Goal: Entertainment & Leisure: Browse casually

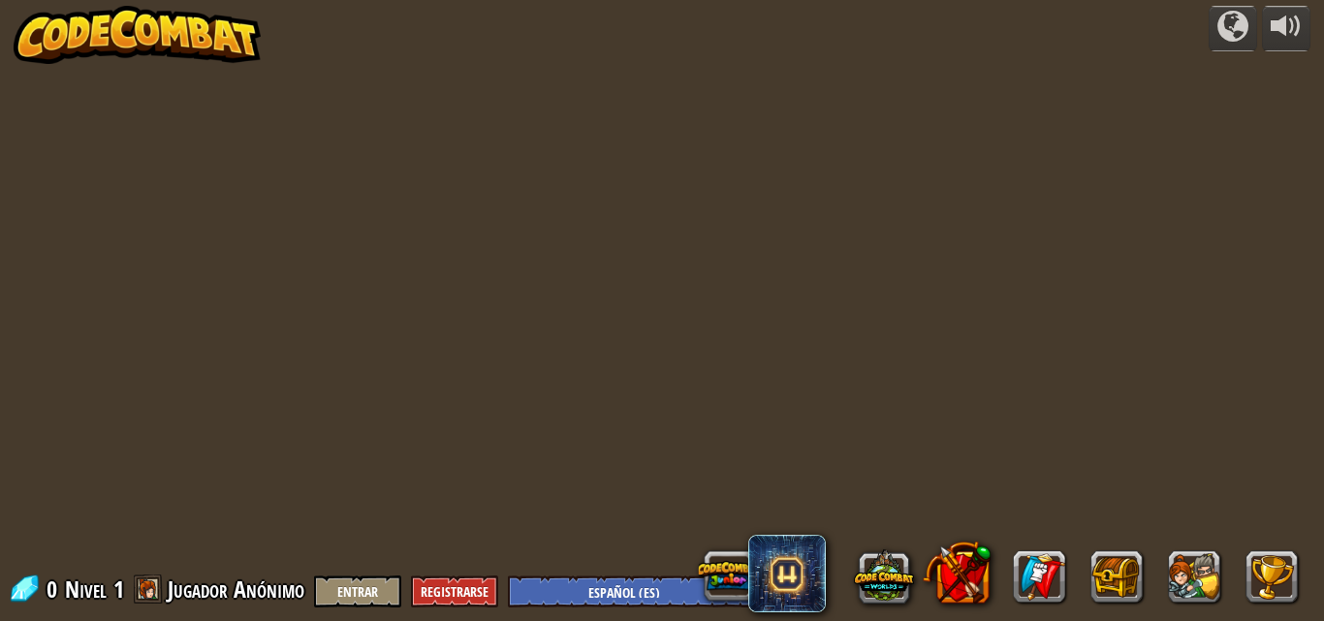
select select "es-ES"
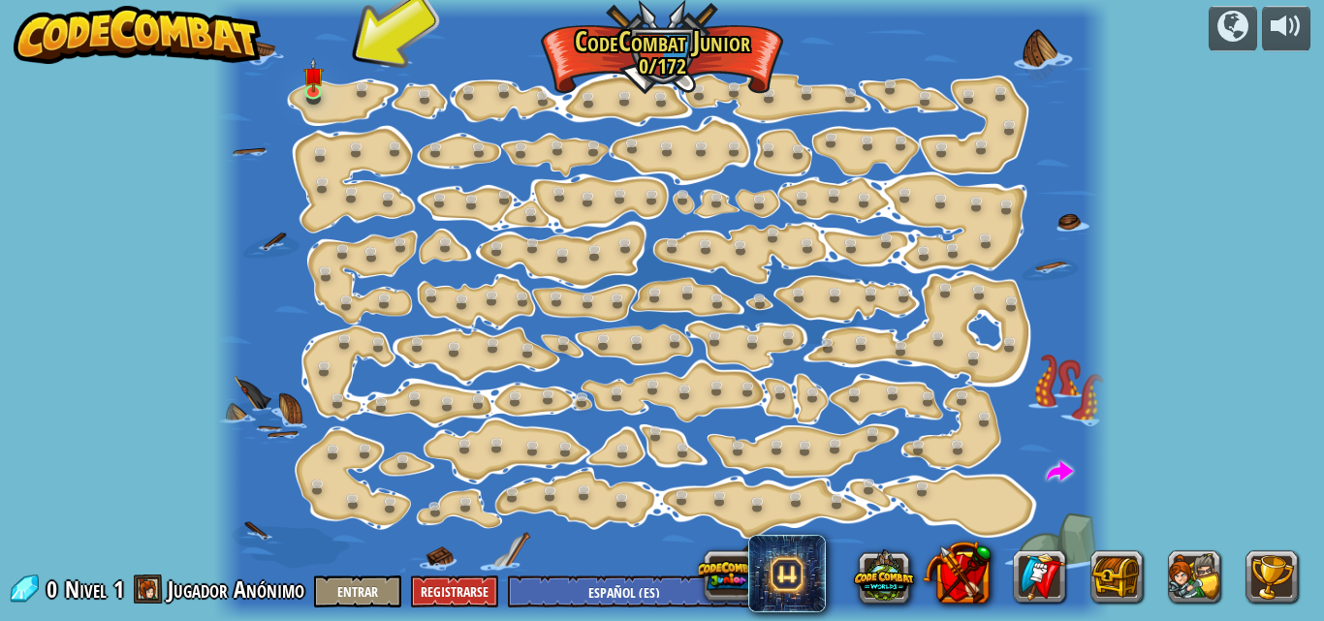
click at [329, 78] on div at bounding box center [661, 310] width 895 height 621
click at [308, 86] on img at bounding box center [313, 67] width 20 height 47
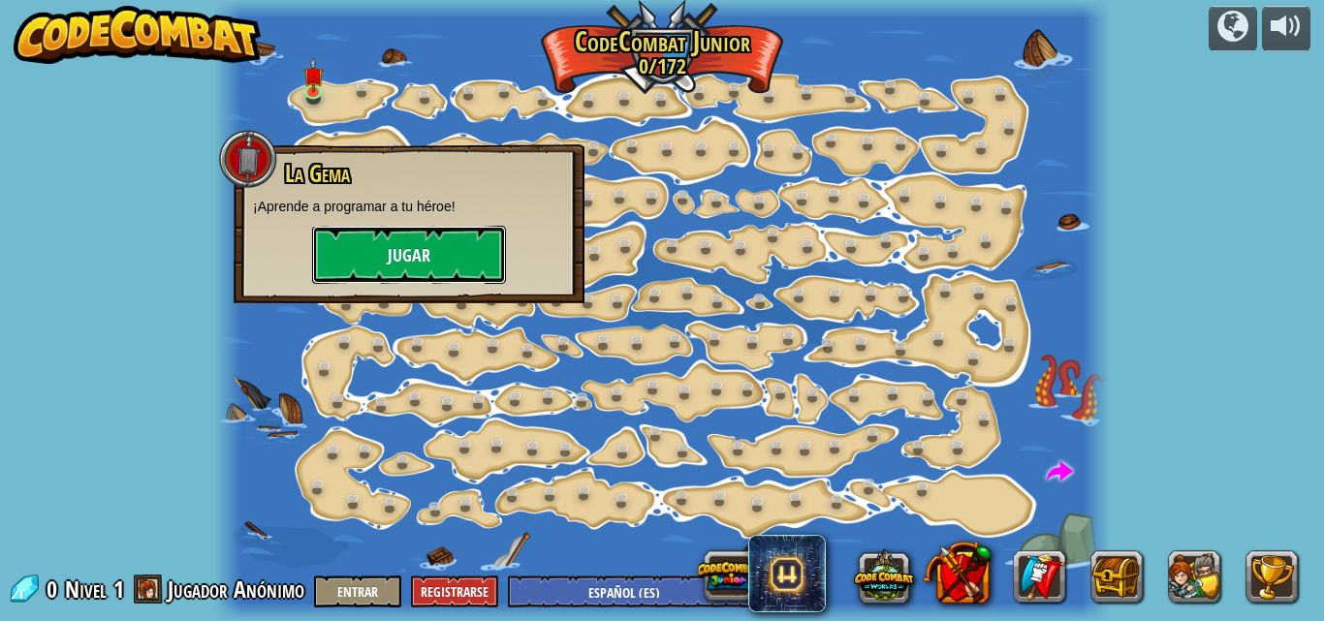
click at [356, 245] on button "Jugar" at bounding box center [409, 255] width 194 height 58
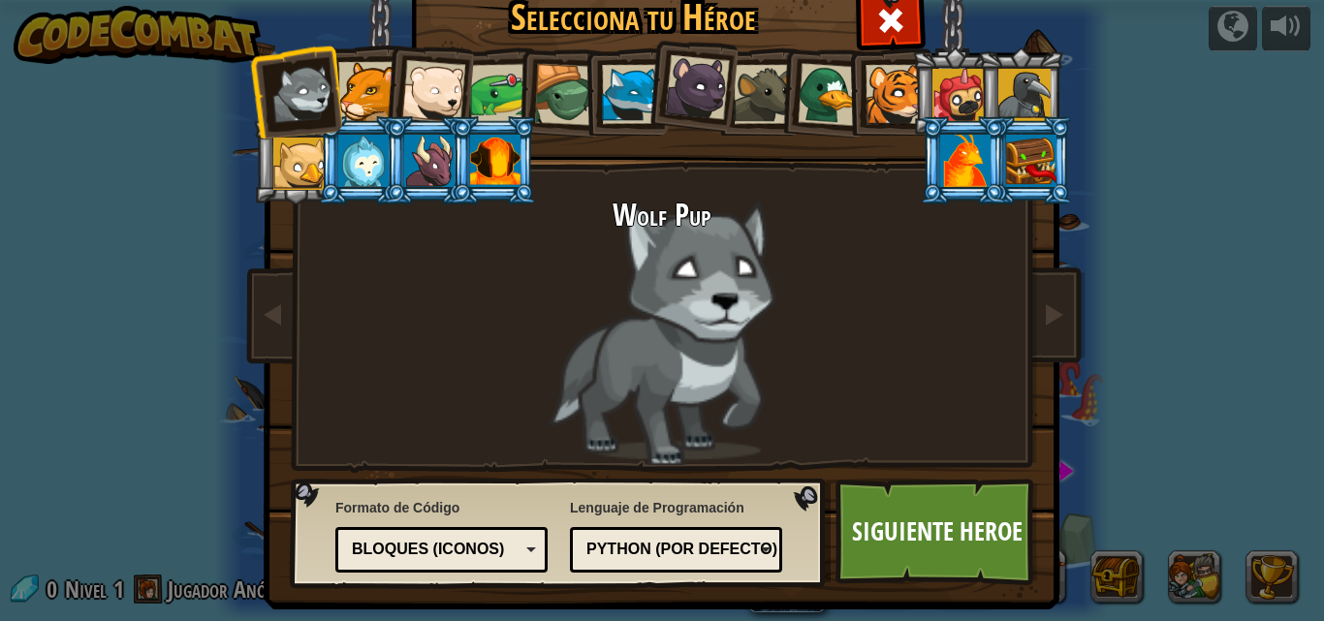
click at [367, 92] on div at bounding box center [367, 91] width 59 height 59
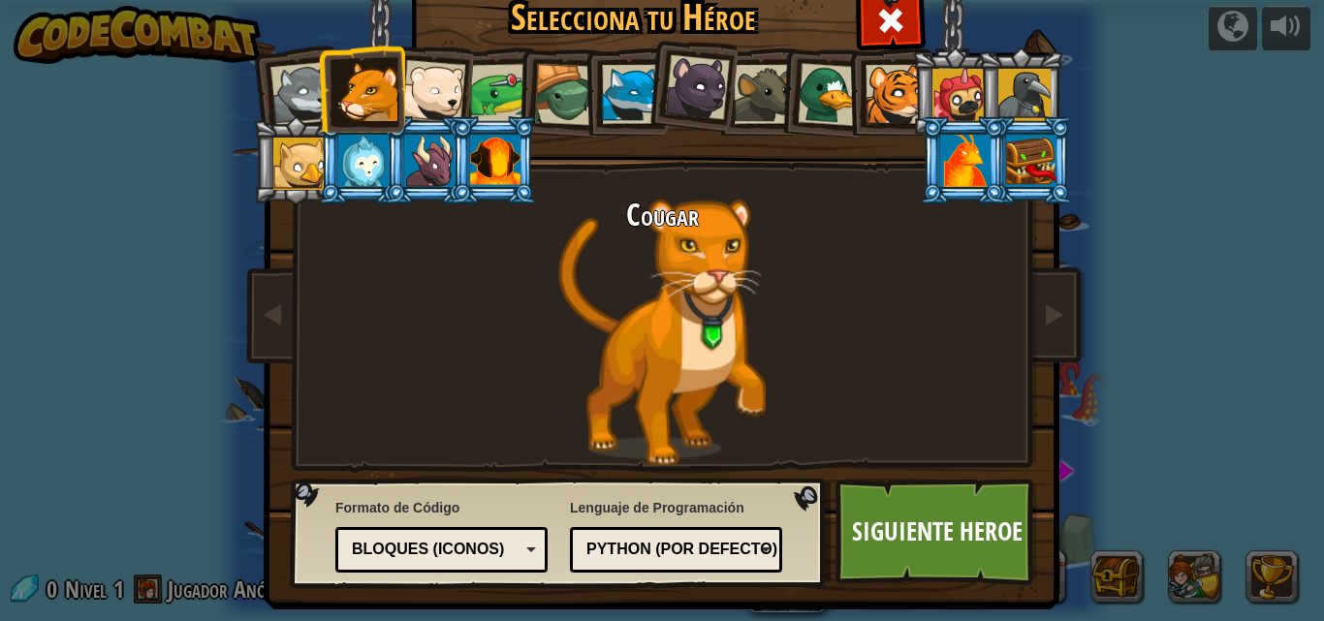
drag, startPoint x: 458, startPoint y: 70, endPoint x: 420, endPoint y: 62, distance: 39.5
click at [421, 62] on li at bounding box center [427, 88] width 95 height 95
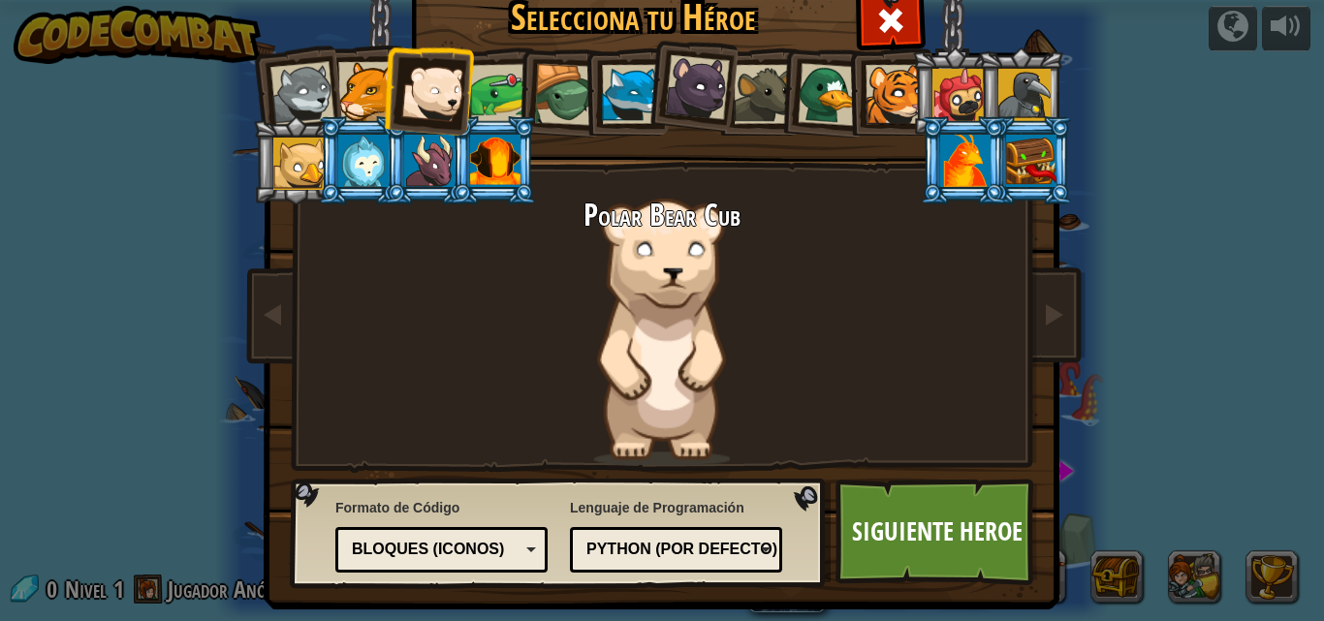
click at [498, 99] on div at bounding box center [500, 94] width 60 height 60
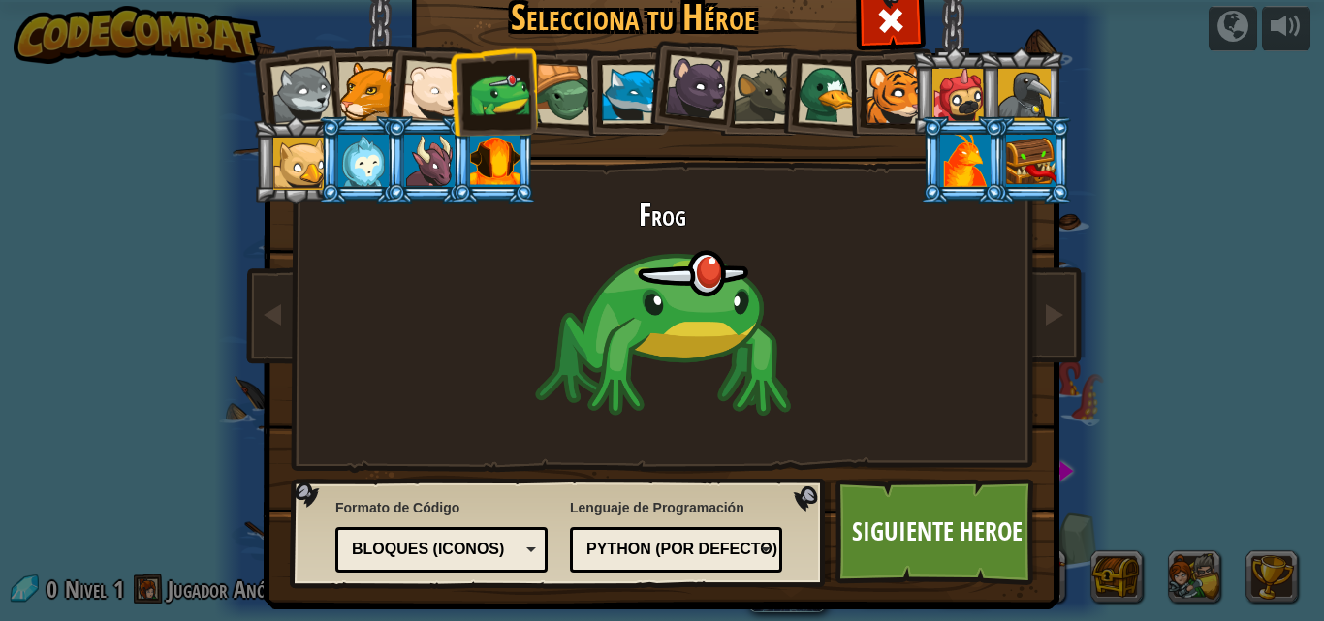
click at [557, 93] on div at bounding box center [565, 95] width 62 height 62
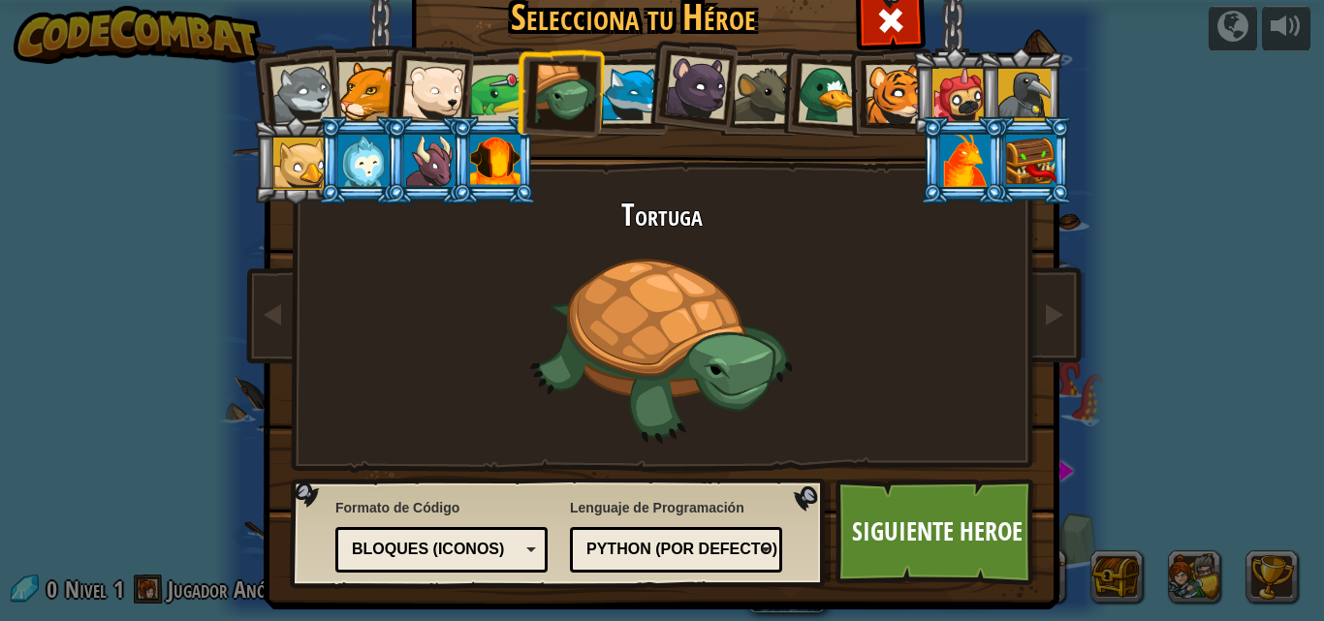
click at [629, 97] on div at bounding box center [631, 94] width 59 height 59
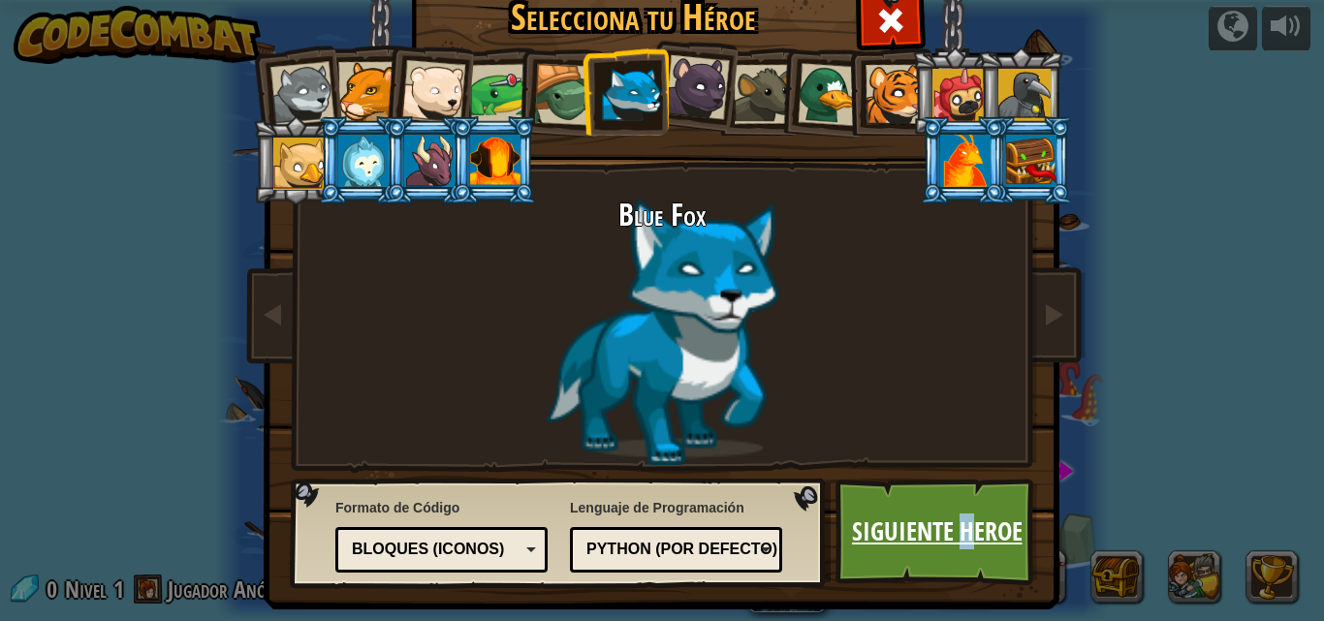
click at [961, 522] on link "Siguiente Heroe" at bounding box center [936, 532] width 203 height 107
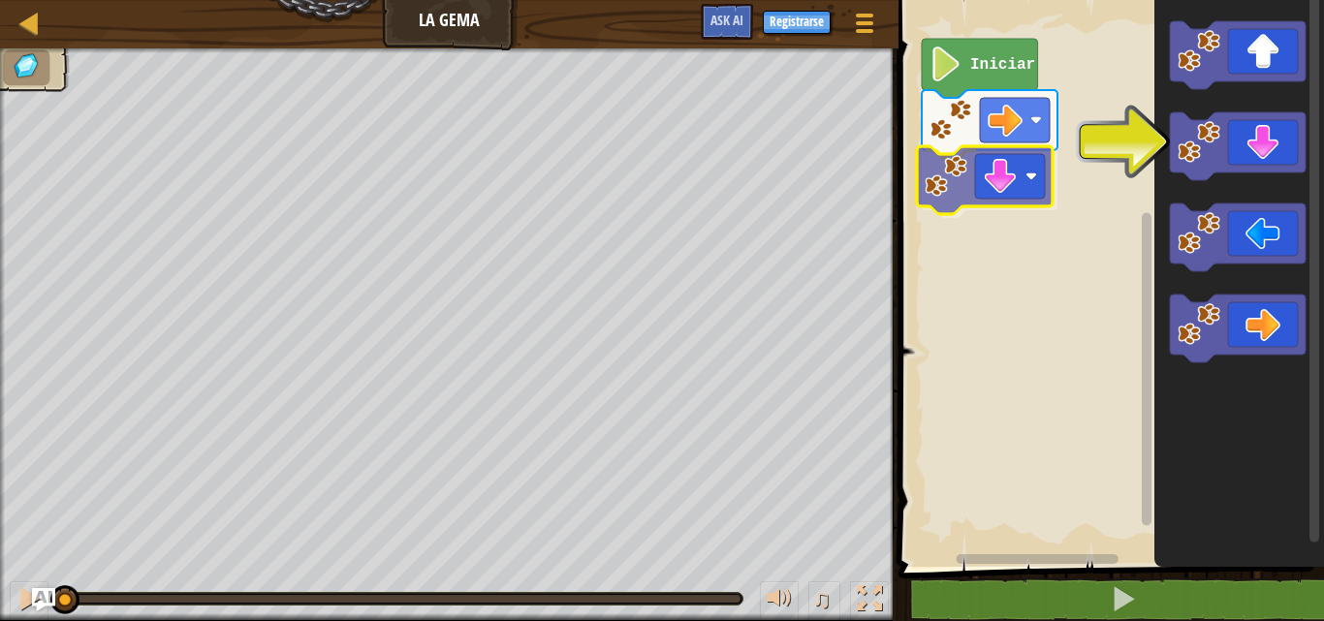
click at [1024, 195] on div "Iniciar" at bounding box center [1108, 278] width 431 height 577
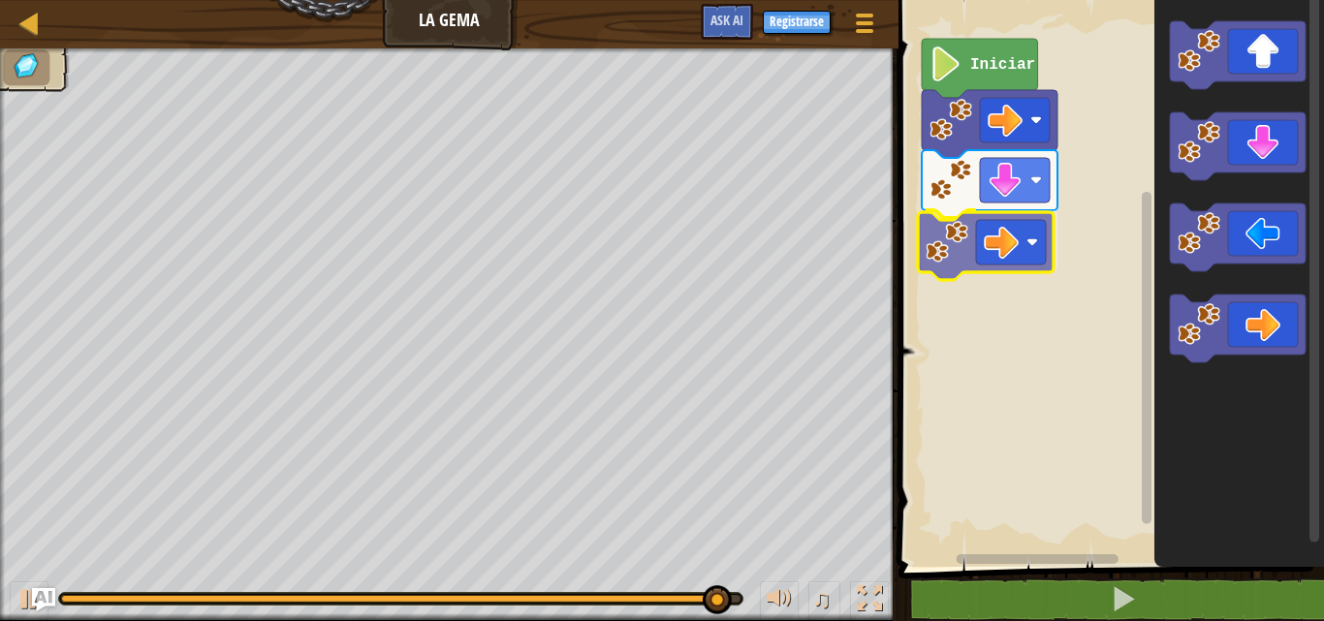
click at [1009, 259] on div "Iniciar" at bounding box center [1108, 278] width 431 height 577
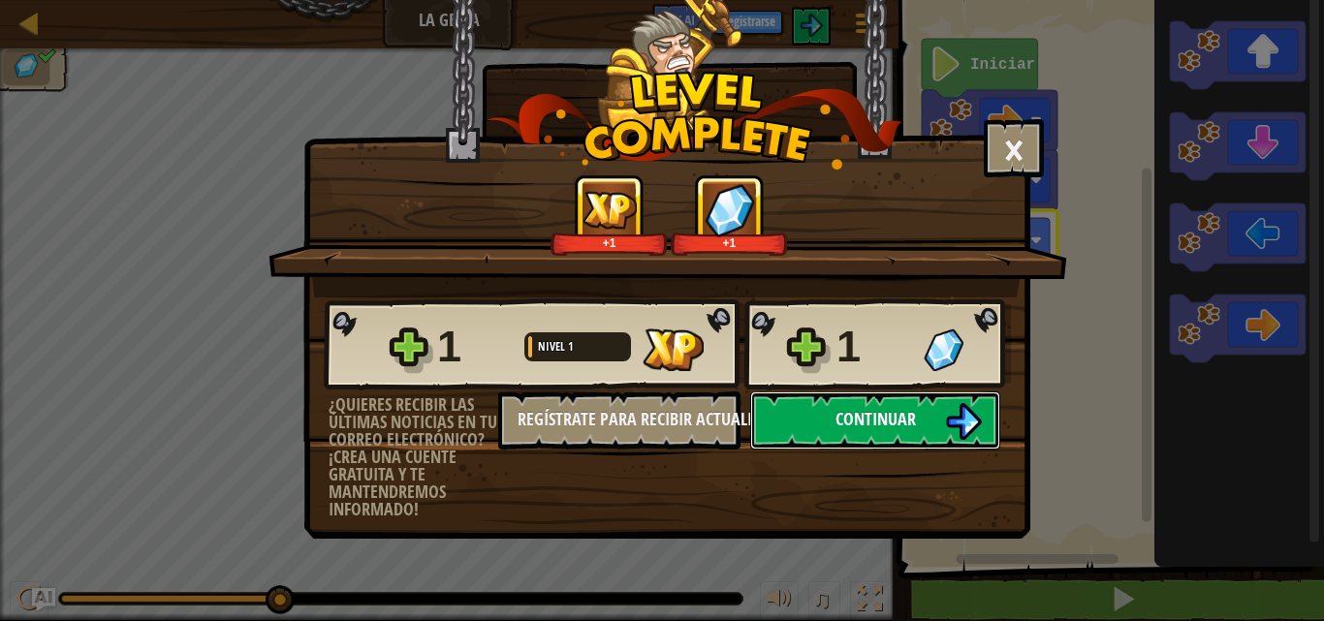
click at [888, 423] on span "Continuar" at bounding box center [875, 419] width 80 height 24
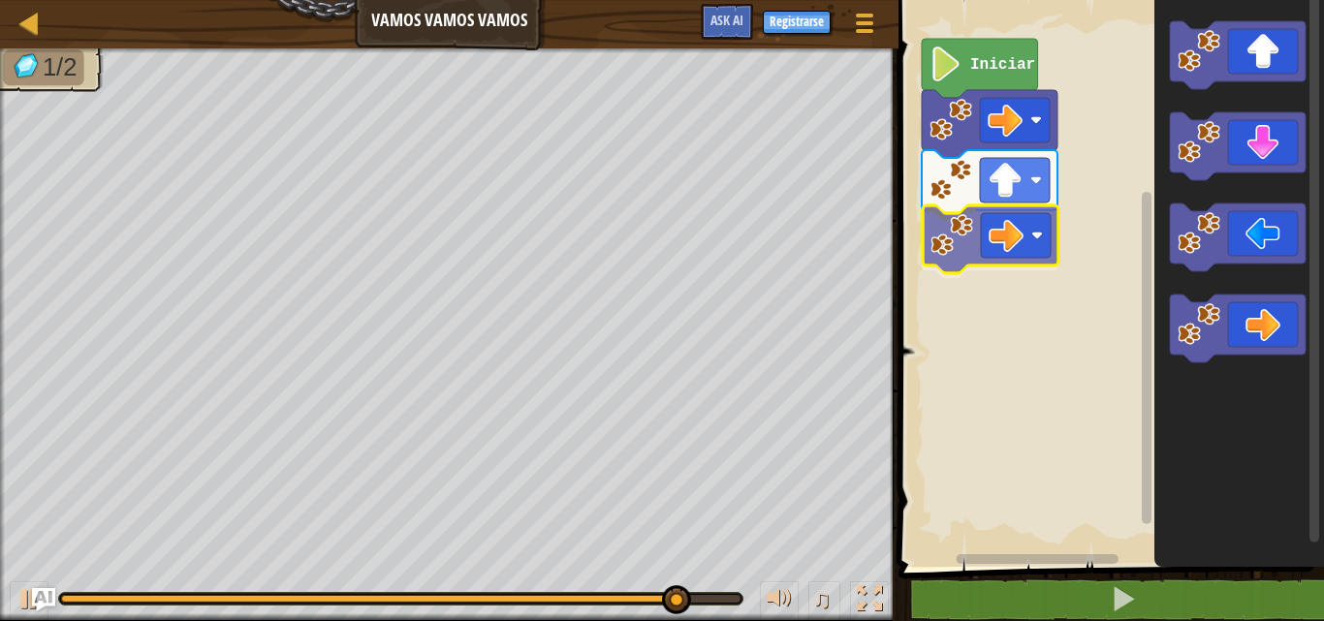
click at [982, 235] on div "Iniciar" at bounding box center [1108, 278] width 431 height 577
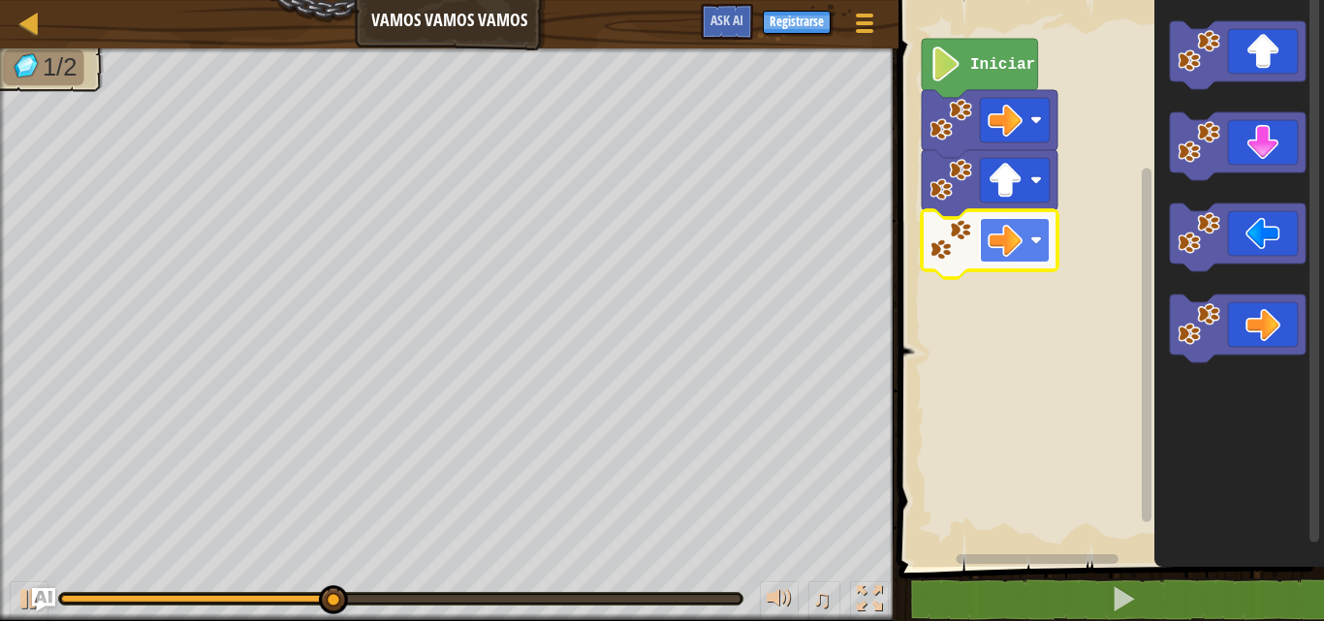
click at [1035, 235] on image "Espacio de trabajo de Blockly" at bounding box center [1036, 241] width 12 height 12
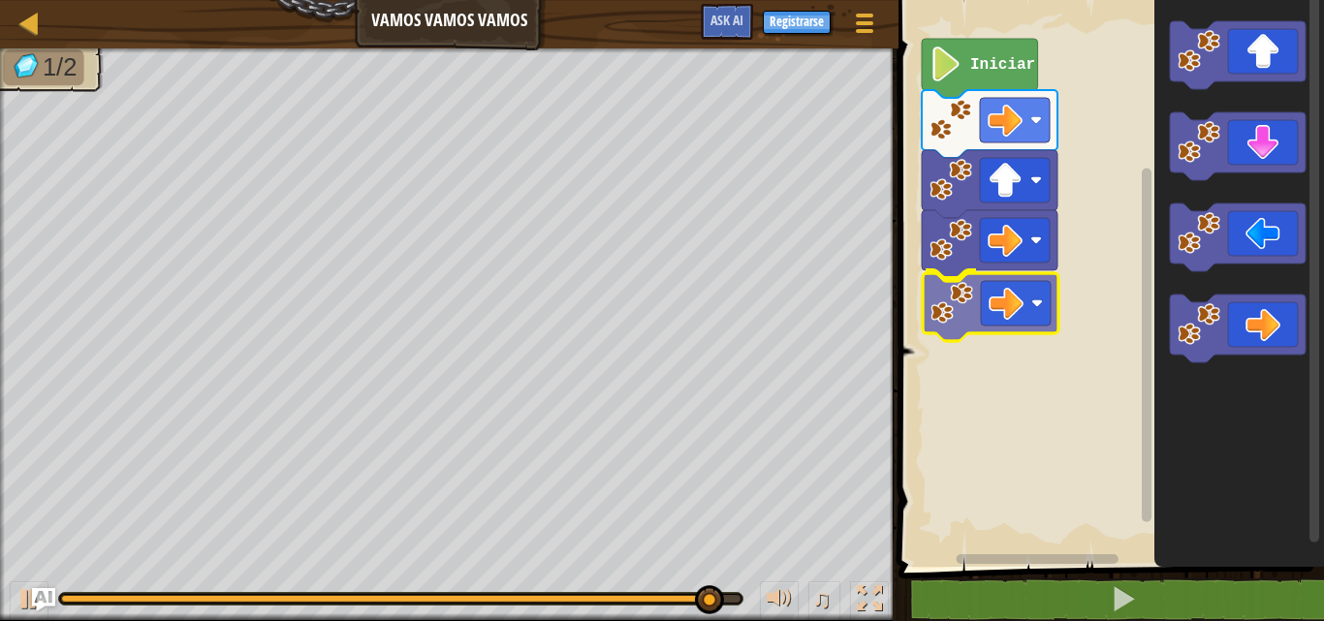
click at [1009, 305] on div "Iniciar" at bounding box center [1108, 278] width 431 height 577
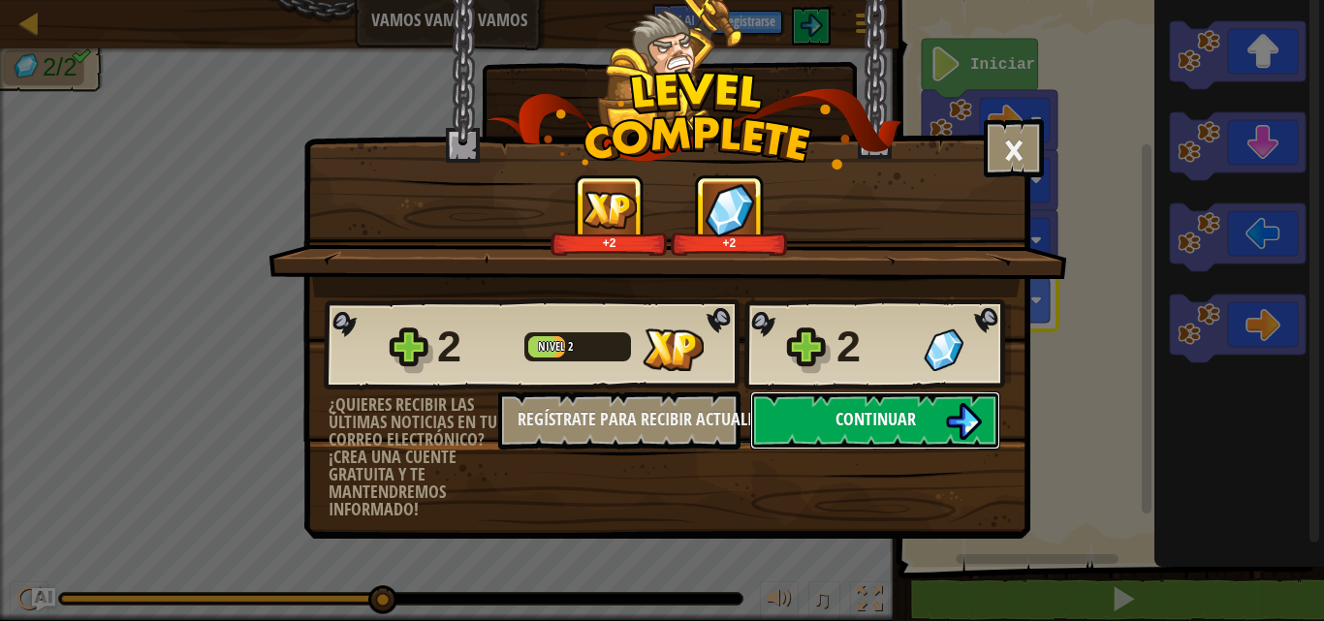
click at [872, 405] on button "Continuar" at bounding box center [875, 421] width 250 height 58
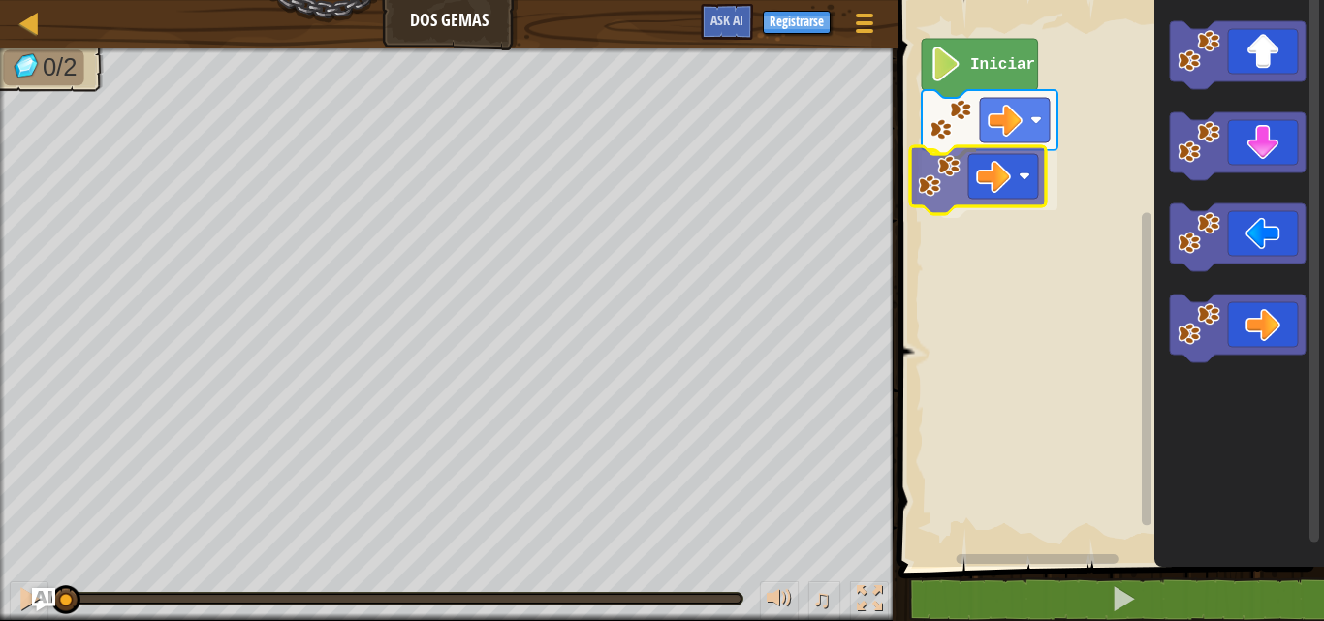
click at [994, 188] on div "Iniciar" at bounding box center [1108, 278] width 431 height 577
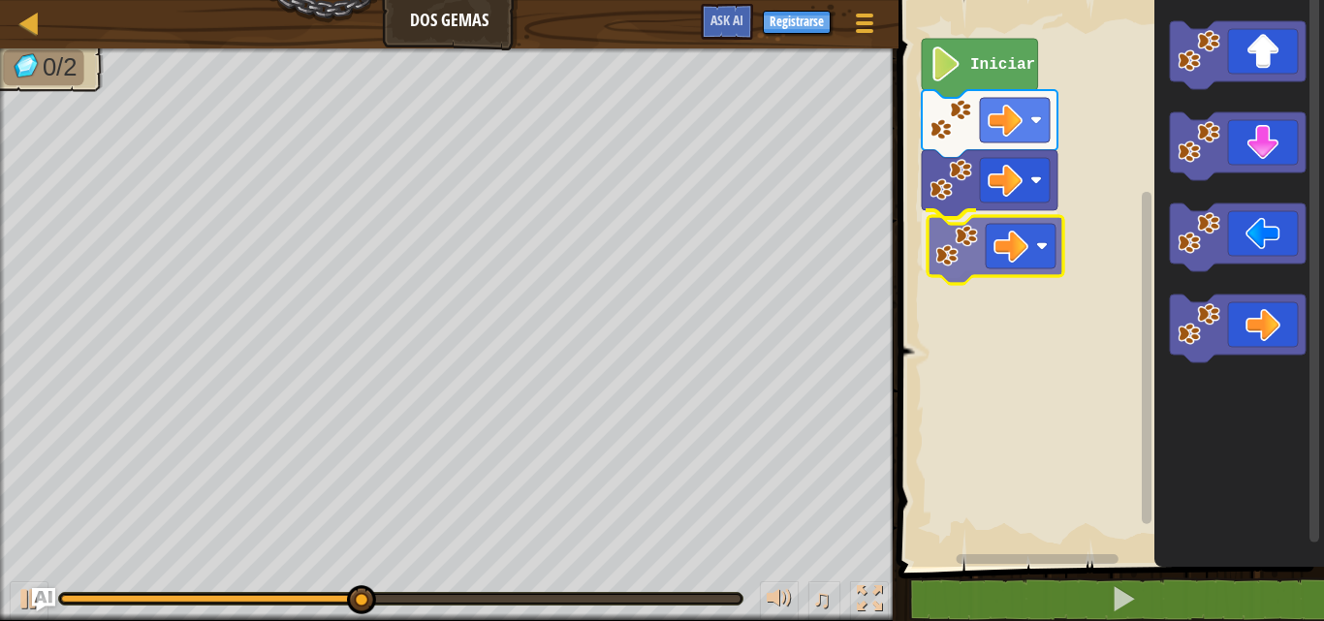
click at [960, 242] on div "Iniciar" at bounding box center [1108, 278] width 431 height 577
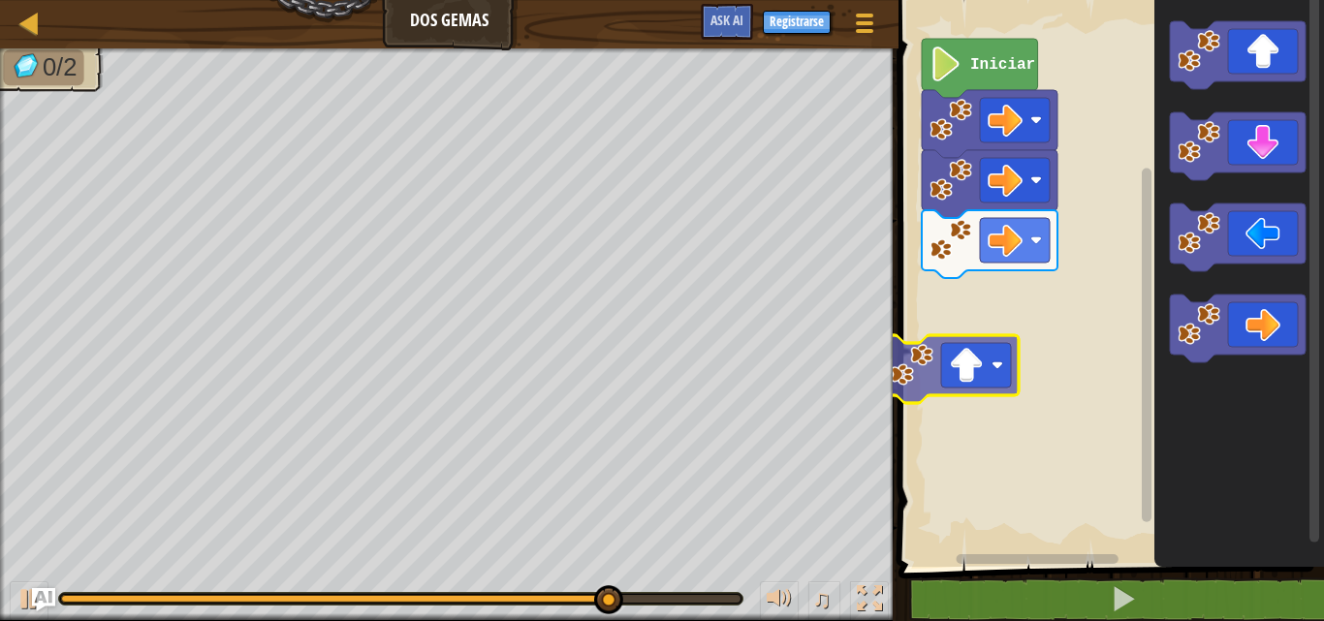
click at [956, 299] on div "Iniciar" at bounding box center [1108, 278] width 431 height 577
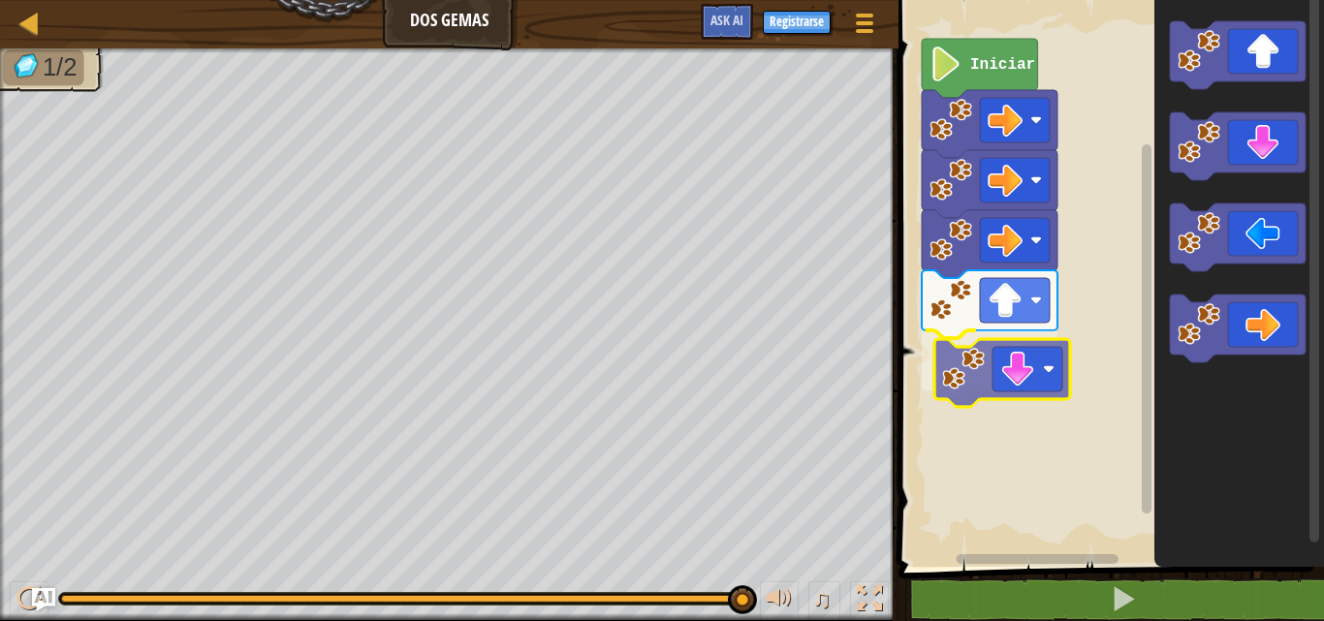
click at [1019, 375] on div "Iniciar" at bounding box center [1108, 278] width 431 height 577
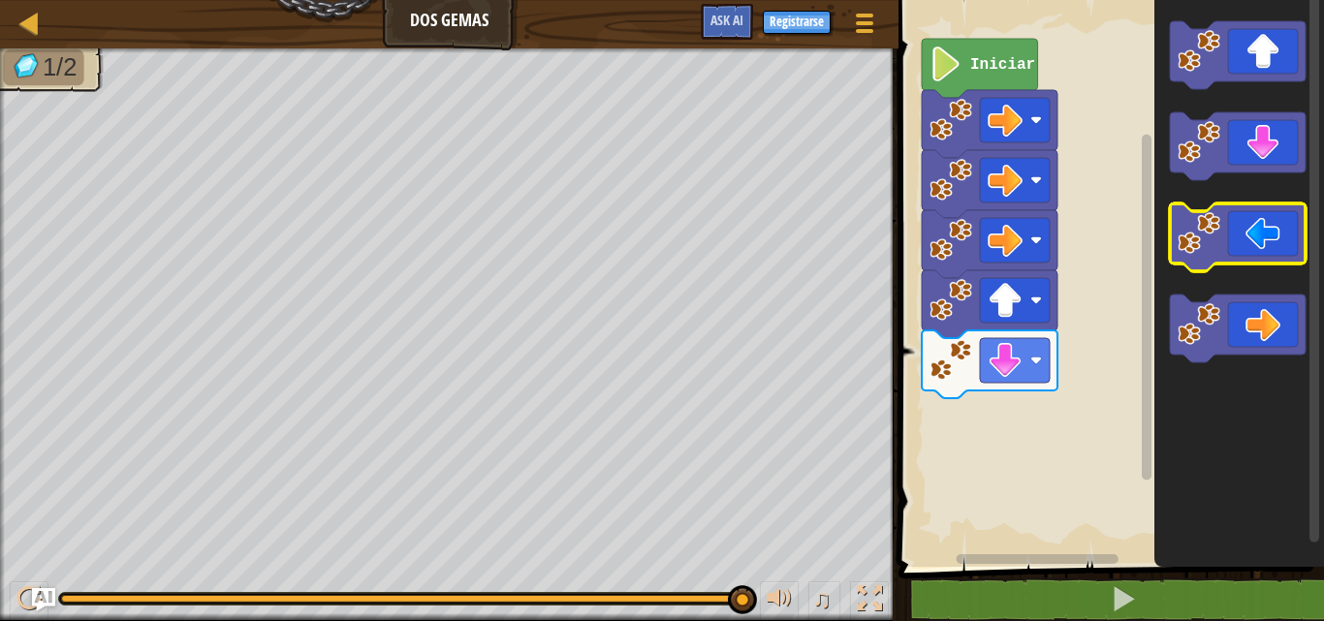
click at [1185, 206] on g "Espacio de trabajo de Blockly" at bounding box center [1238, 191] width 136 height 341
click at [1160, 209] on icon "Espacio de trabajo de Blockly" at bounding box center [1239, 278] width 170 height 577
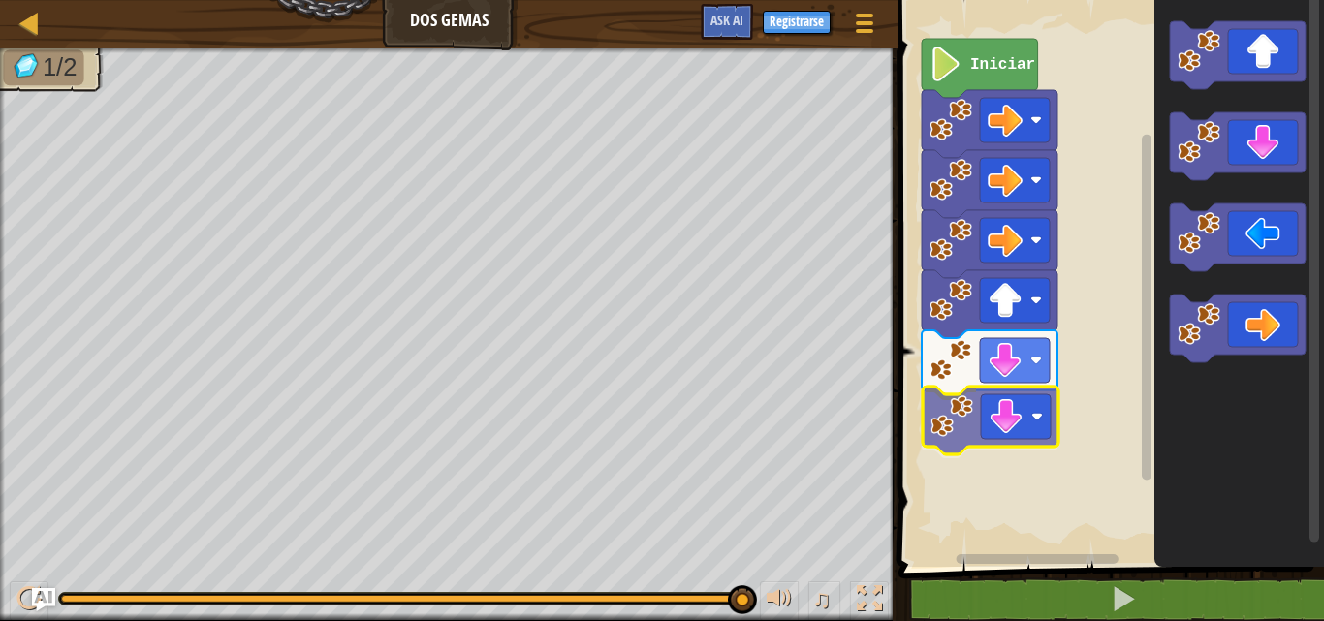
click at [998, 420] on div "Iniciar" at bounding box center [1108, 278] width 431 height 577
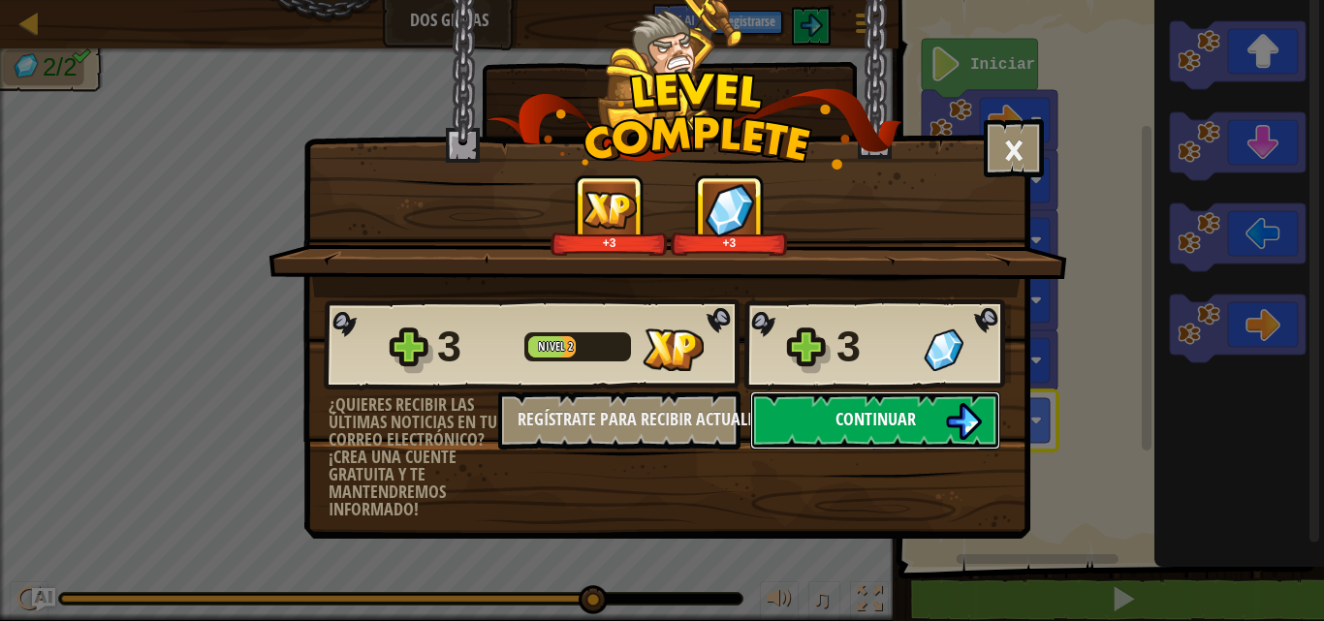
click at [846, 419] on span "Continuar" at bounding box center [875, 419] width 80 height 24
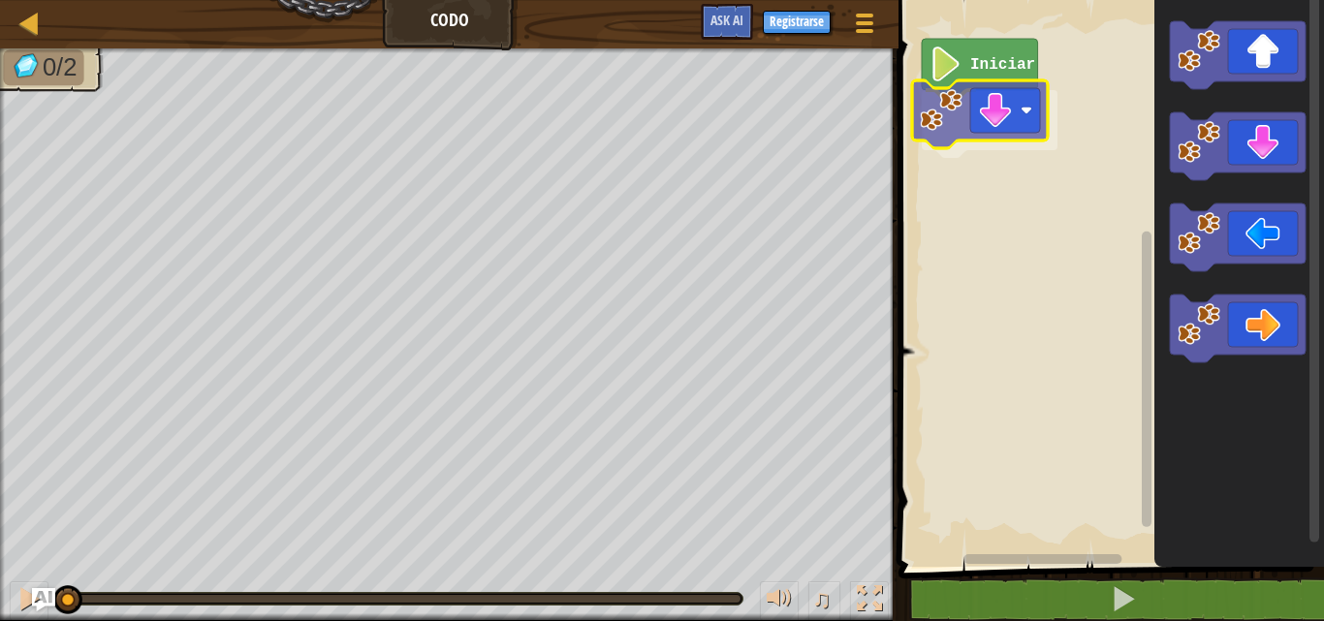
click at [995, 98] on div "Iniciar" at bounding box center [1108, 278] width 431 height 577
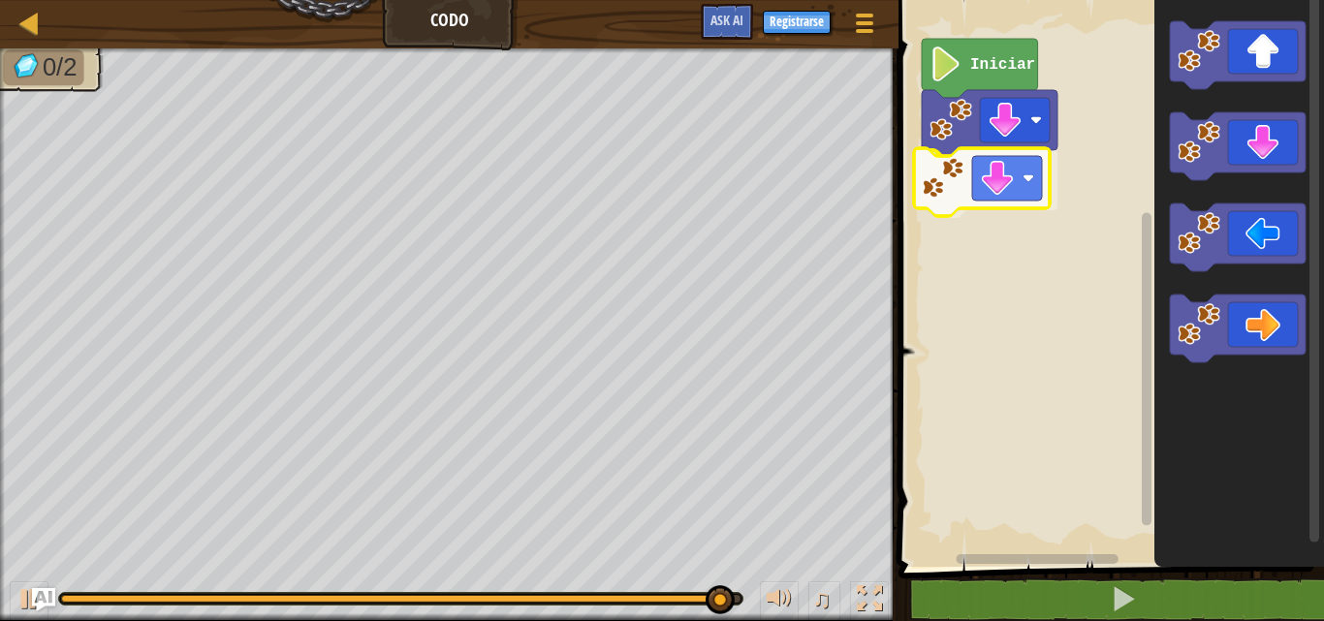
click at [1010, 173] on div "Iniciar" at bounding box center [1108, 278] width 431 height 577
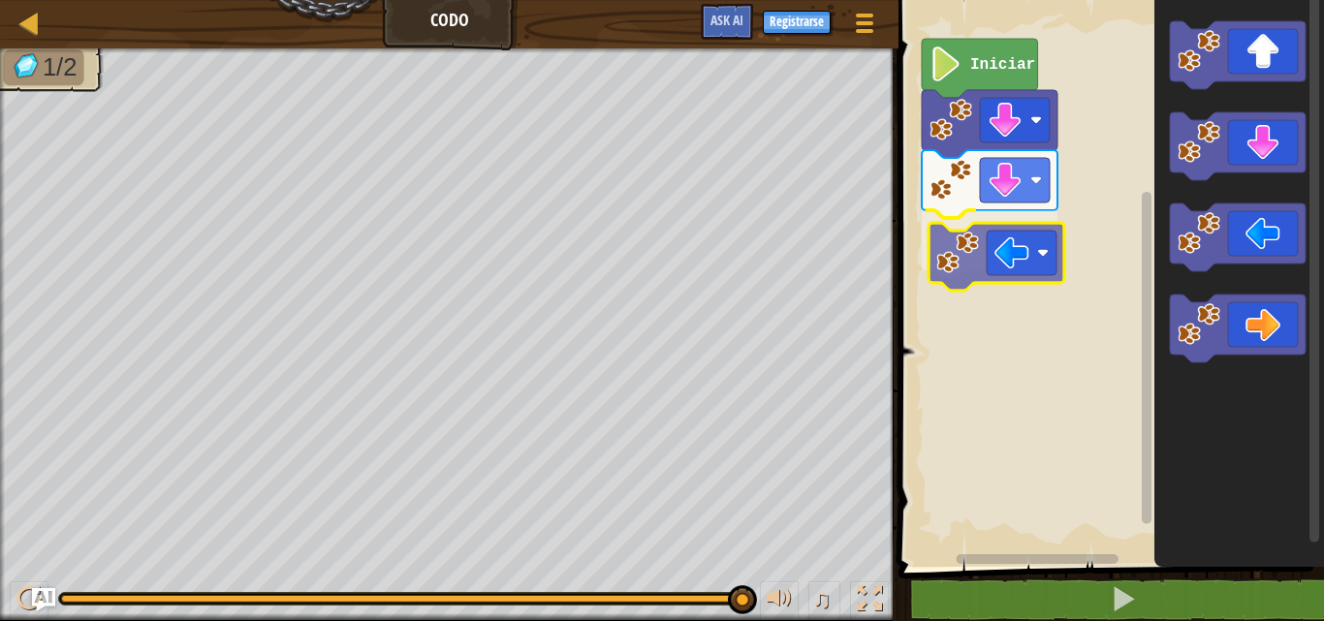
click at [981, 245] on div "Iniciar" at bounding box center [1108, 278] width 431 height 577
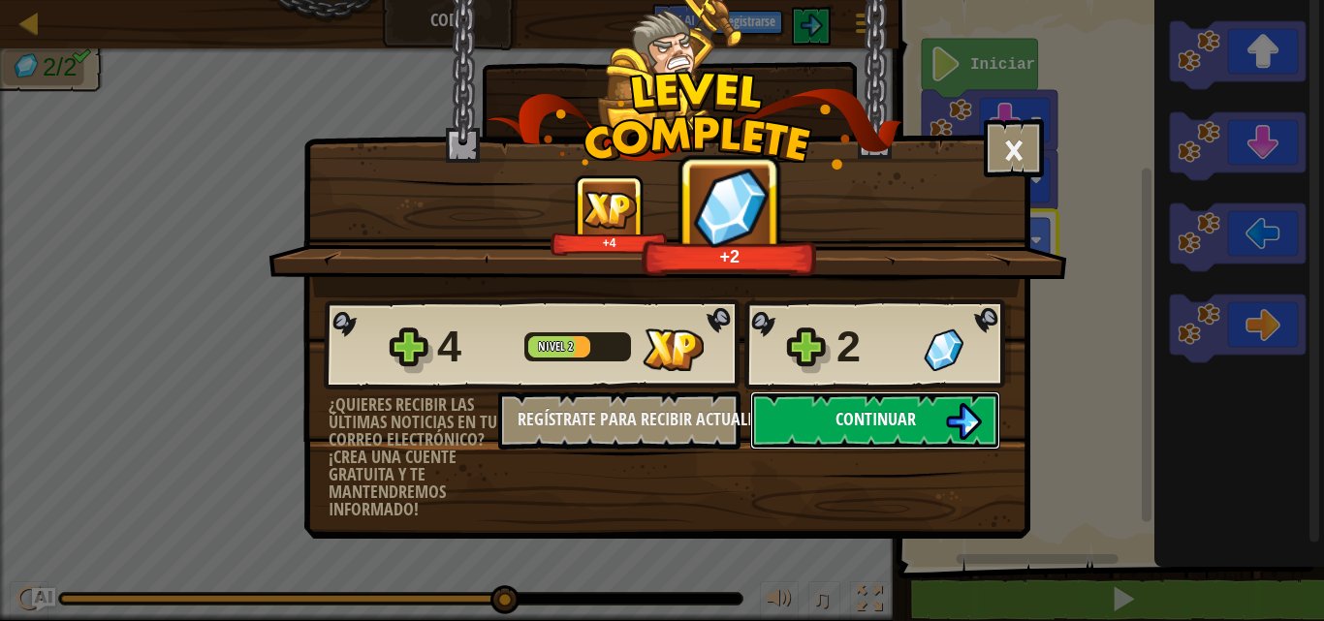
click at [898, 406] on button "Continuar" at bounding box center [875, 421] width 250 height 58
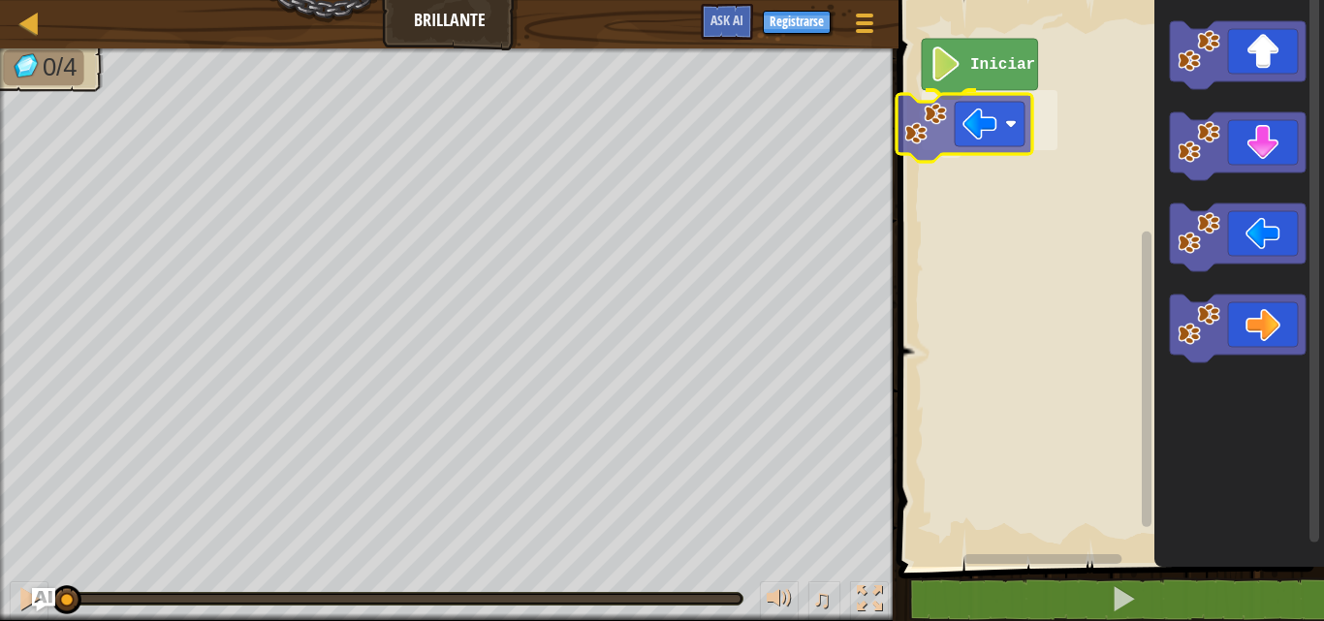
click at [1009, 130] on div "Iniciar" at bounding box center [1108, 278] width 431 height 577
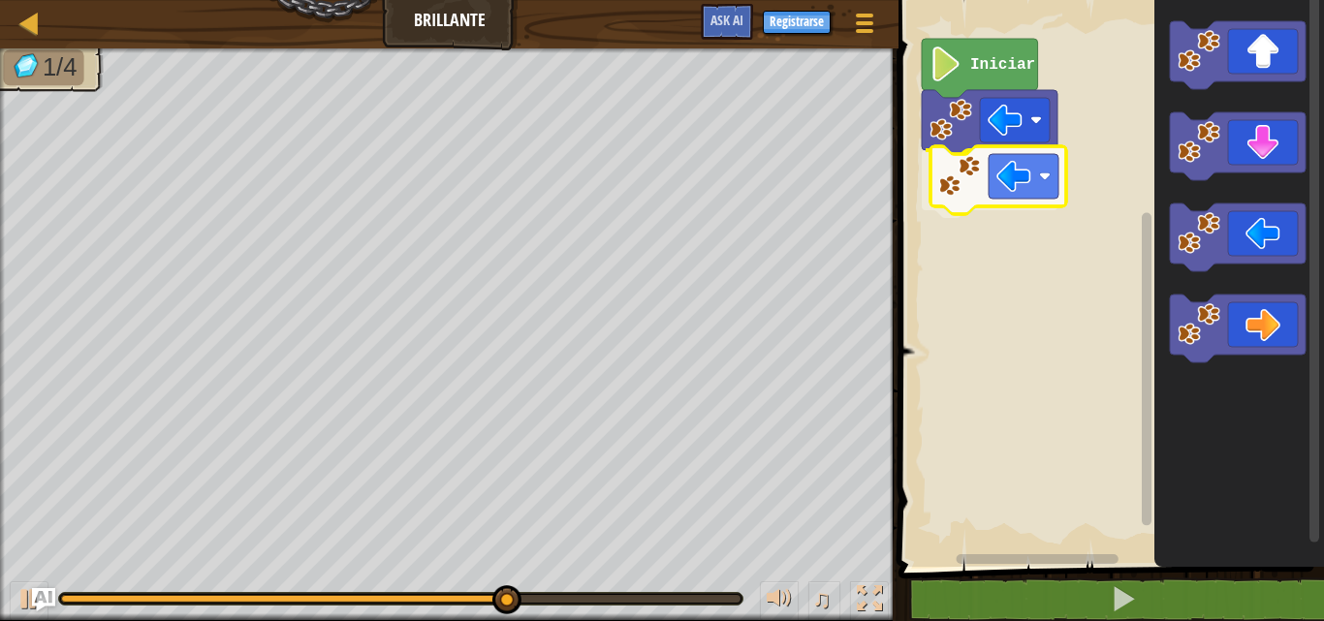
click at [1021, 190] on div "Iniciar" at bounding box center [1108, 278] width 431 height 577
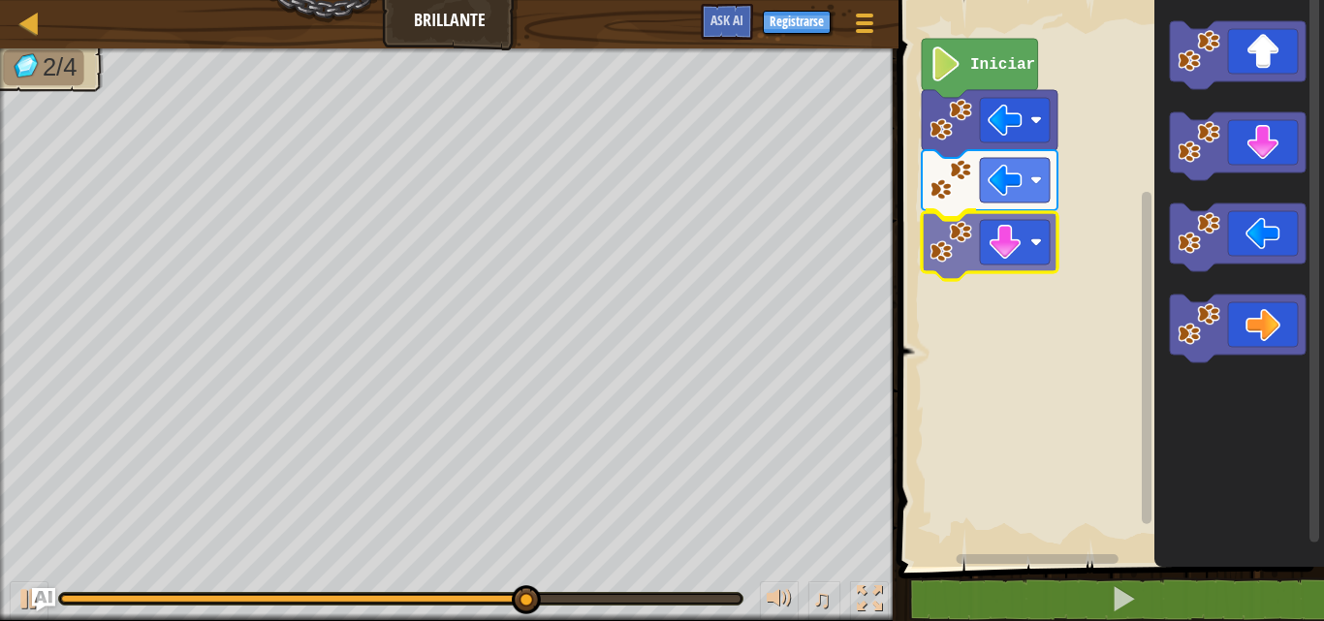
click at [999, 255] on div "Iniciar" at bounding box center [1108, 278] width 431 height 577
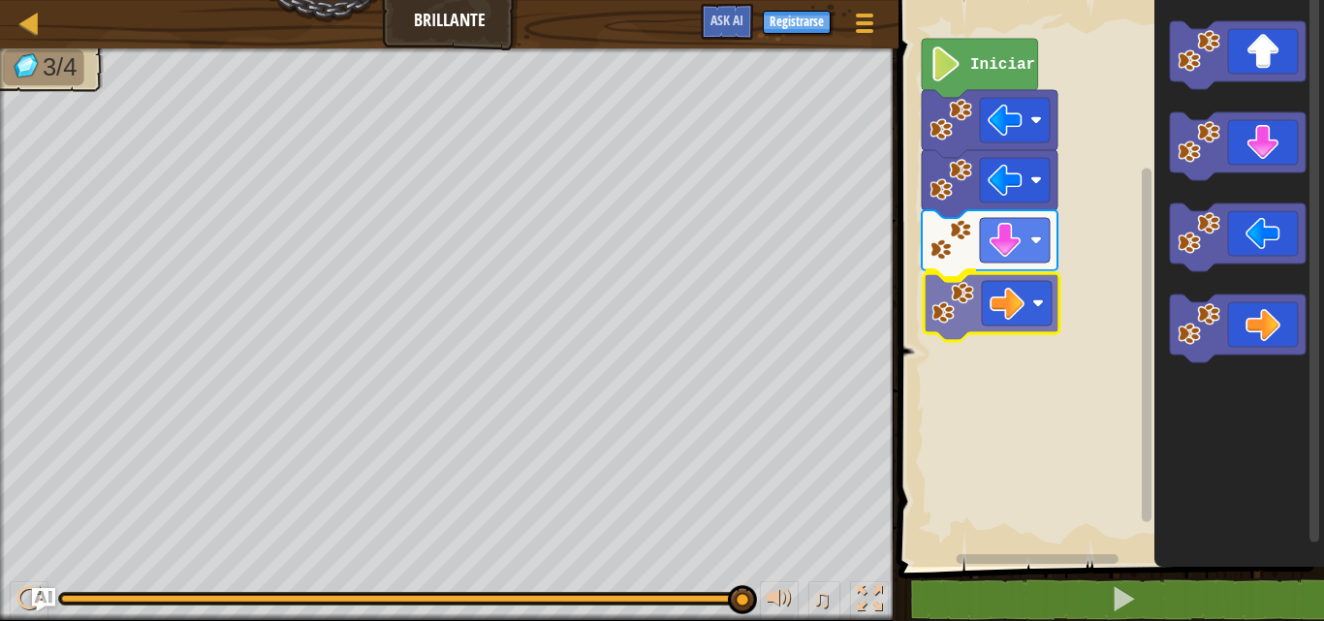
click at [958, 293] on div "Iniciar" at bounding box center [1108, 278] width 431 height 577
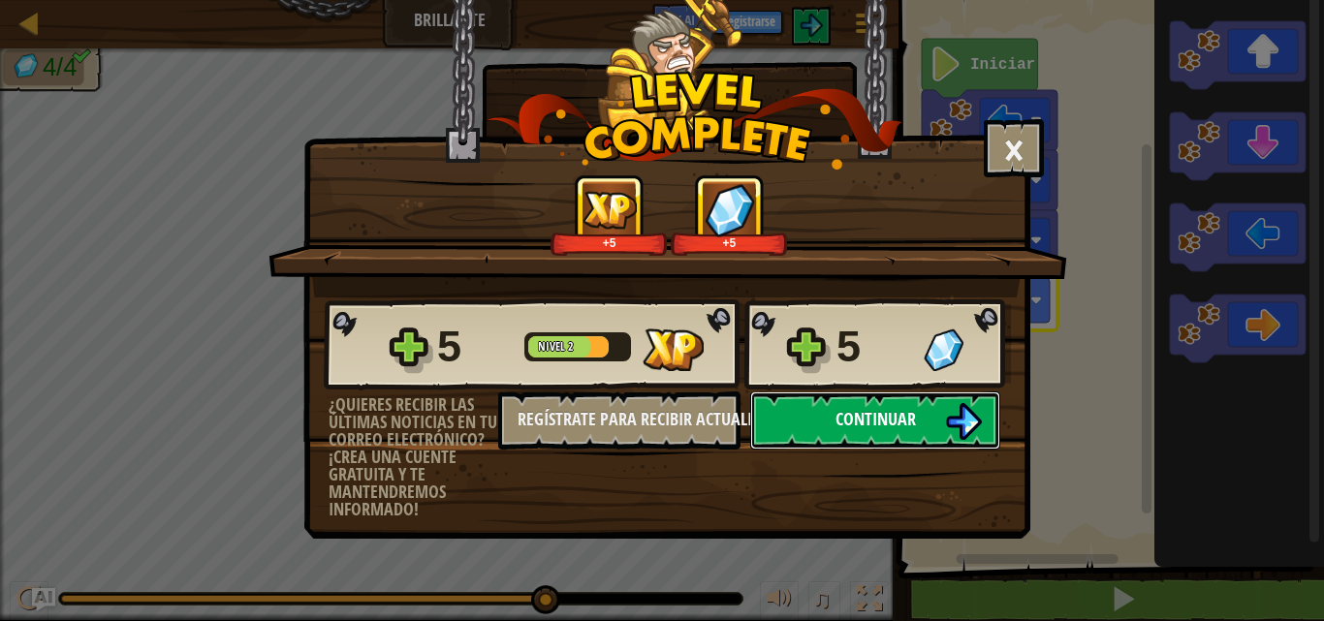
click at [896, 406] on button "Continuar" at bounding box center [875, 421] width 250 height 58
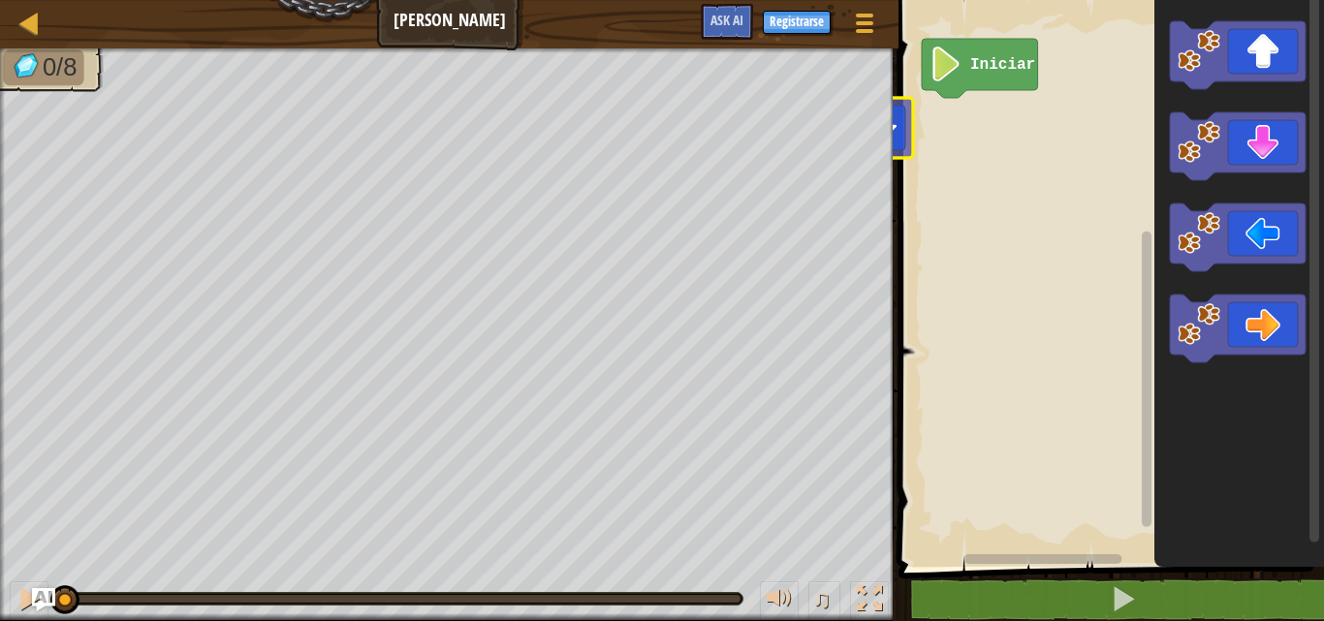
click at [847, 114] on div "Mapa [PERSON_NAME] Menú del Juego Registrarse Ask AI 1 הההההההההההההההההההההההה…" at bounding box center [662, 310] width 1324 height 621
click at [1213, 333] on div "Mapa [PERSON_NAME] Menú del Juego Registrarse Ask AI 1 הההההההההההההההההההההההה…" at bounding box center [662, 310] width 1324 height 621
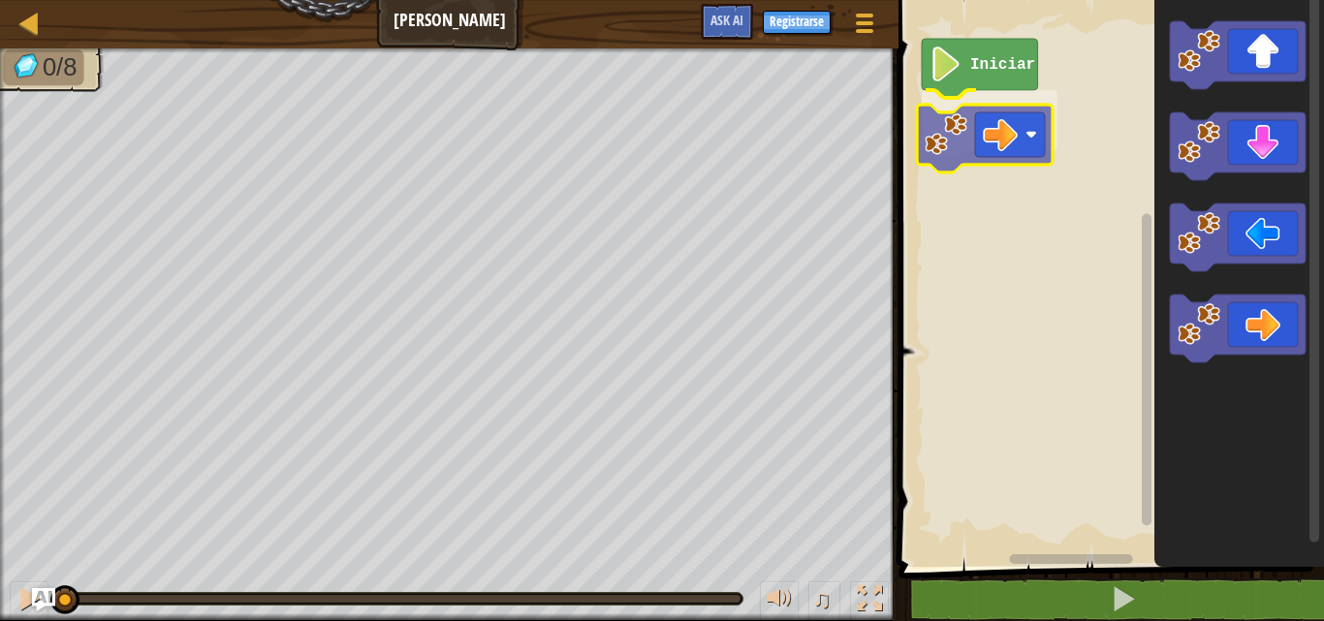
click at [970, 144] on div "Iniciar" at bounding box center [1108, 278] width 431 height 577
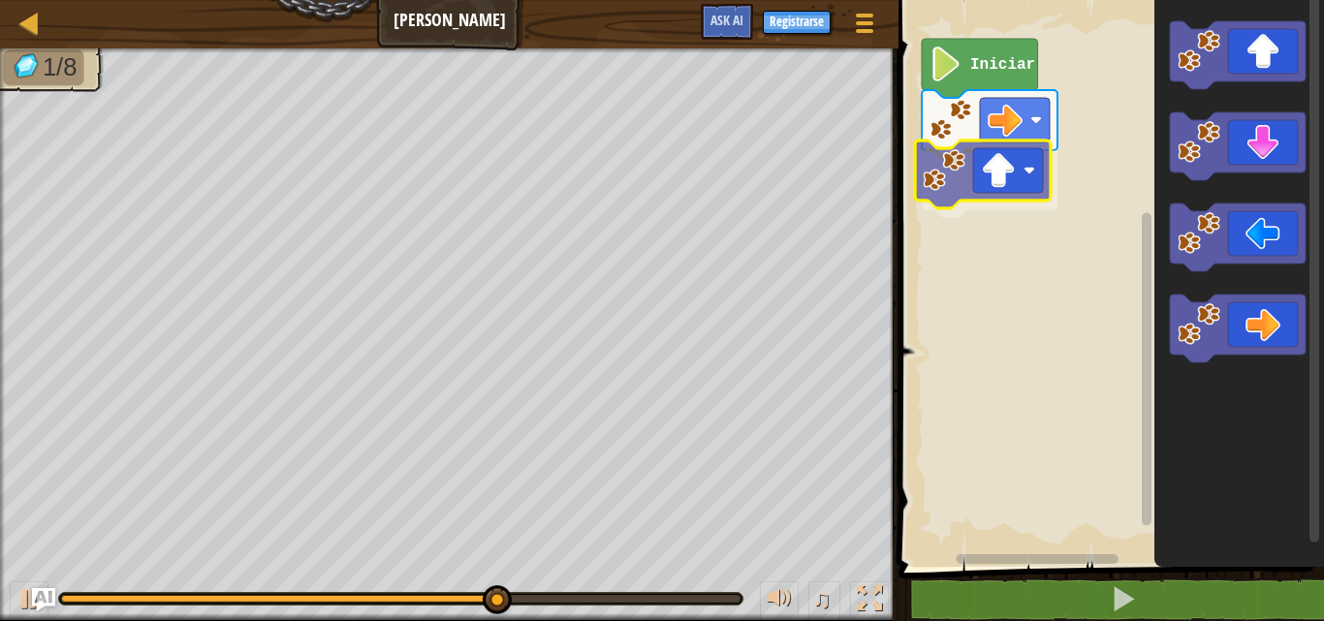
click at [998, 159] on div "Iniciar" at bounding box center [1108, 278] width 431 height 577
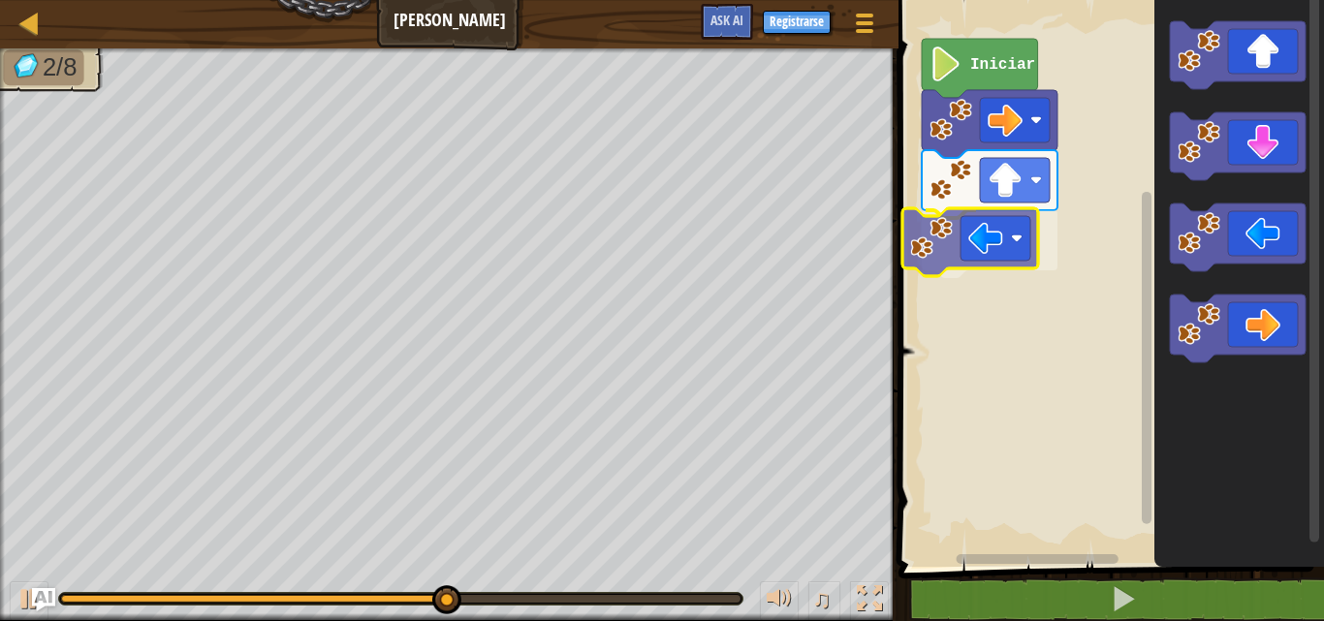
click at [987, 226] on div "Iniciar" at bounding box center [1108, 278] width 431 height 577
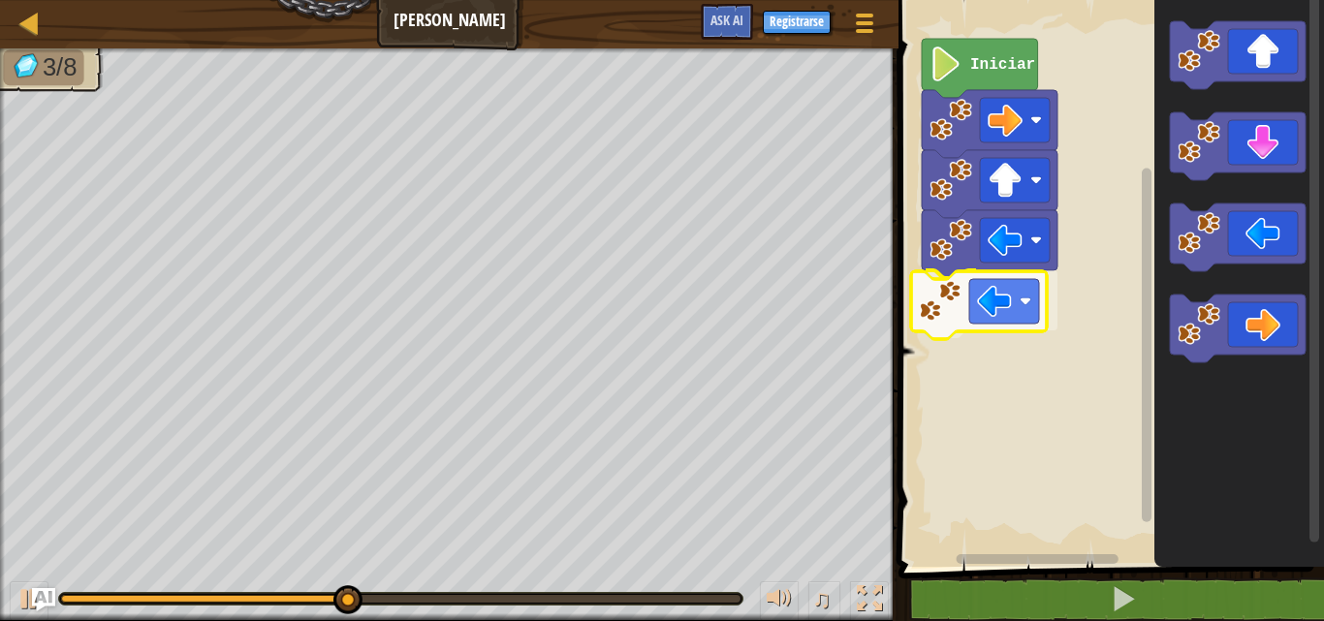
click at [1009, 313] on div "Iniciar" at bounding box center [1108, 278] width 431 height 577
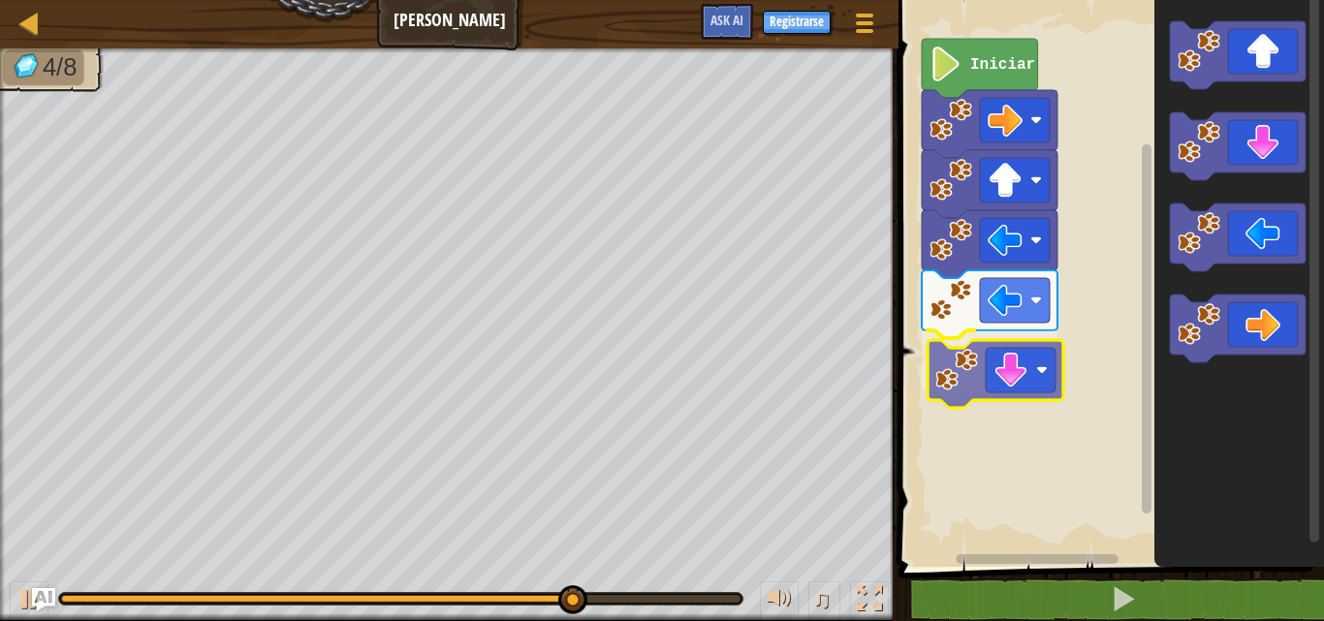
click at [968, 377] on div "Iniciar" at bounding box center [1108, 278] width 431 height 577
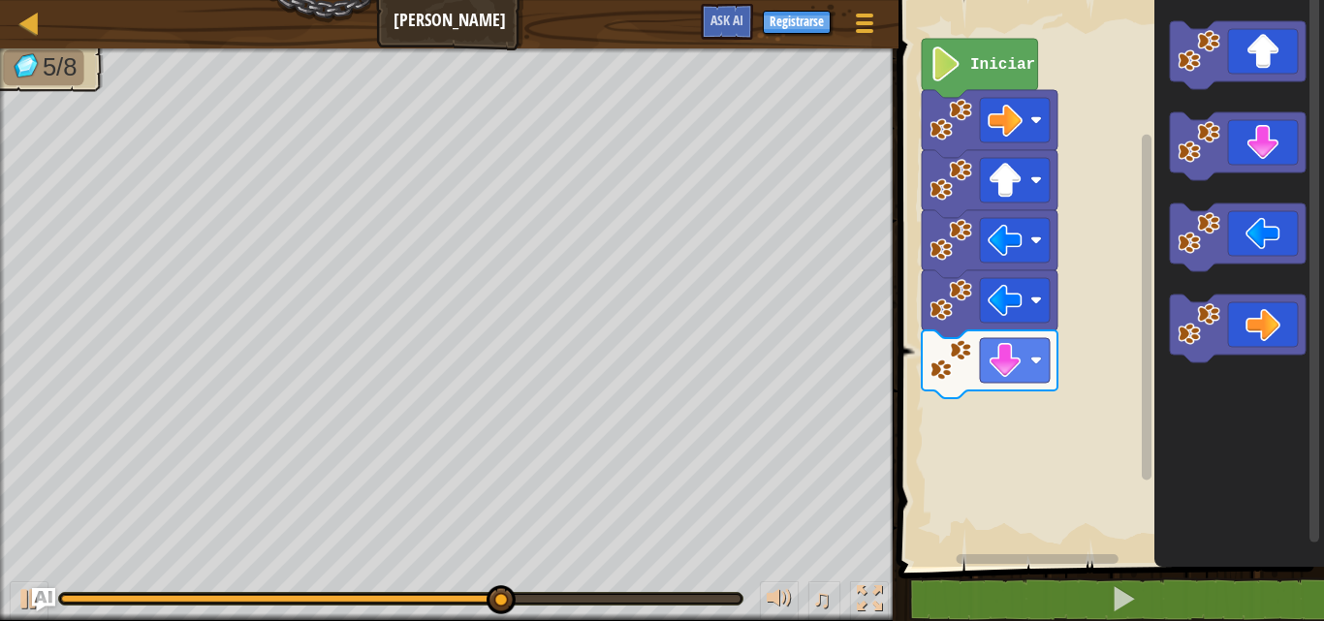
click at [1186, 283] on icon "Espacio de trabajo de Blockly" at bounding box center [1239, 278] width 170 height 577
click at [1204, 160] on image "Espacio de trabajo de Blockly" at bounding box center [1198, 142] width 43 height 43
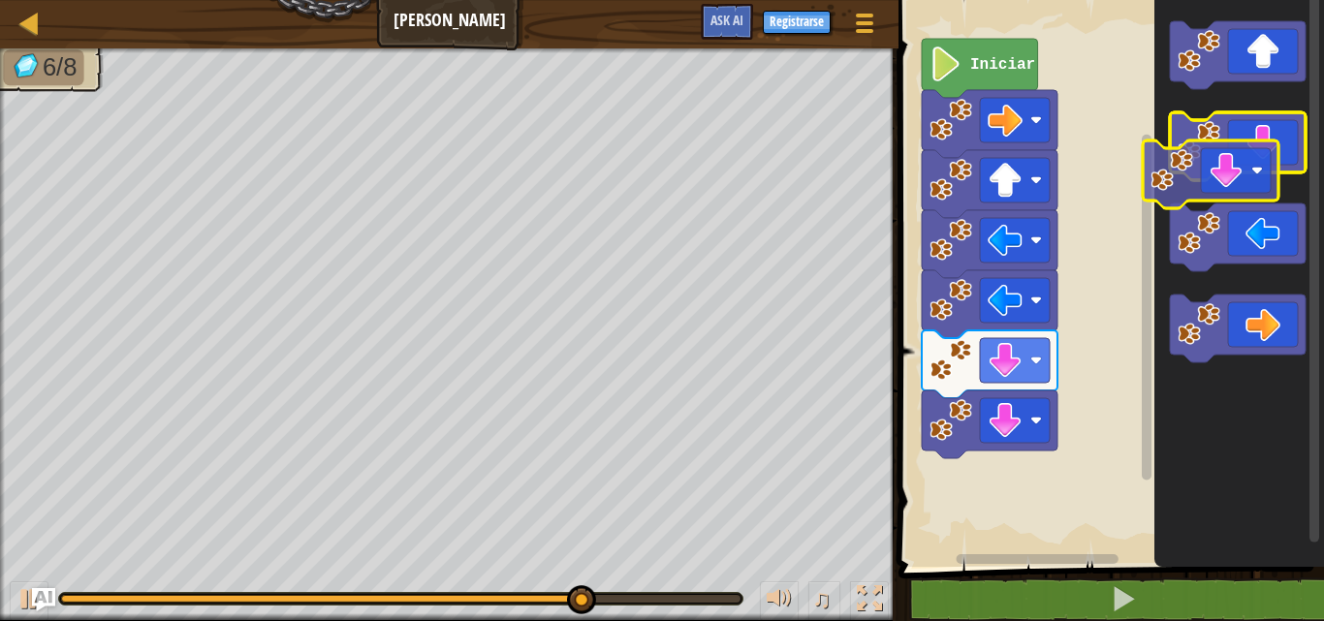
click at [1181, 173] on g "Espacio de trabajo de Blockly" at bounding box center [1238, 191] width 136 height 341
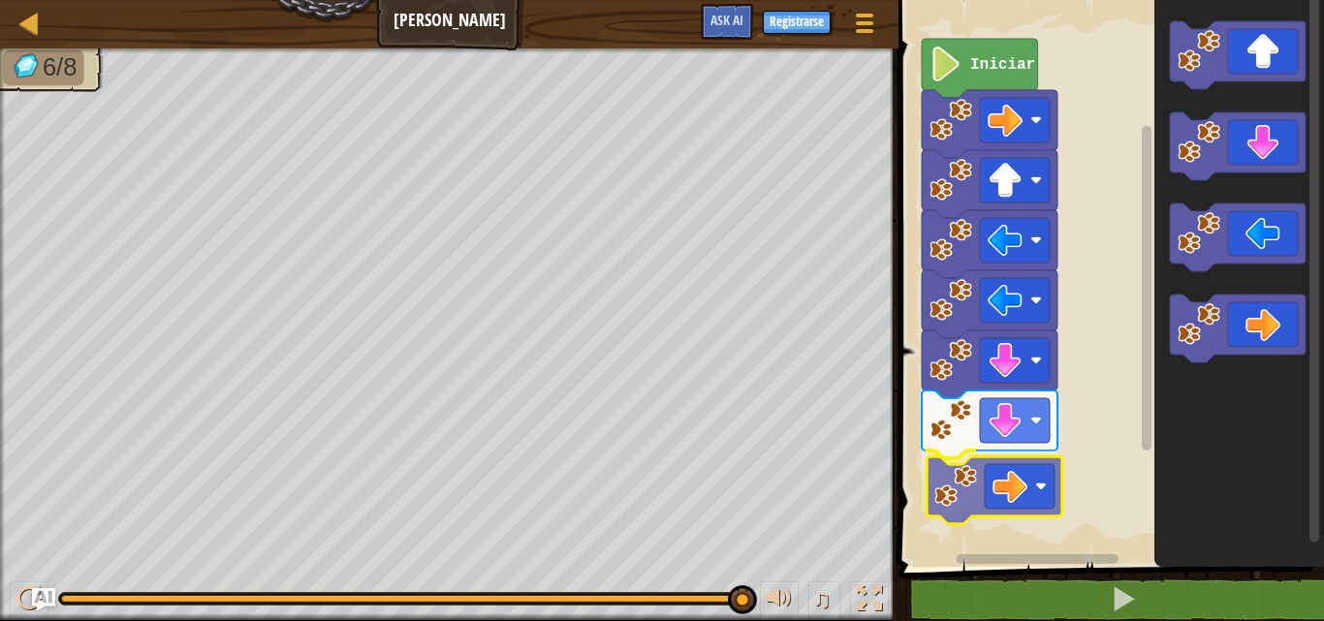
click at [984, 483] on div "Iniciar" at bounding box center [1108, 278] width 431 height 577
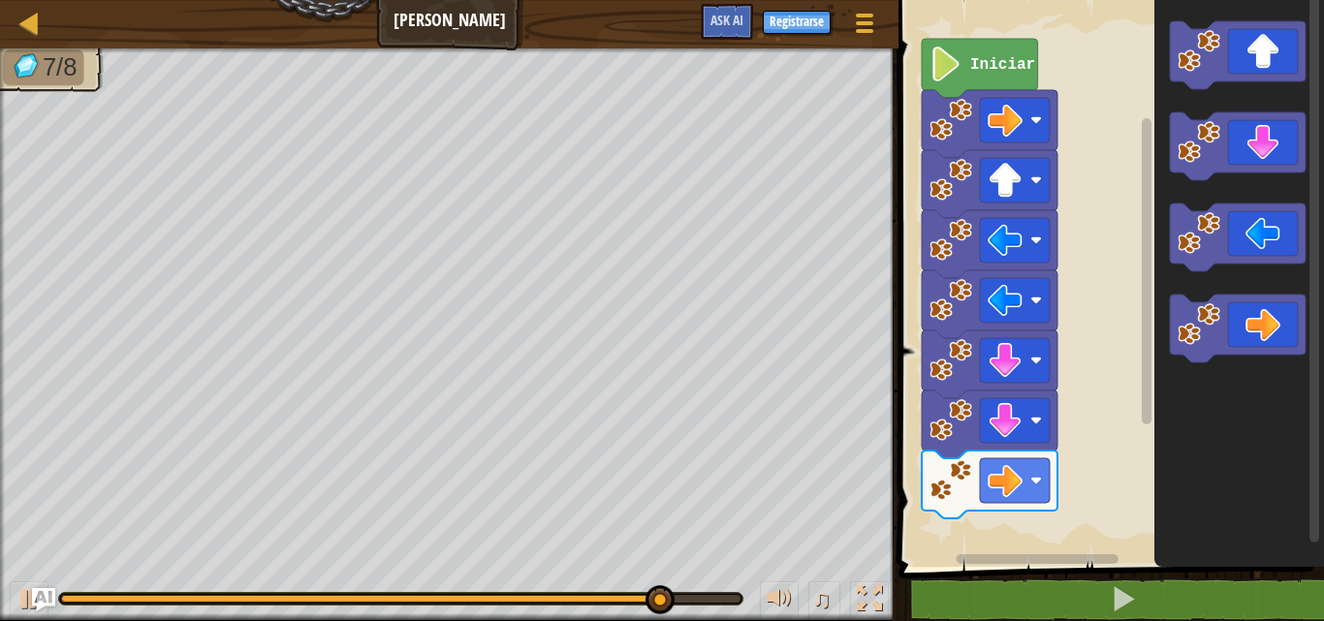
click at [1010, 516] on div "Iniciar" at bounding box center [1108, 278] width 431 height 577
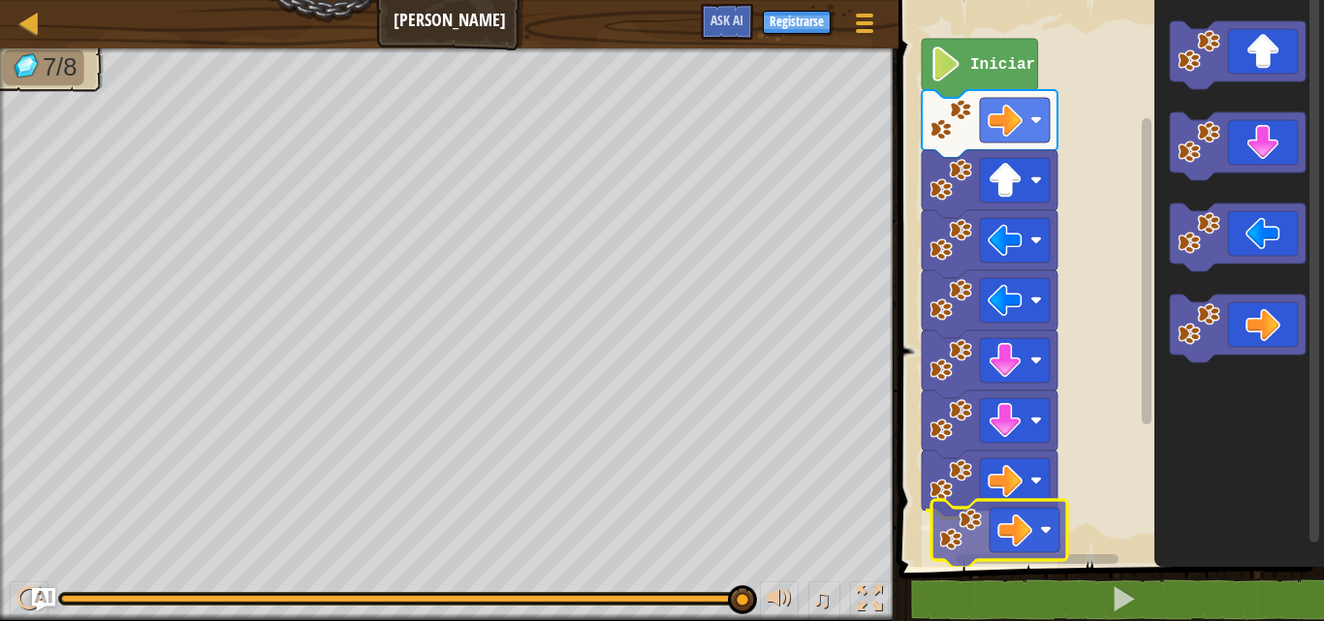
click at [977, 529] on div "Iniciar" at bounding box center [1108, 278] width 431 height 577
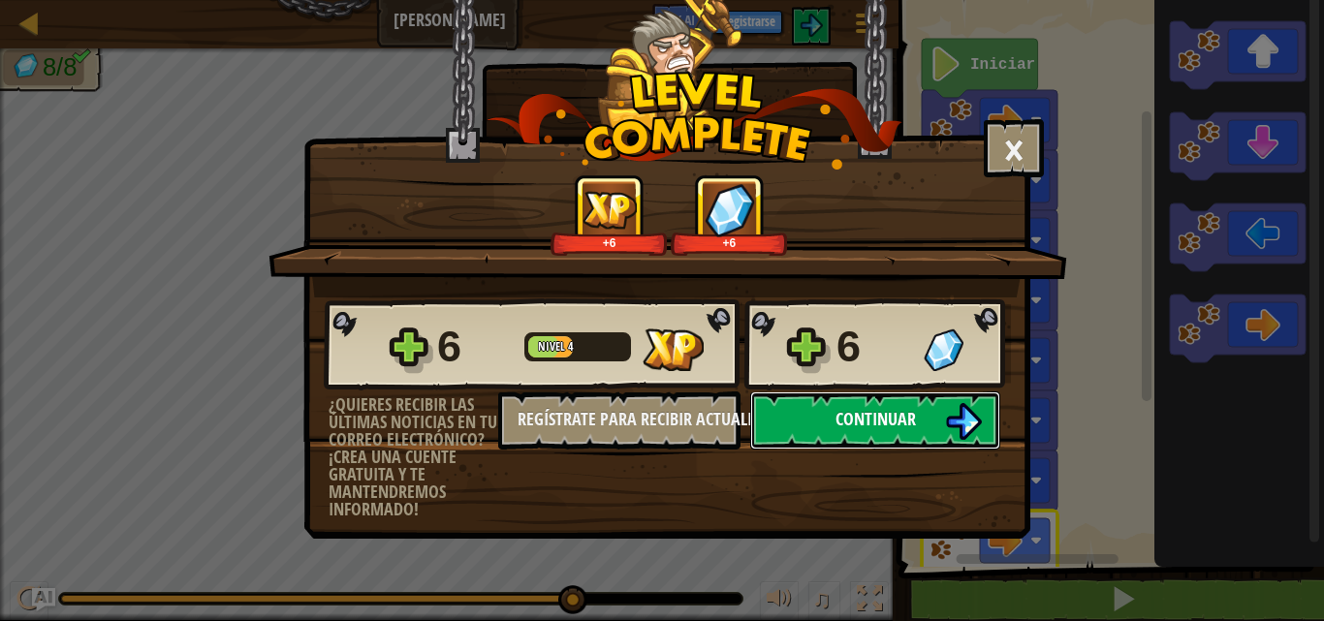
click at [902, 409] on span "Continuar" at bounding box center [875, 419] width 80 height 24
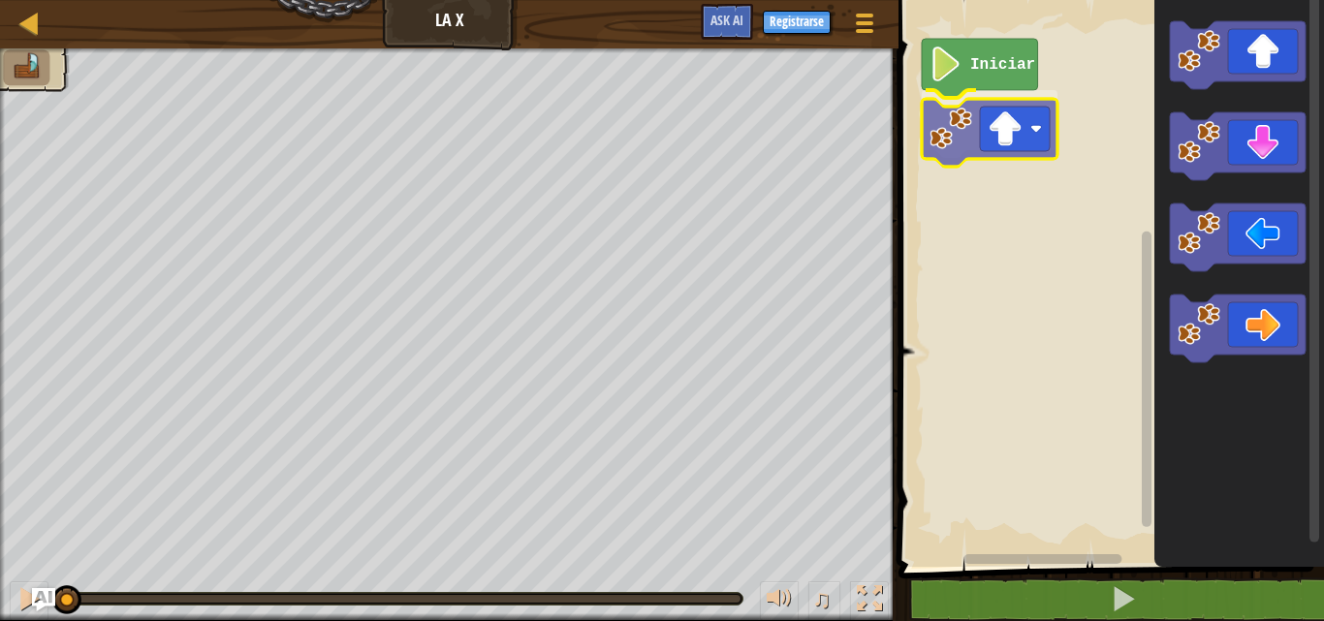
click at [993, 124] on div "Iniciar" at bounding box center [1108, 278] width 431 height 577
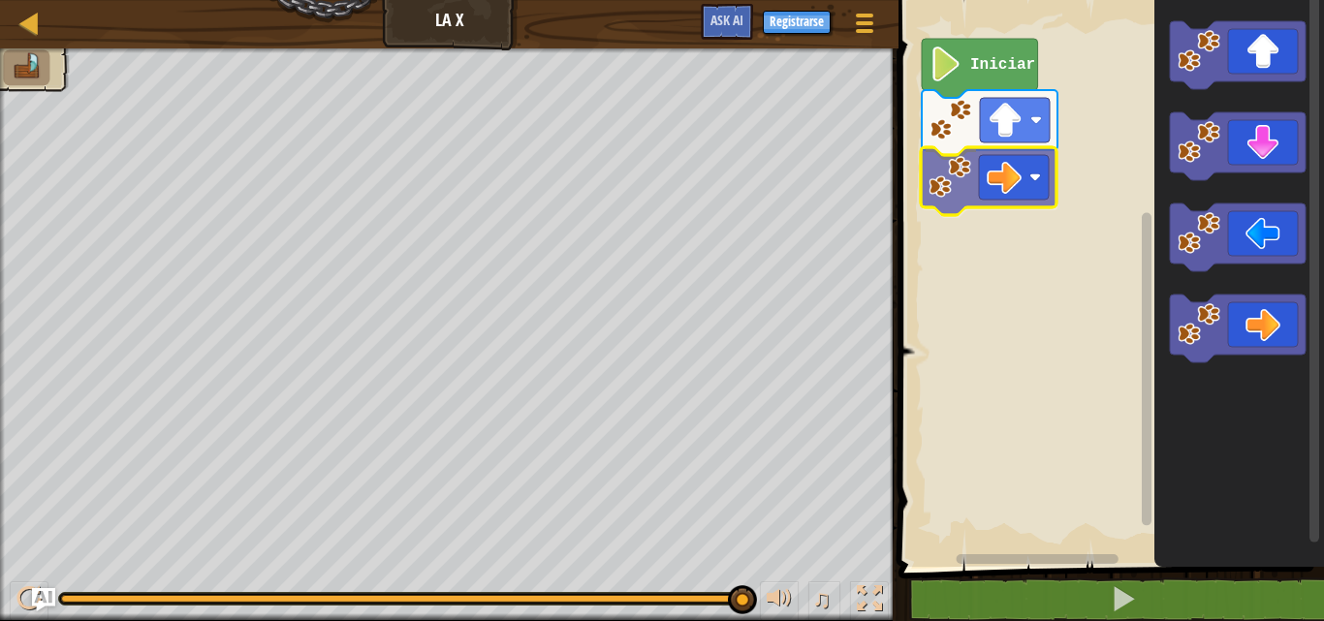
click at [964, 197] on div "Iniciar" at bounding box center [1108, 278] width 431 height 577
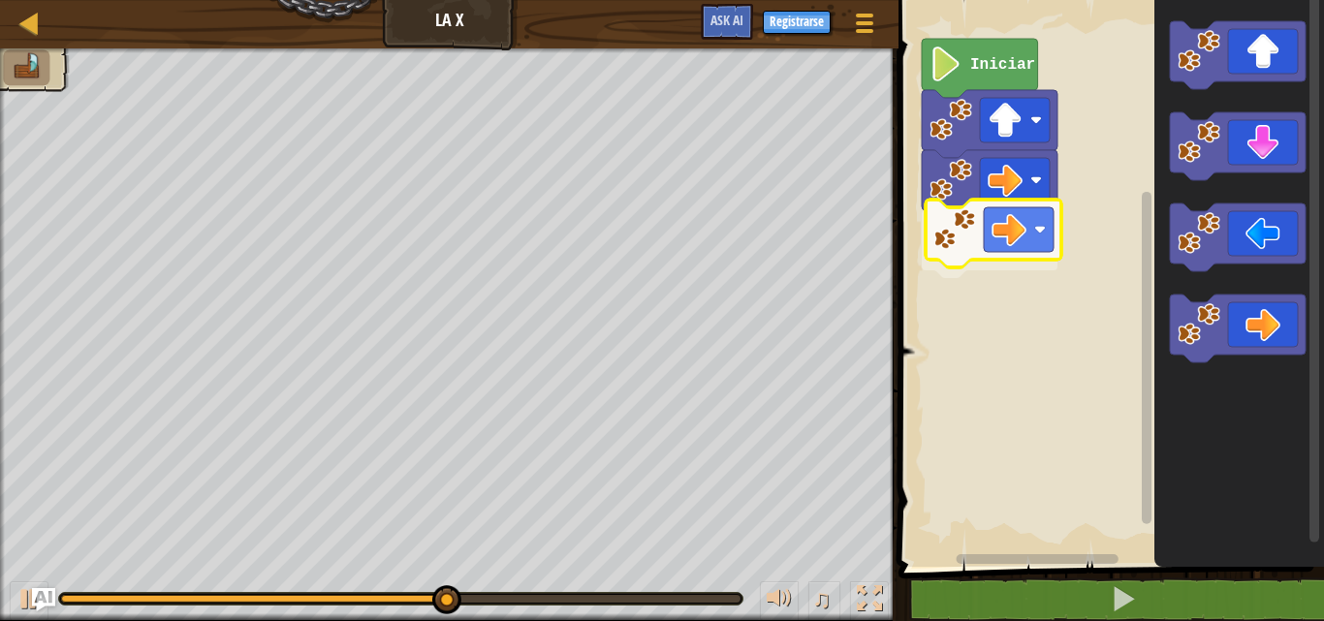
click at [987, 223] on div "Iniciar" at bounding box center [1108, 278] width 431 height 577
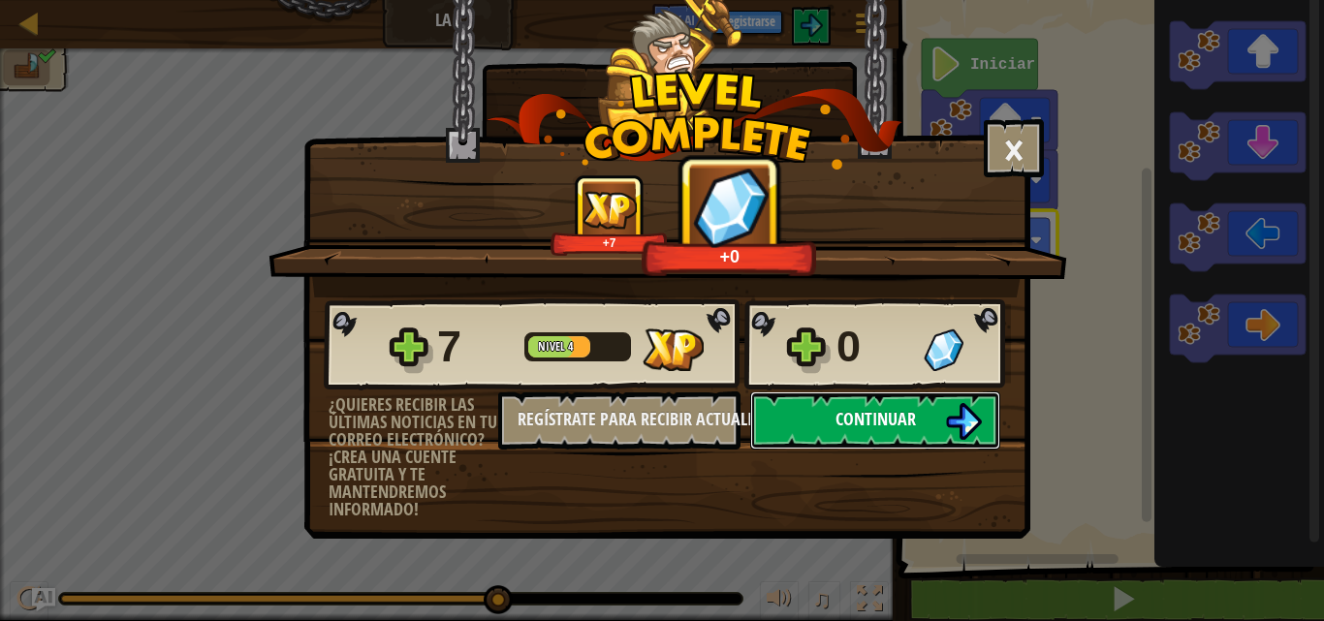
click at [827, 415] on button "Continuar" at bounding box center [875, 421] width 250 height 58
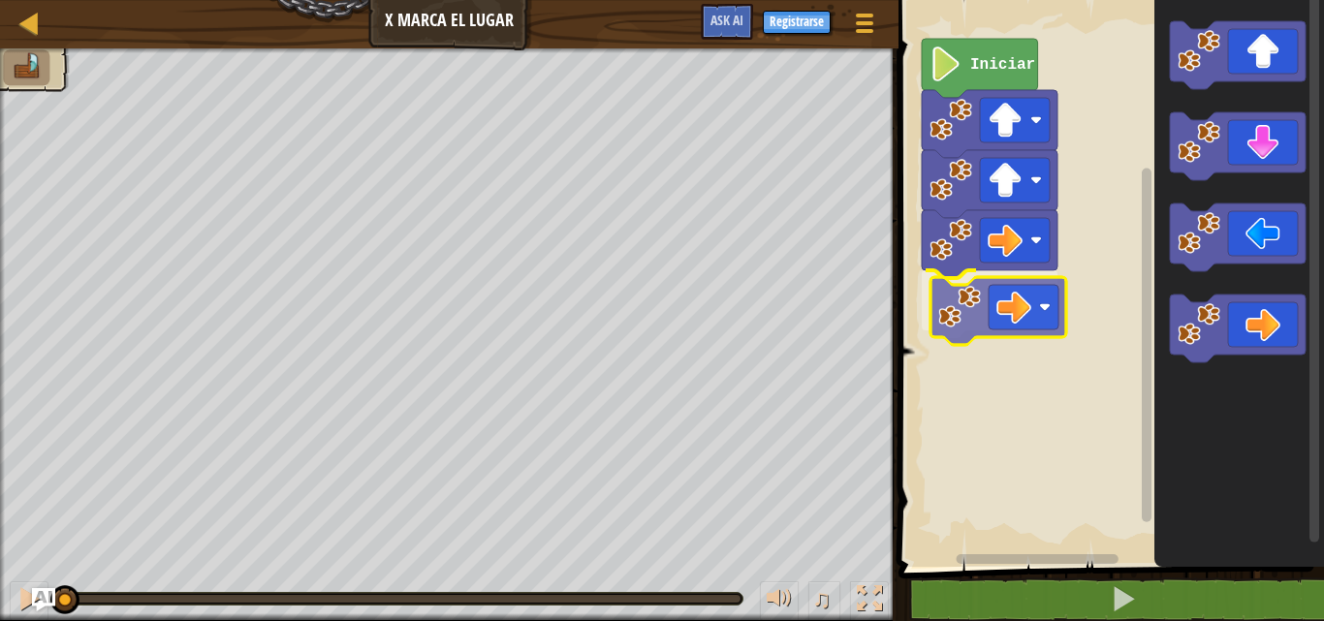
click at [995, 294] on div "Iniciar" at bounding box center [1108, 278] width 431 height 577
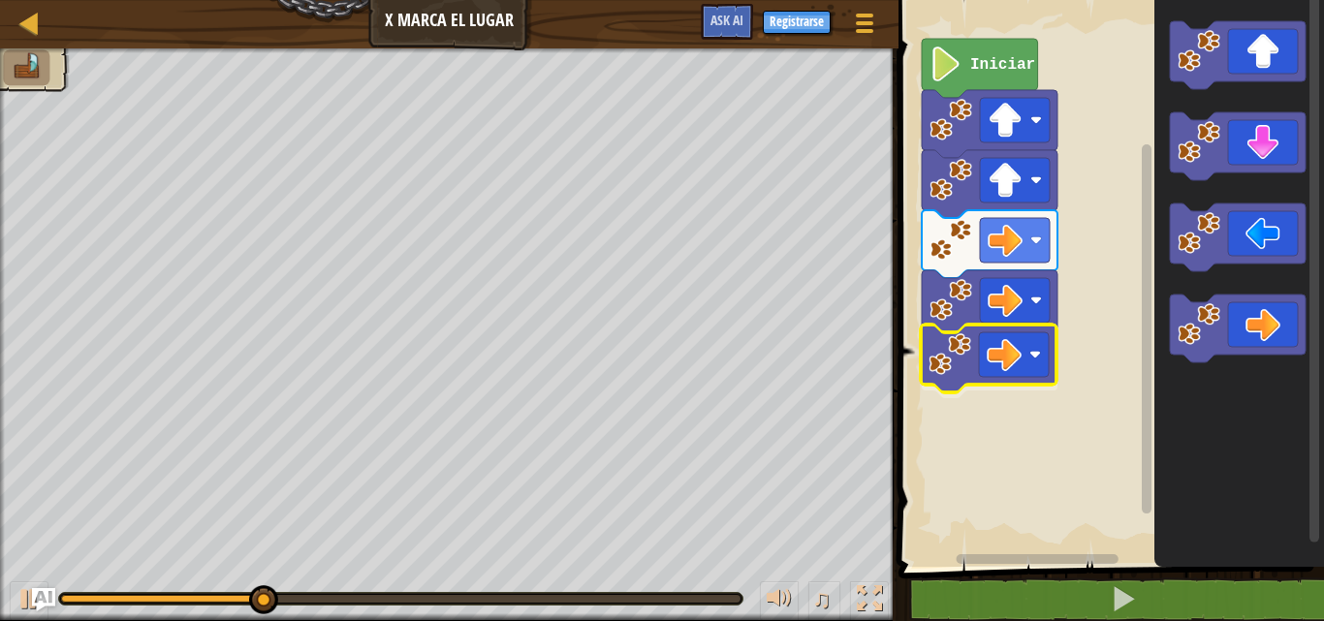
click at [1001, 373] on div "Iniciar" at bounding box center [1108, 278] width 431 height 577
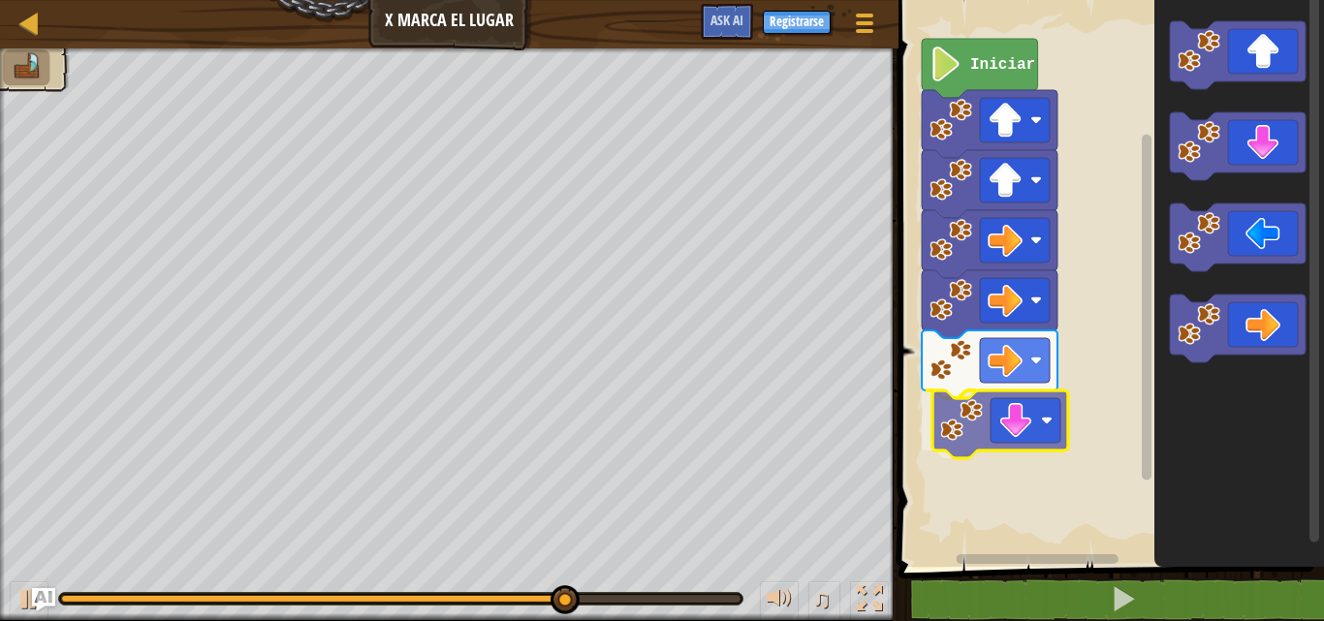
click at [1010, 413] on div "Iniciar" at bounding box center [1108, 278] width 431 height 577
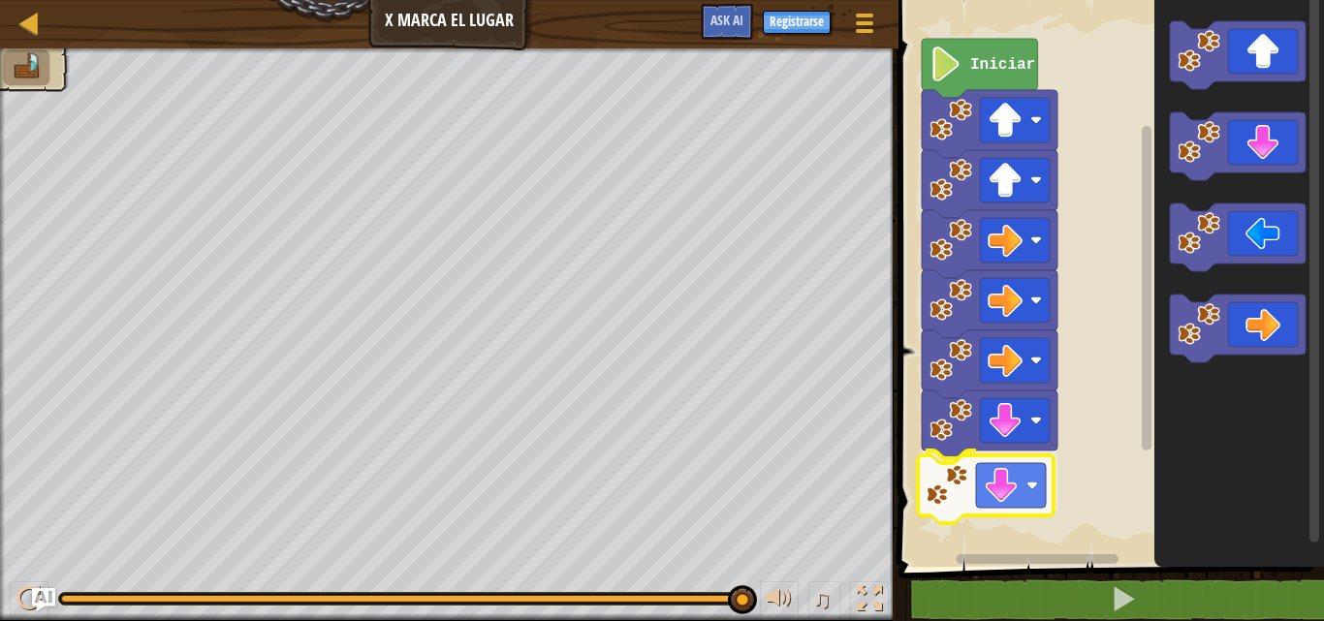
click at [1006, 476] on div "Iniciar" at bounding box center [1108, 278] width 431 height 577
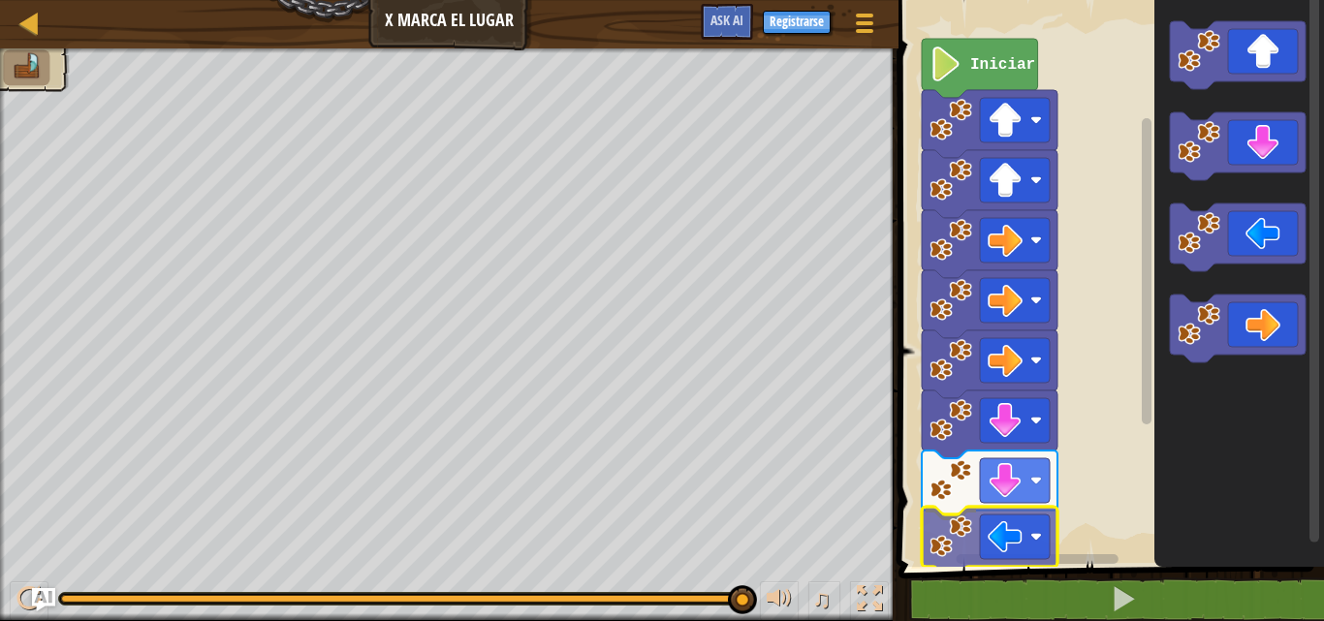
click at [961, 515] on div "Iniciar" at bounding box center [1108, 278] width 431 height 577
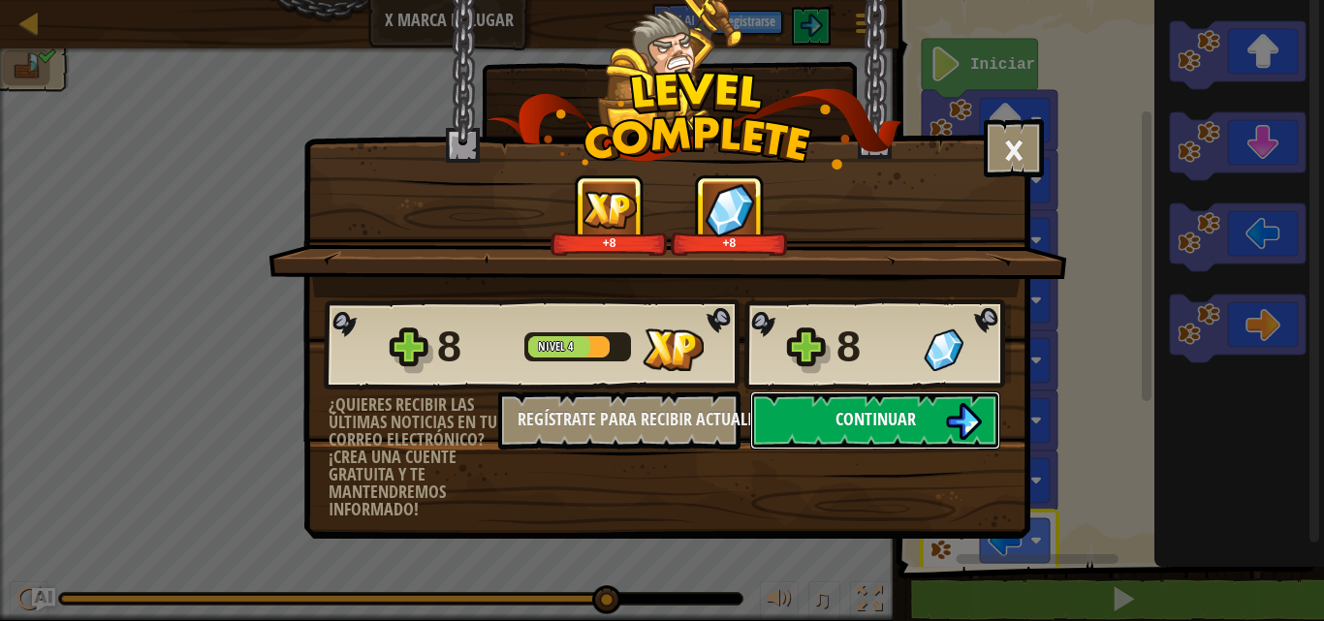
click at [954, 424] on img at bounding box center [963, 421] width 37 height 37
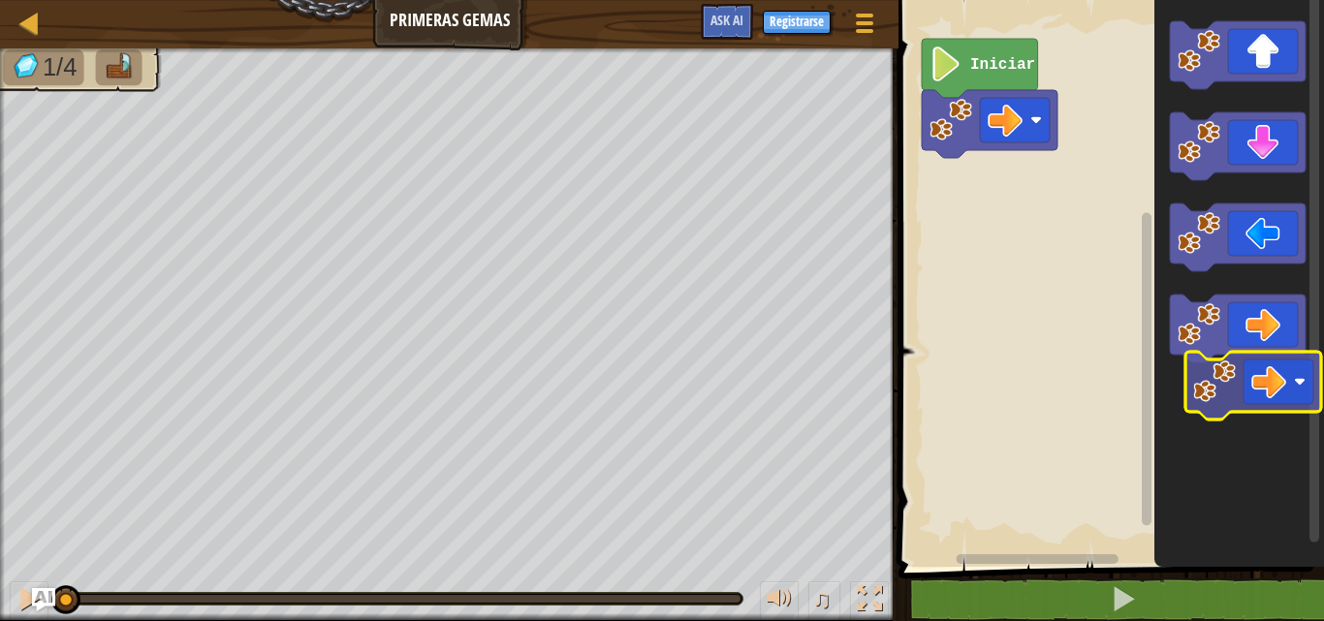
click at [1205, 392] on icon "Espacio de trabajo de Blockly" at bounding box center [1239, 278] width 170 height 577
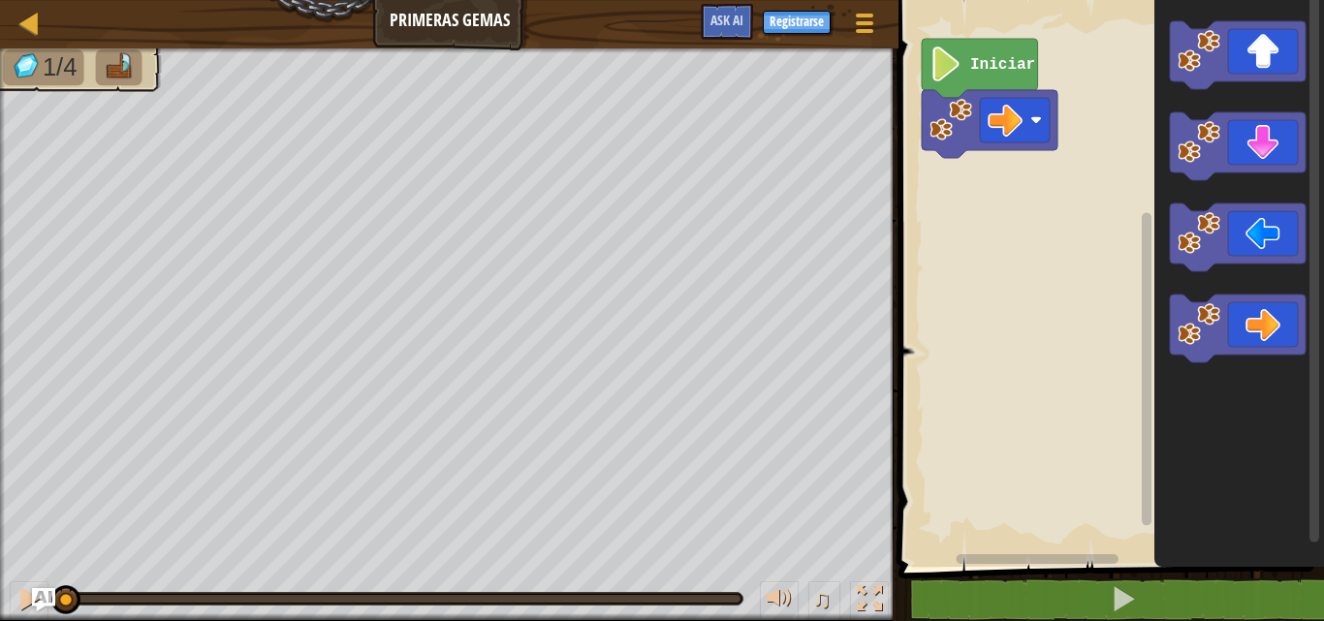
click at [960, 468] on rect "Espacio de trabajo de Blockly" at bounding box center [1108, 278] width 431 height 577
click at [1224, 78] on icon "Espacio de trabajo de Blockly" at bounding box center [1238, 55] width 136 height 68
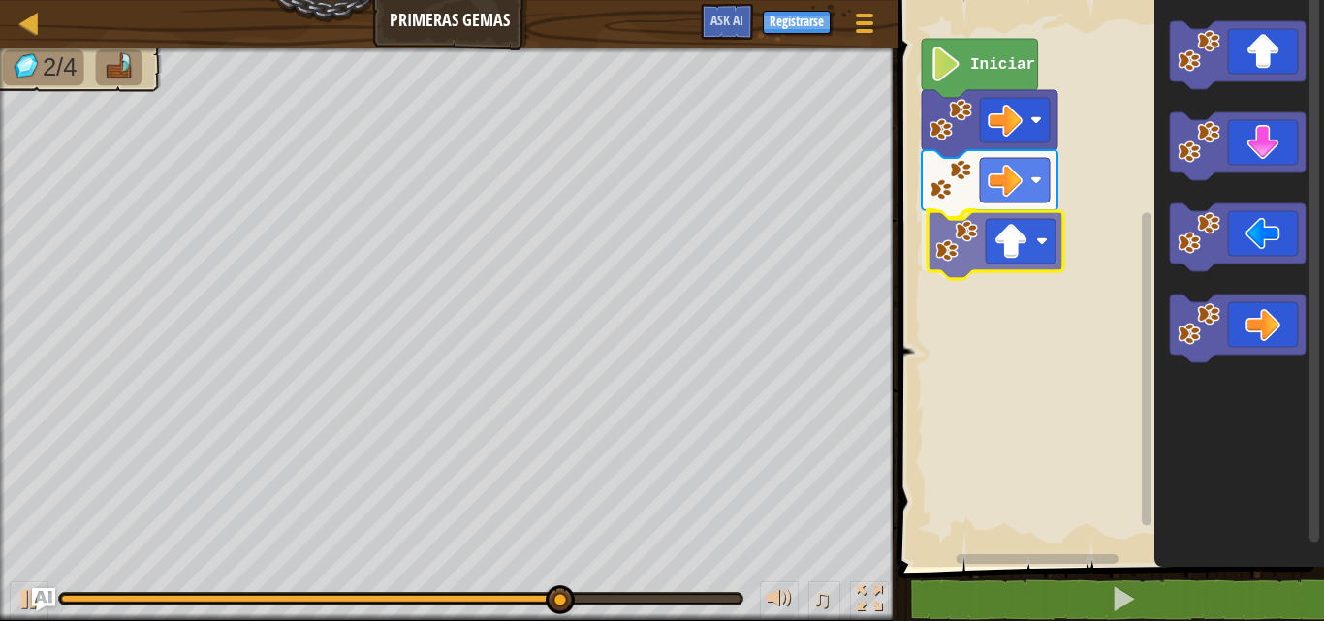
click at [1016, 239] on div "Iniciar" at bounding box center [1108, 278] width 431 height 577
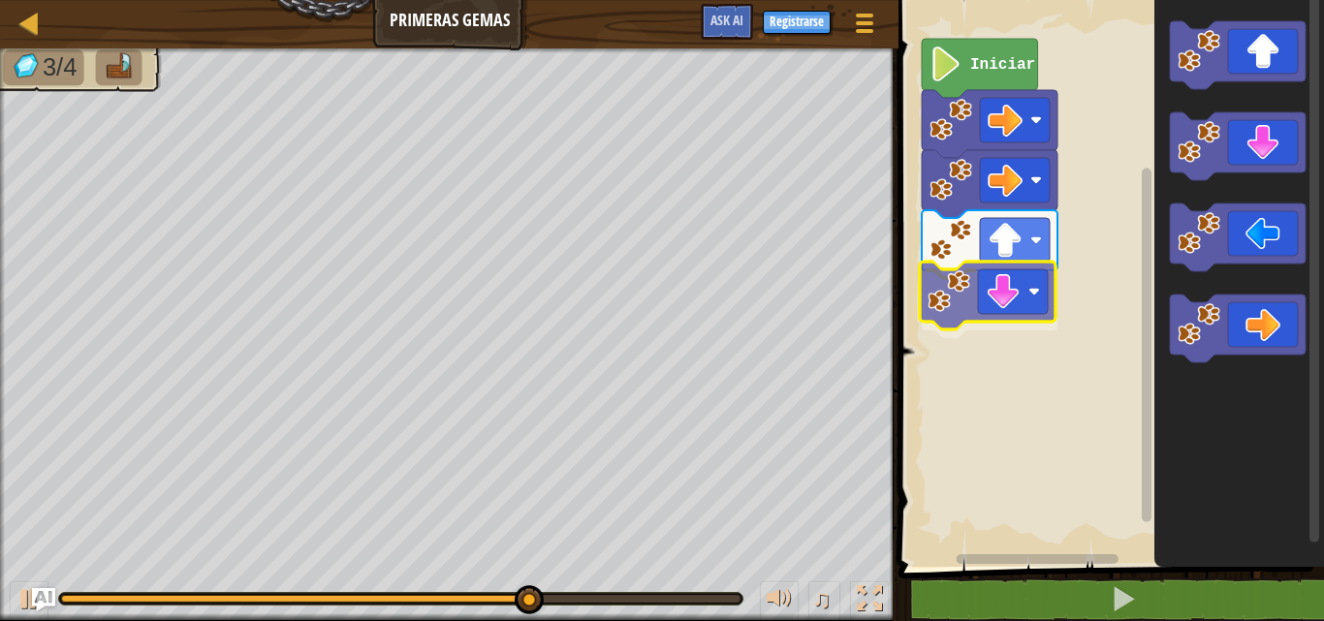
click at [1014, 287] on div "Iniciar" at bounding box center [1108, 278] width 431 height 577
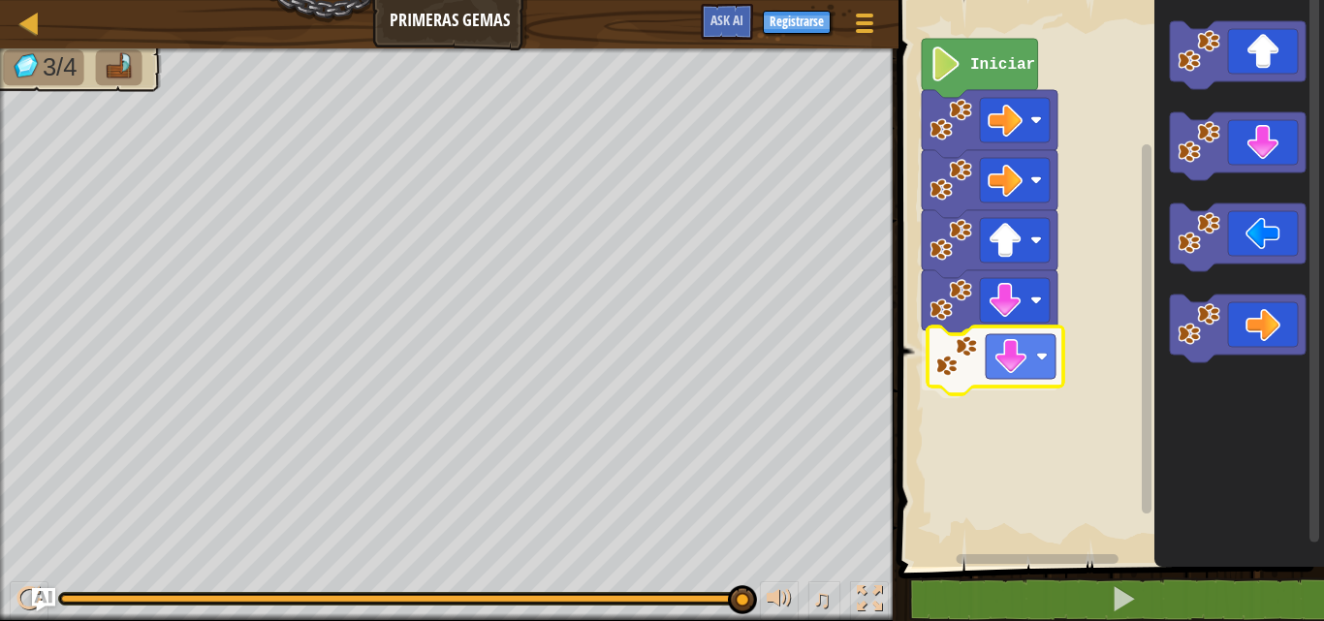
click at [1013, 332] on div "Iniciar" at bounding box center [1108, 278] width 431 height 577
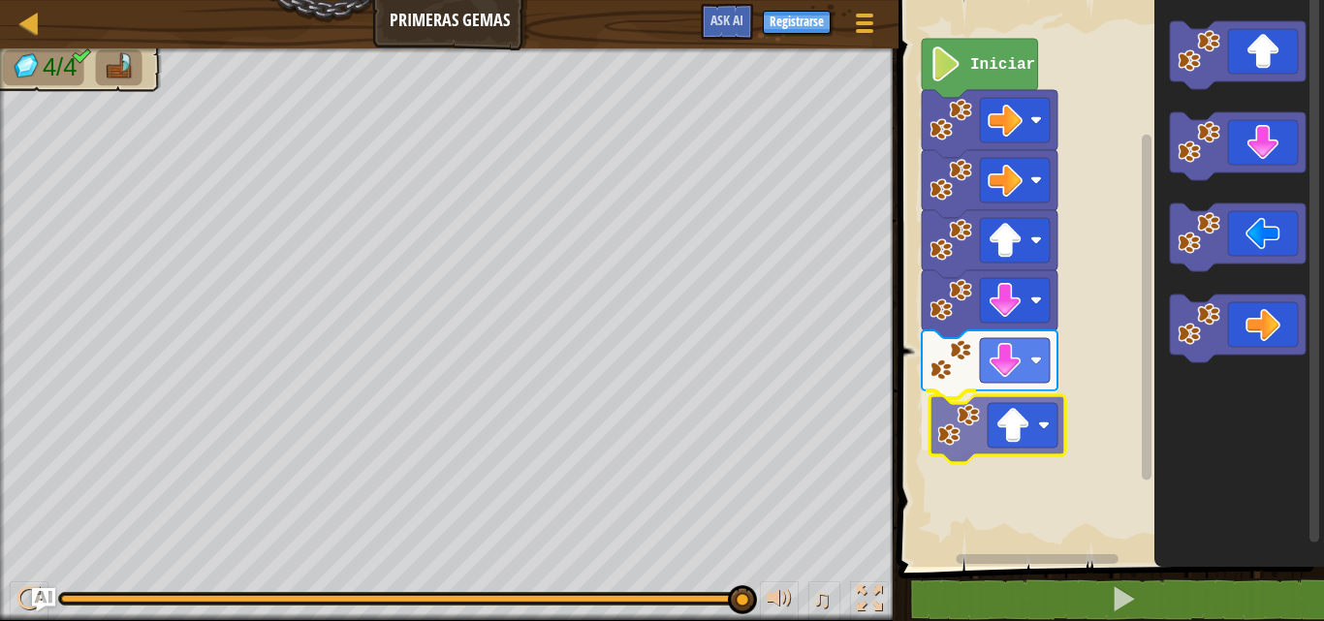
click at [1006, 446] on div "Iniciar" at bounding box center [1108, 278] width 431 height 577
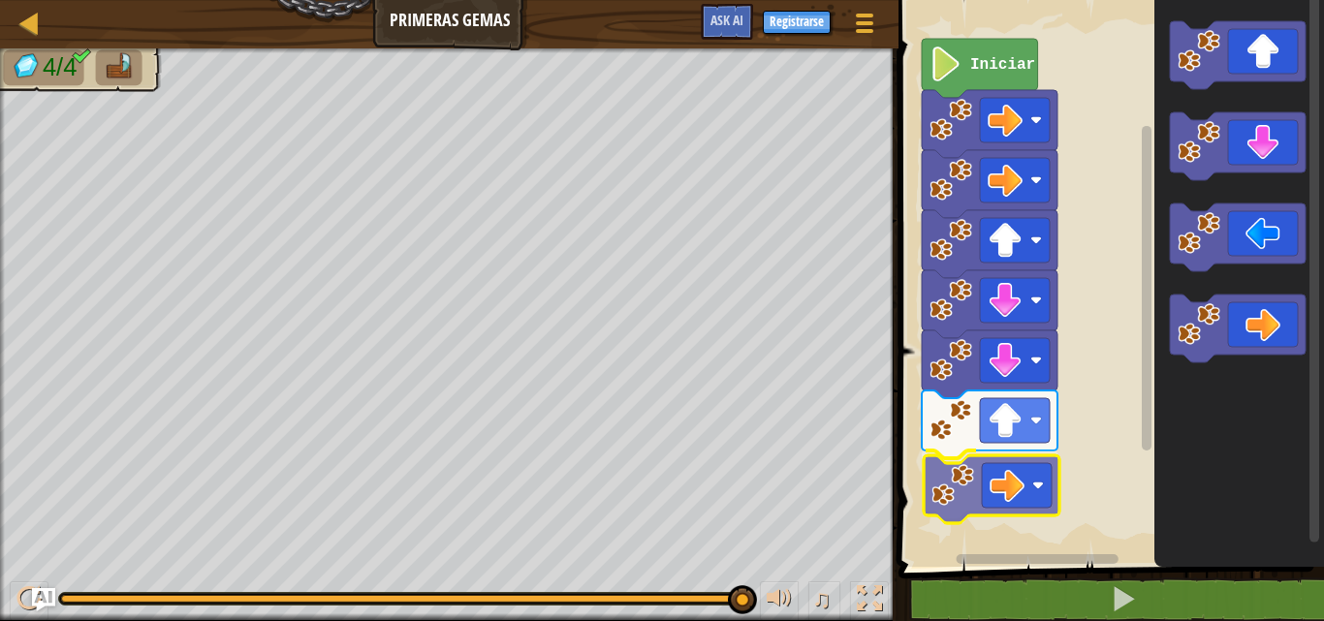
click at [951, 484] on div "Iniciar" at bounding box center [1108, 278] width 431 height 577
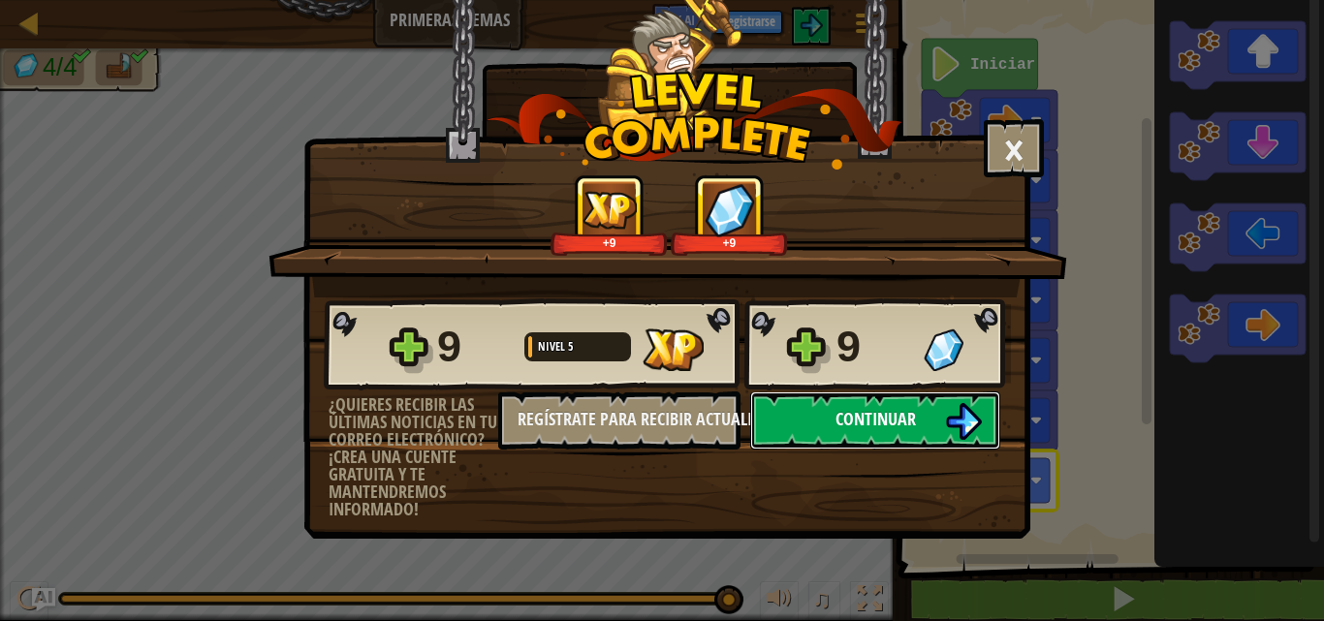
click at [901, 429] on span "Continuar" at bounding box center [875, 419] width 80 height 24
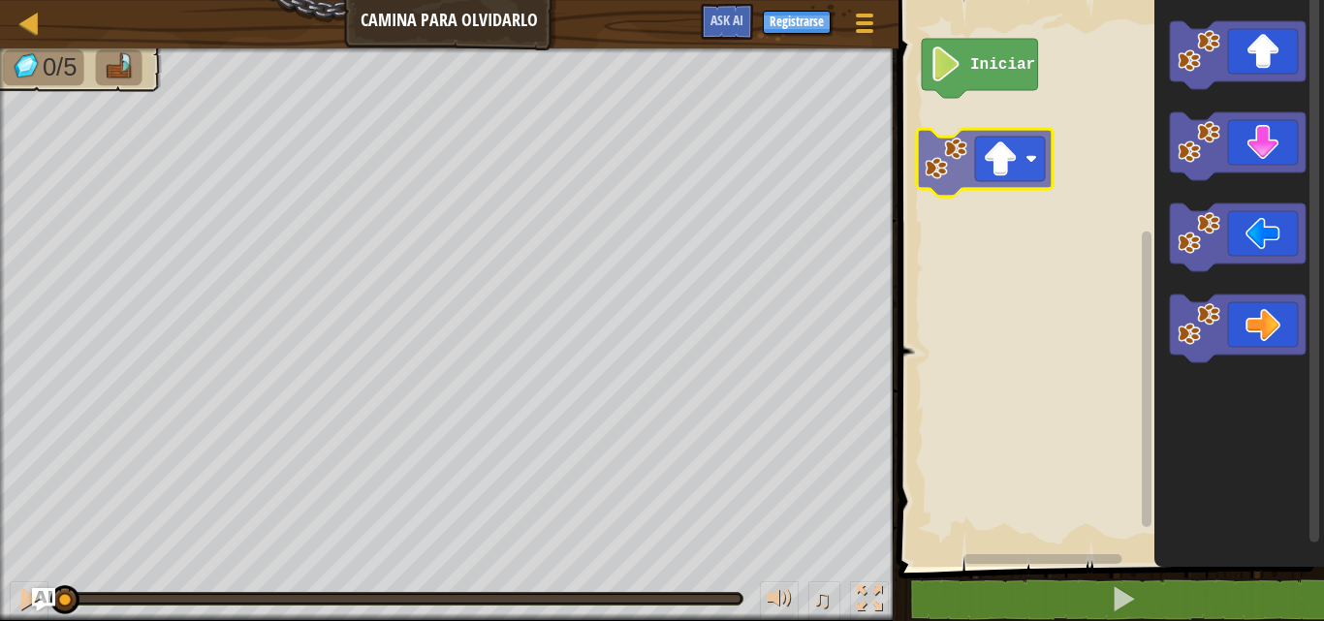
click at [1015, 157] on div "Iniciar" at bounding box center [1108, 278] width 431 height 577
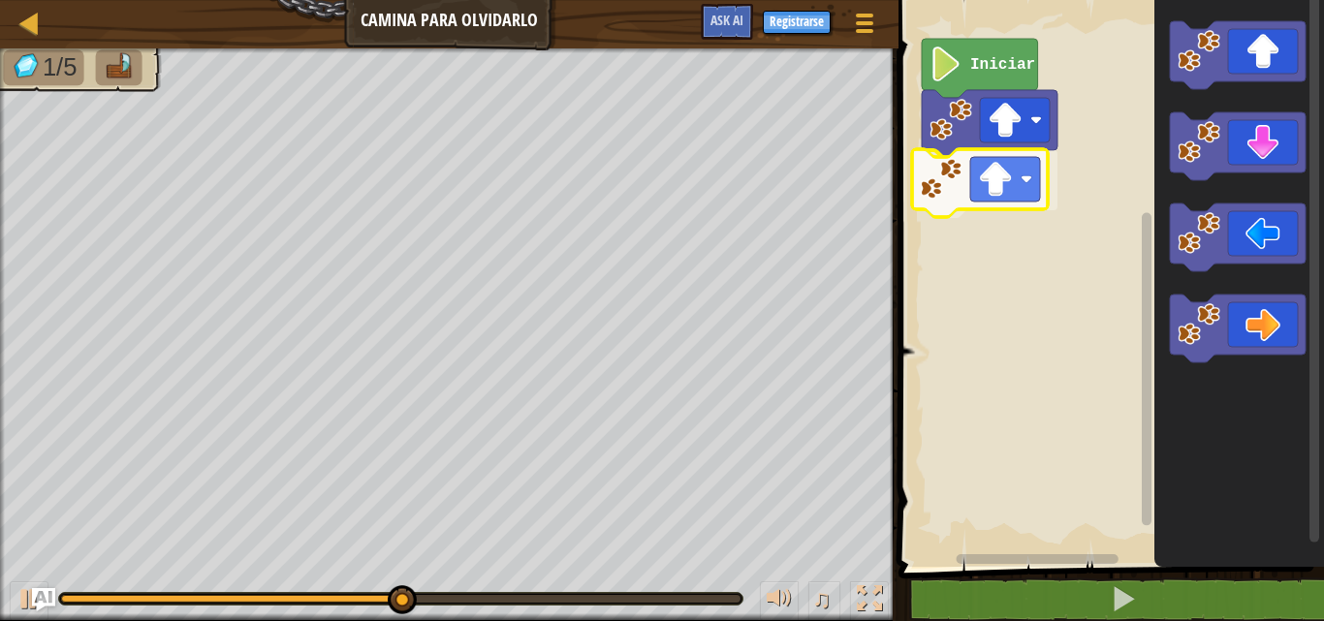
click at [1010, 186] on div "Iniciar" at bounding box center [1108, 278] width 431 height 577
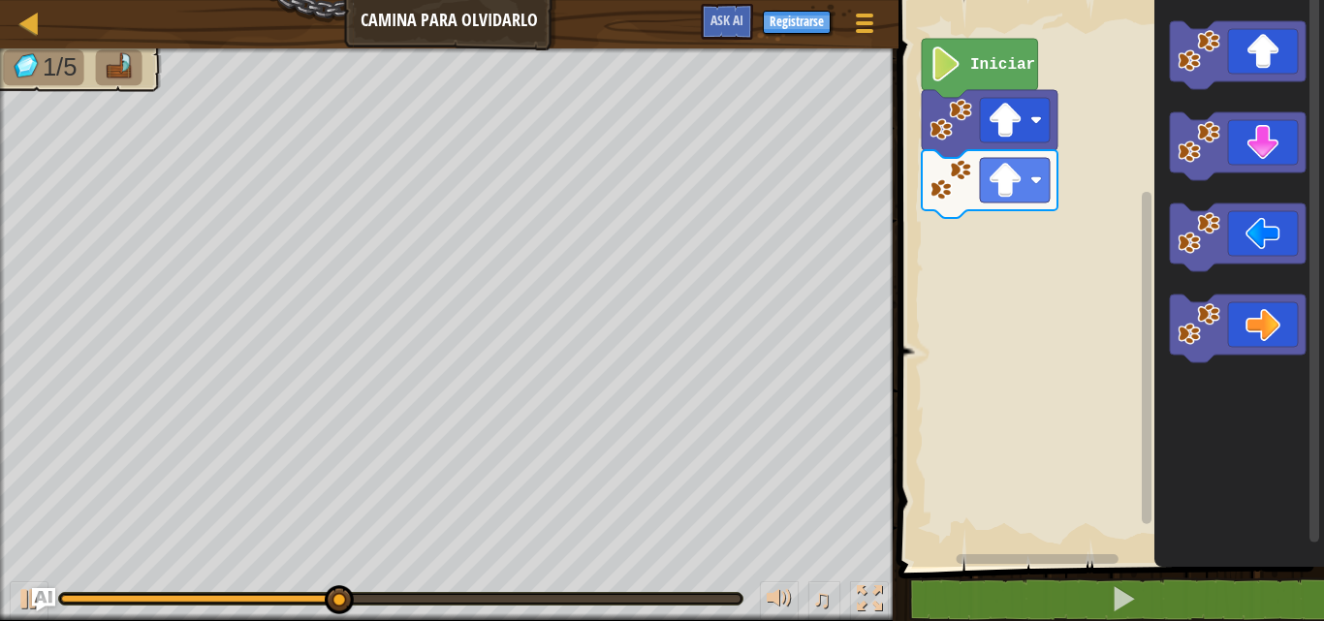
click at [1014, 214] on div "Iniciar" at bounding box center [1108, 278] width 431 height 577
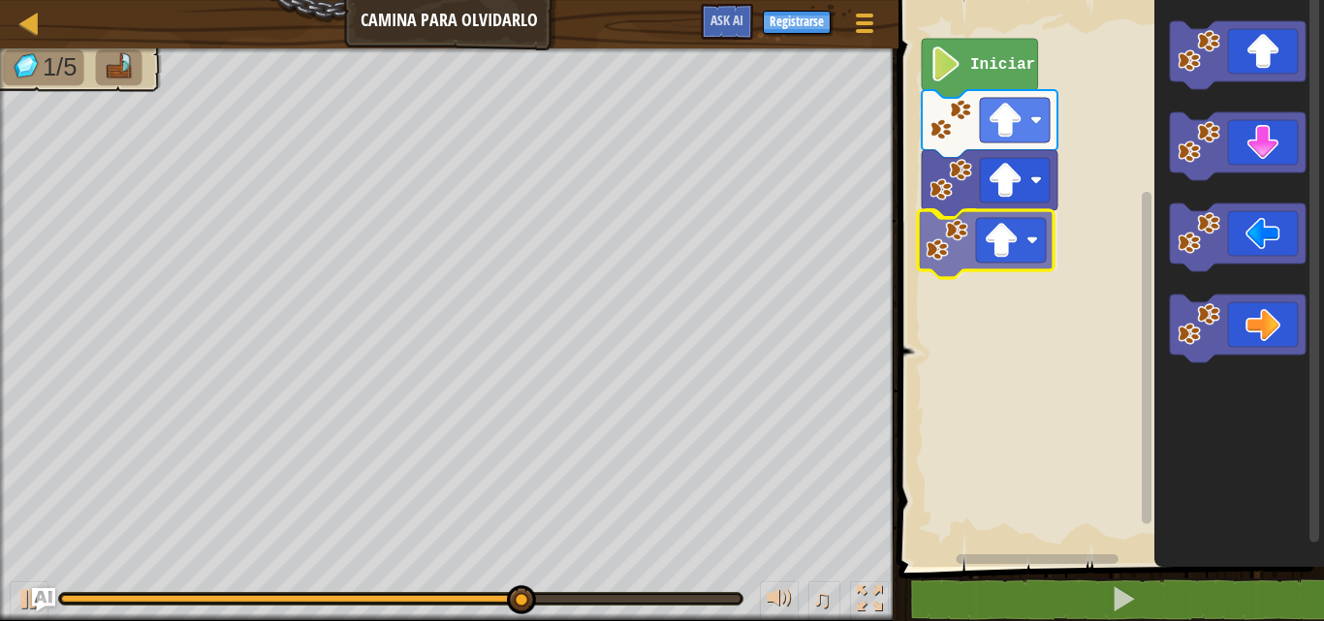
click at [977, 238] on div "Iniciar" at bounding box center [1108, 278] width 431 height 577
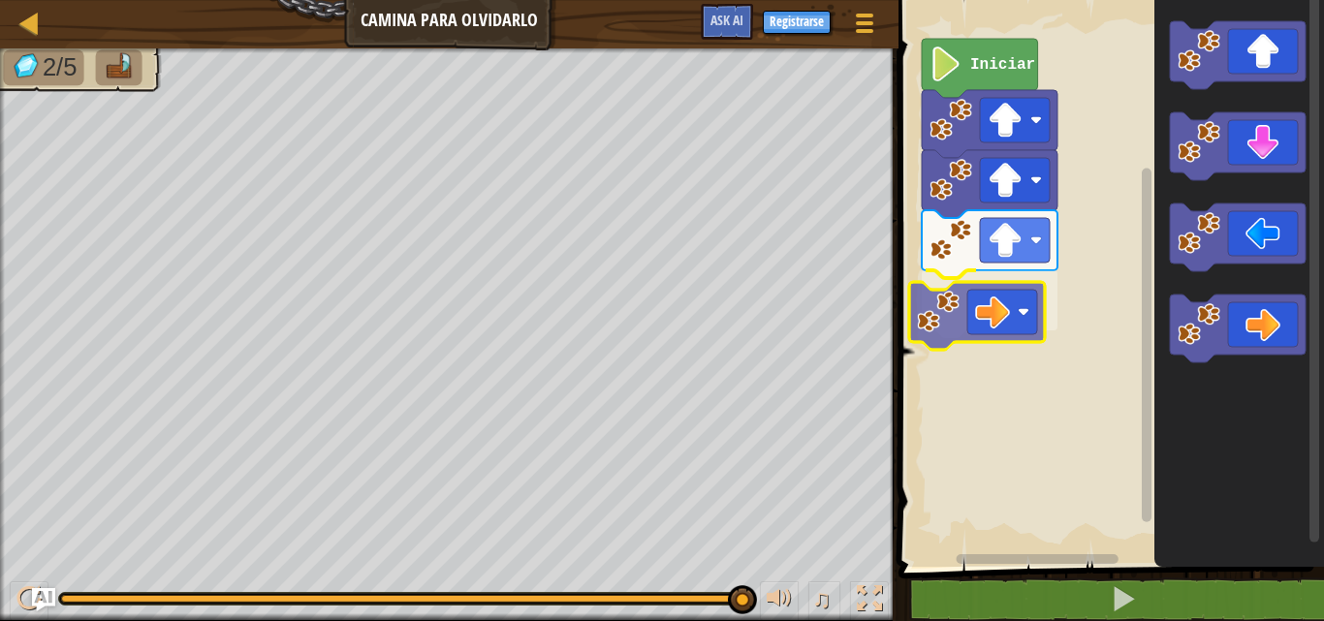
click at [997, 298] on div "Iniciar" at bounding box center [1108, 278] width 431 height 577
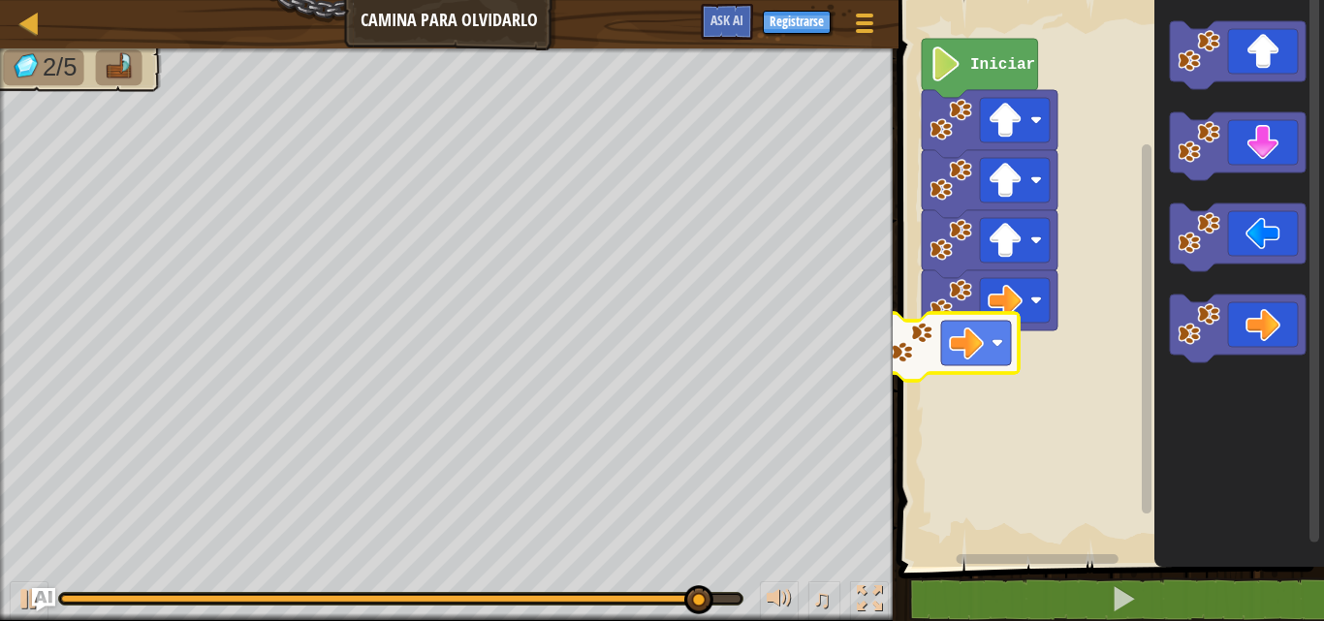
click at [918, 326] on div "Iniciar" at bounding box center [1108, 278] width 431 height 577
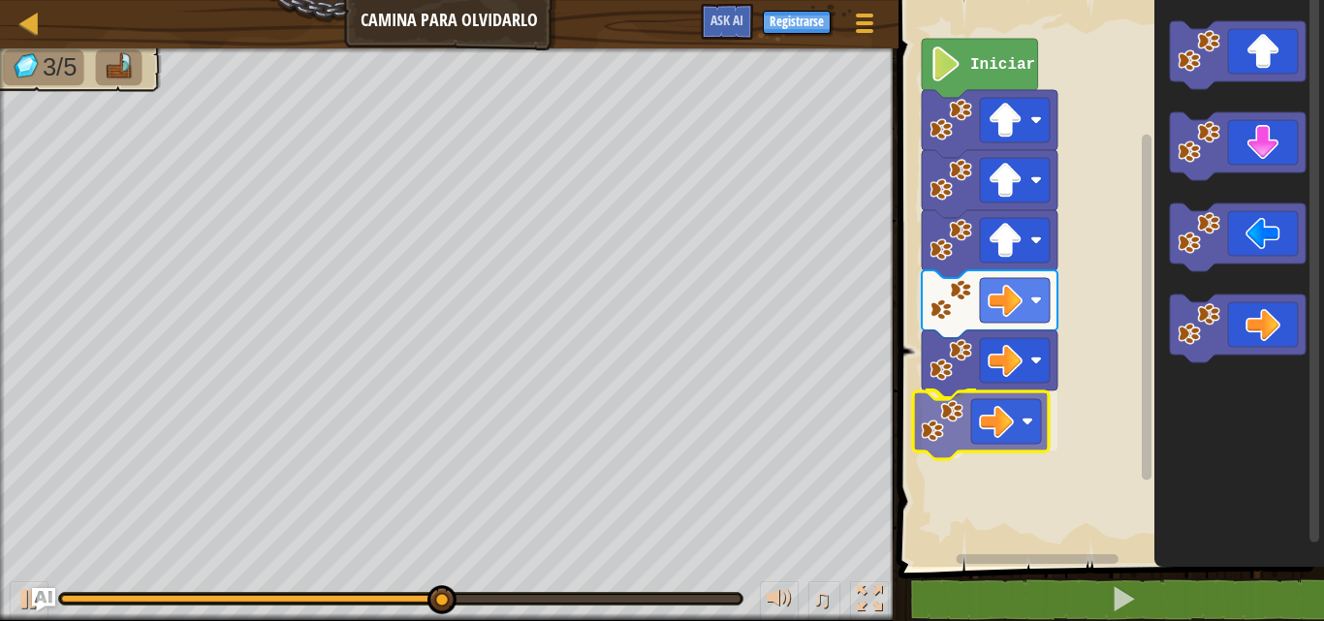
click at [973, 419] on div "Iniciar" at bounding box center [1108, 278] width 431 height 577
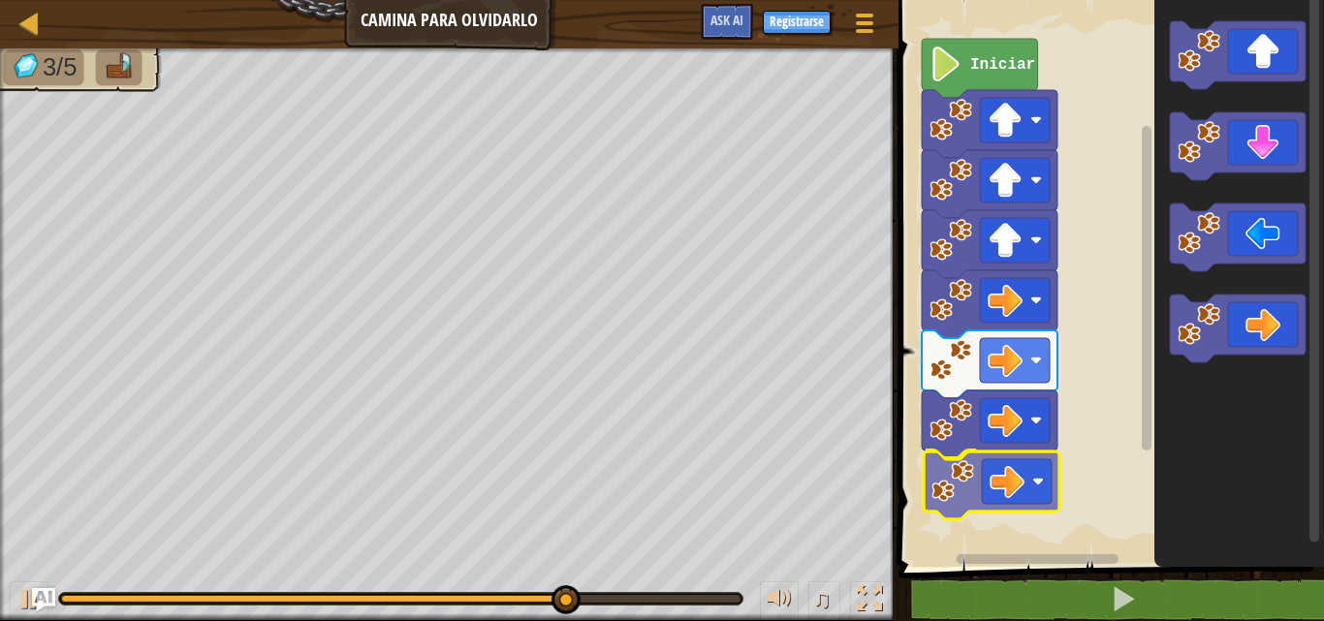
click at [1012, 501] on div "Iniciar" at bounding box center [1108, 278] width 431 height 577
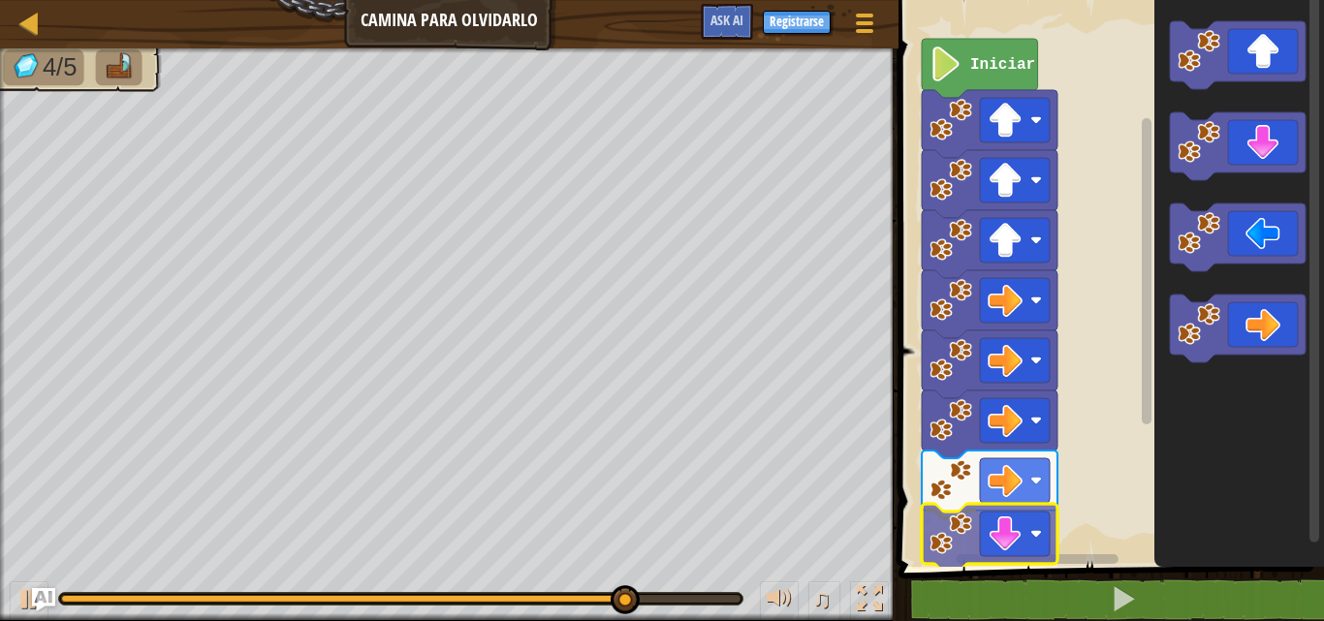
click at [1020, 550] on div "Iniciar" at bounding box center [1108, 278] width 431 height 577
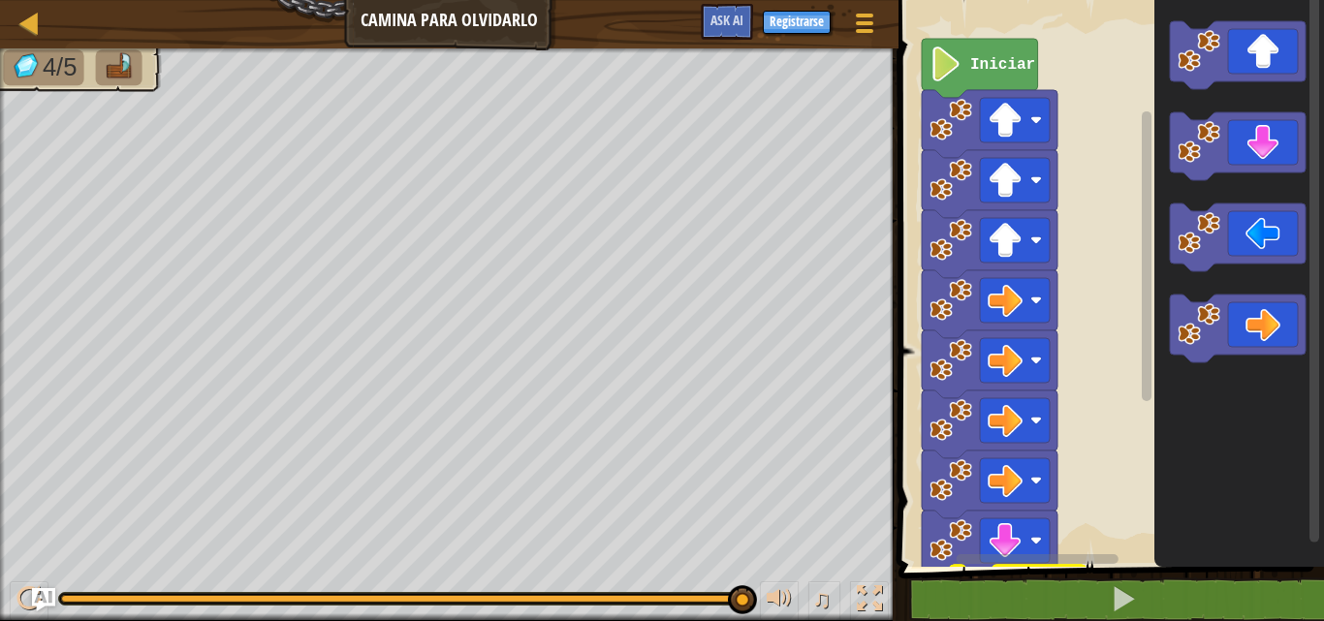
click at [1039, 0] on html "Mapa Camina para olvidarlo Menú del Juego Registrarse Ask AI 1 הההההההההההההההה…" at bounding box center [662, 0] width 1324 height 0
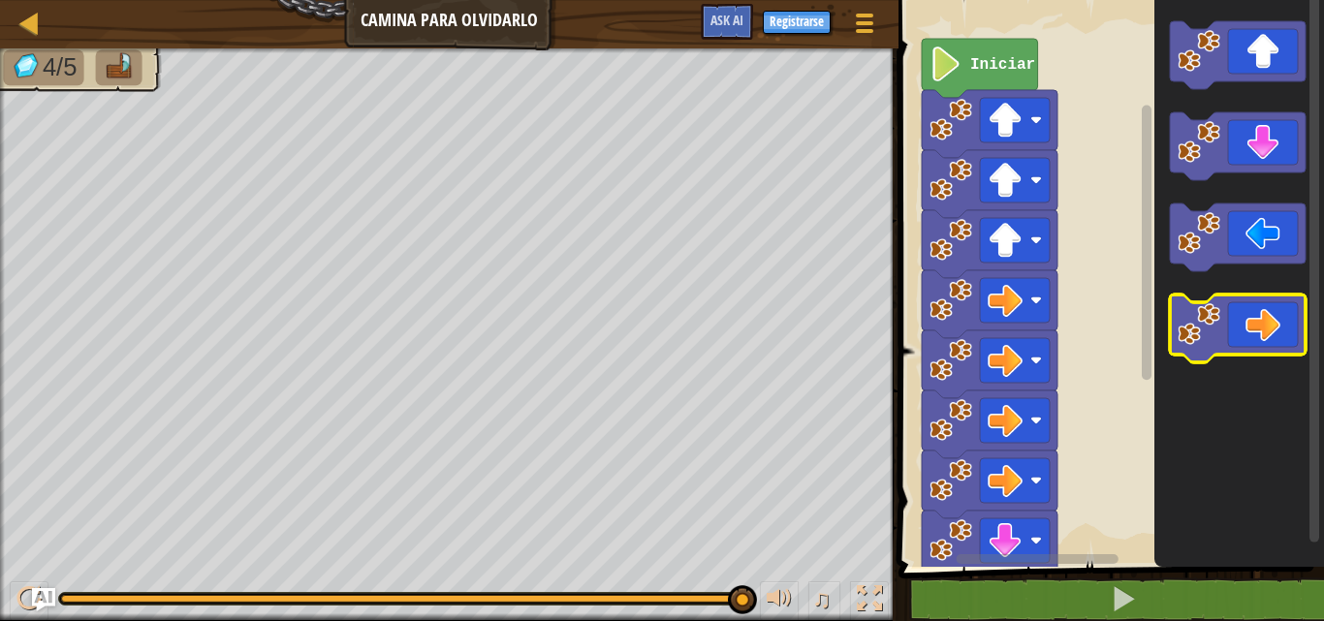
click at [1212, 252] on g "Espacio de trabajo de Blockly" at bounding box center [1238, 191] width 136 height 341
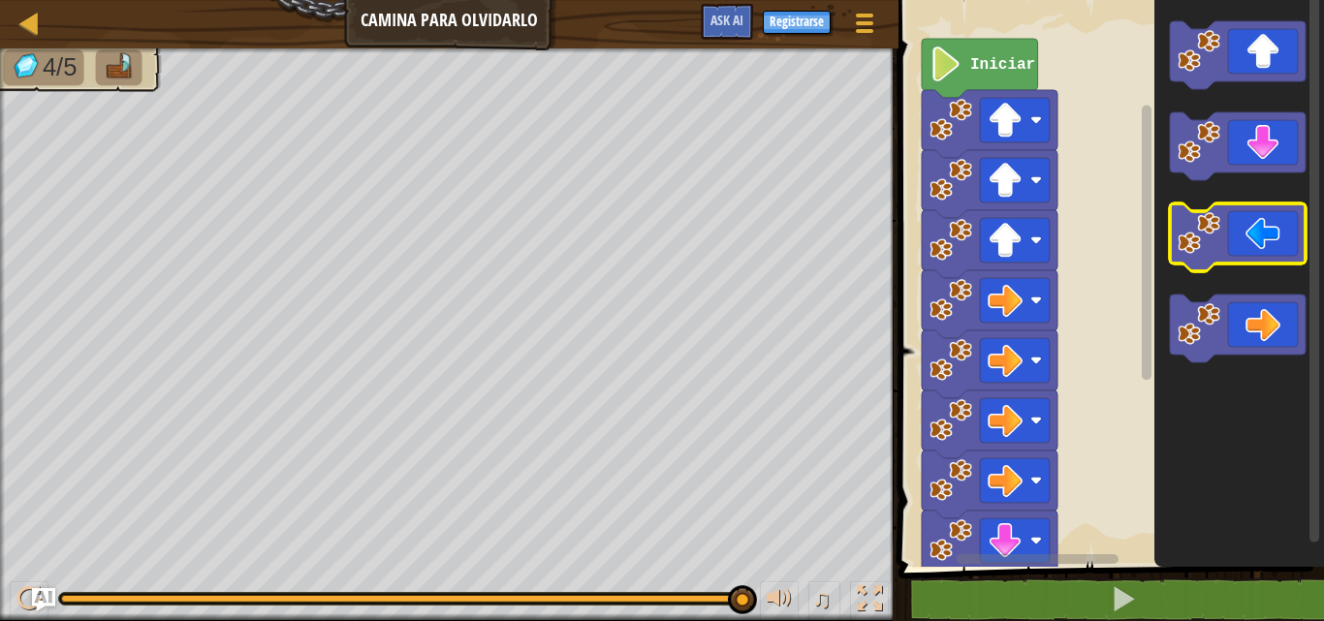
click at [1203, 192] on icon "Espacio de trabajo de Blockly" at bounding box center [1239, 278] width 170 height 577
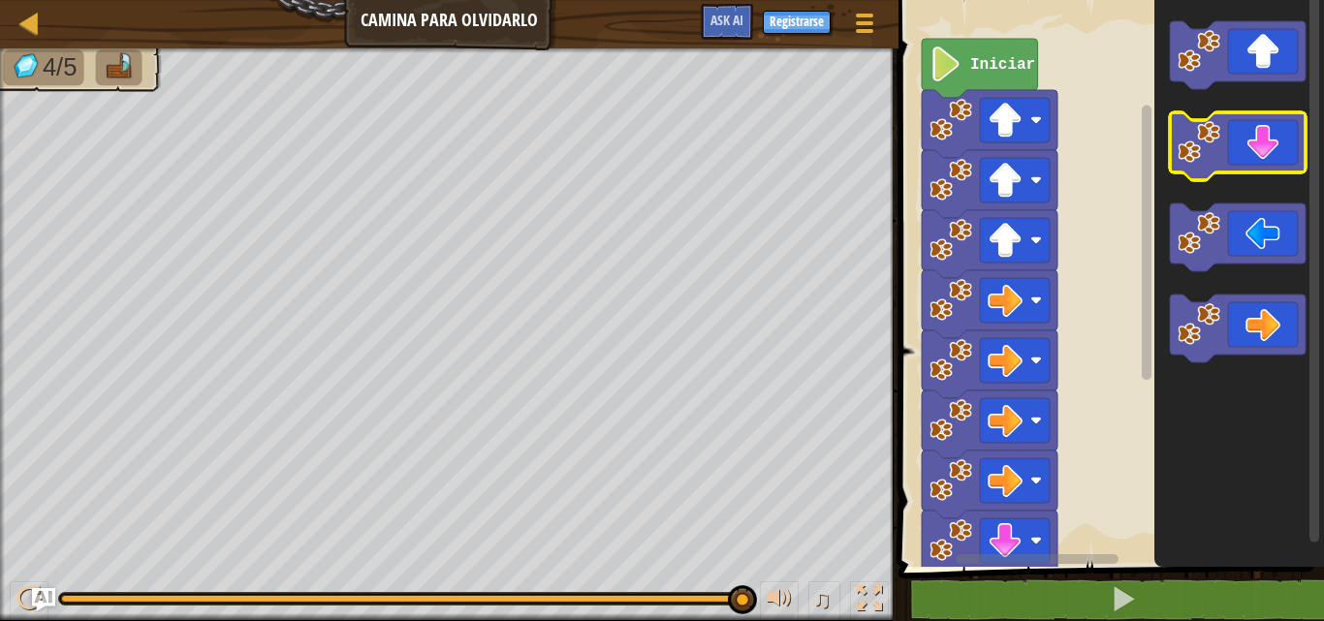
click at [1225, 151] on icon "Espacio de trabajo de Blockly" at bounding box center [1238, 146] width 136 height 68
click at [1208, 177] on icon "Espacio de trabajo de Blockly" at bounding box center [1238, 146] width 136 height 68
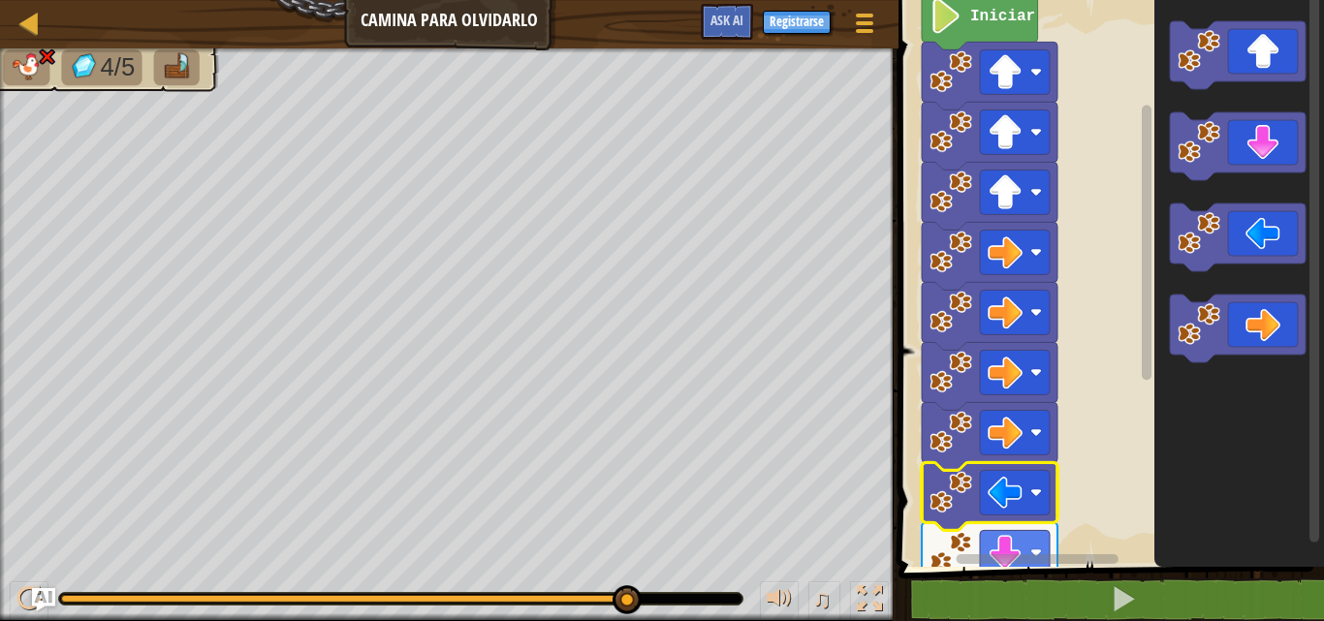
click at [1130, 400] on div "Iniciar" at bounding box center [1108, 278] width 431 height 577
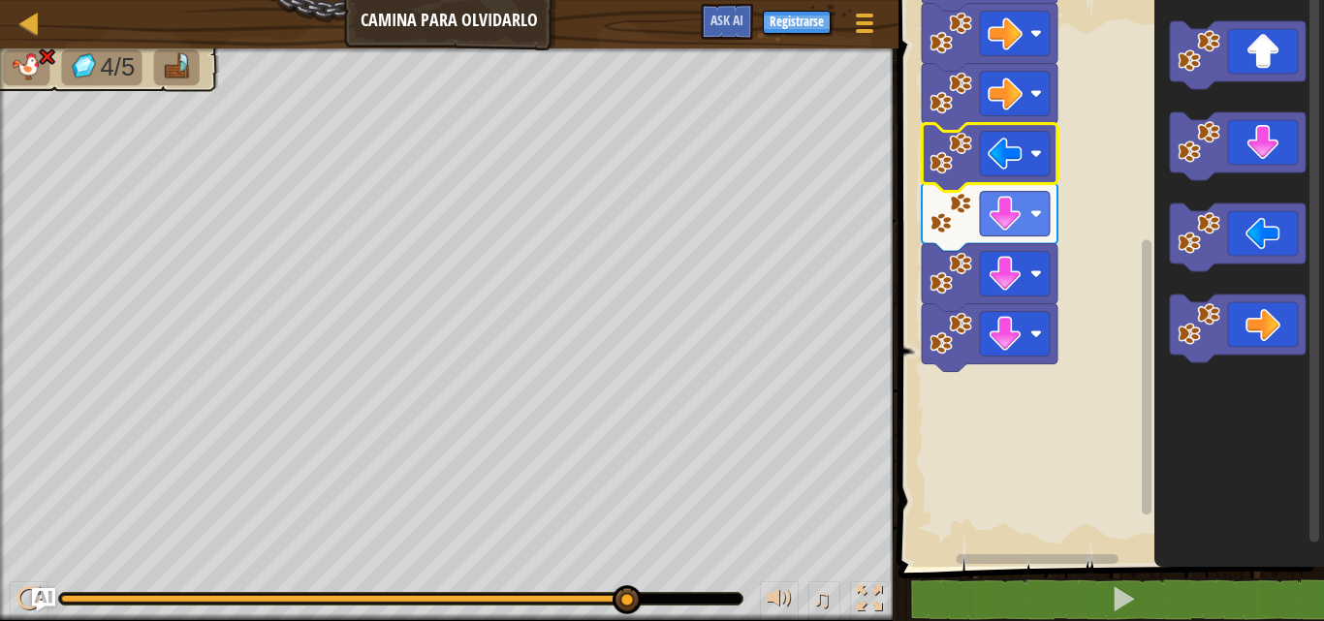
click at [1114, 489] on div "Iniciar" at bounding box center [1108, 278] width 431 height 577
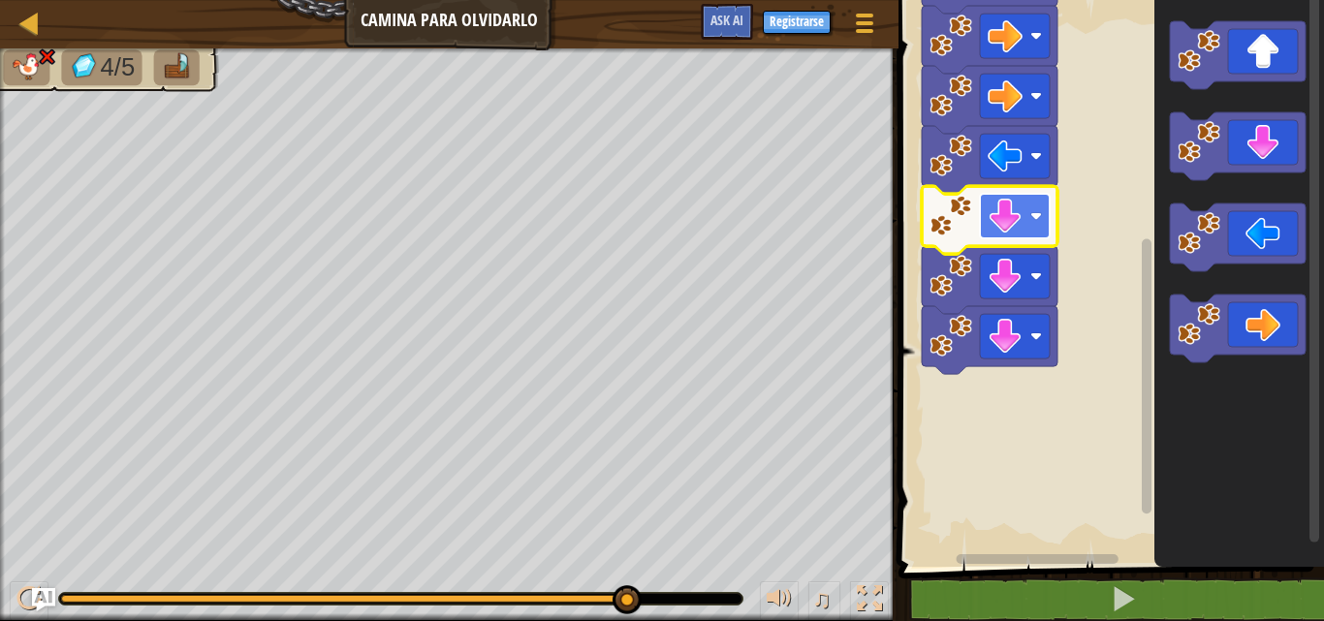
click at [1017, 219] on image "Espacio de trabajo de Blockly" at bounding box center [1004, 216] width 35 height 35
click at [1099, 271] on rect "Espacio de trabajo de Blockly" at bounding box center [1108, 278] width 431 height 577
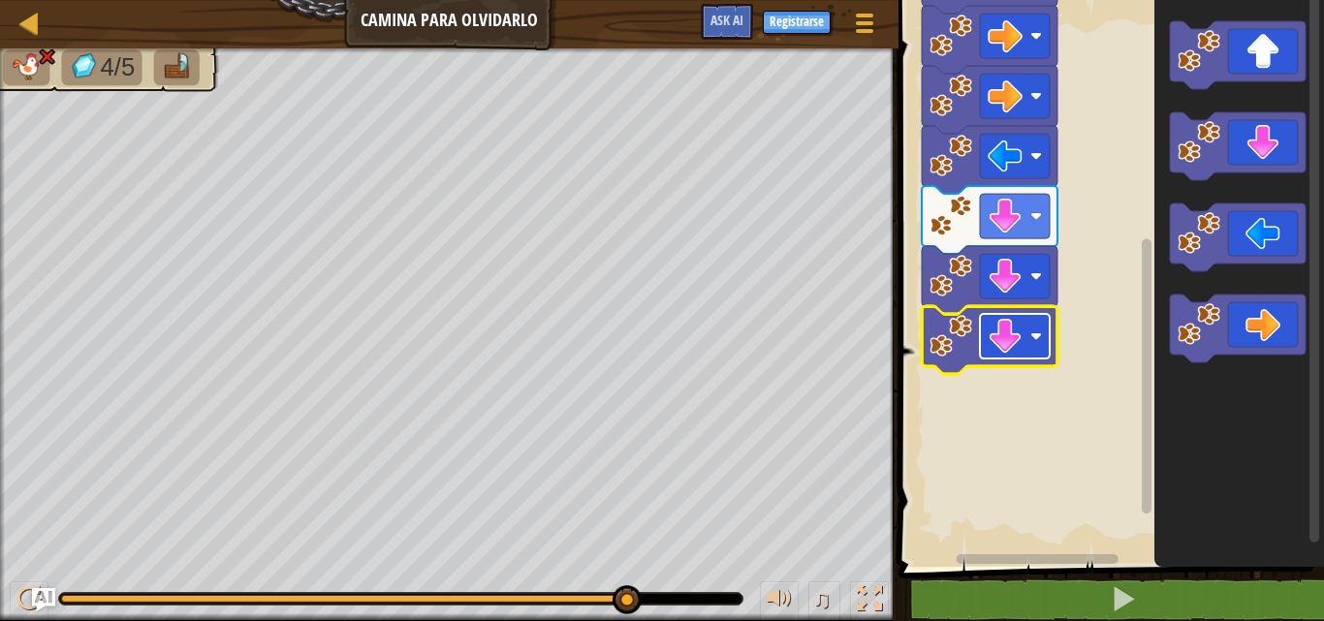
click at [1011, 331] on image "Espacio de trabajo de Blockly" at bounding box center [1004, 336] width 35 height 35
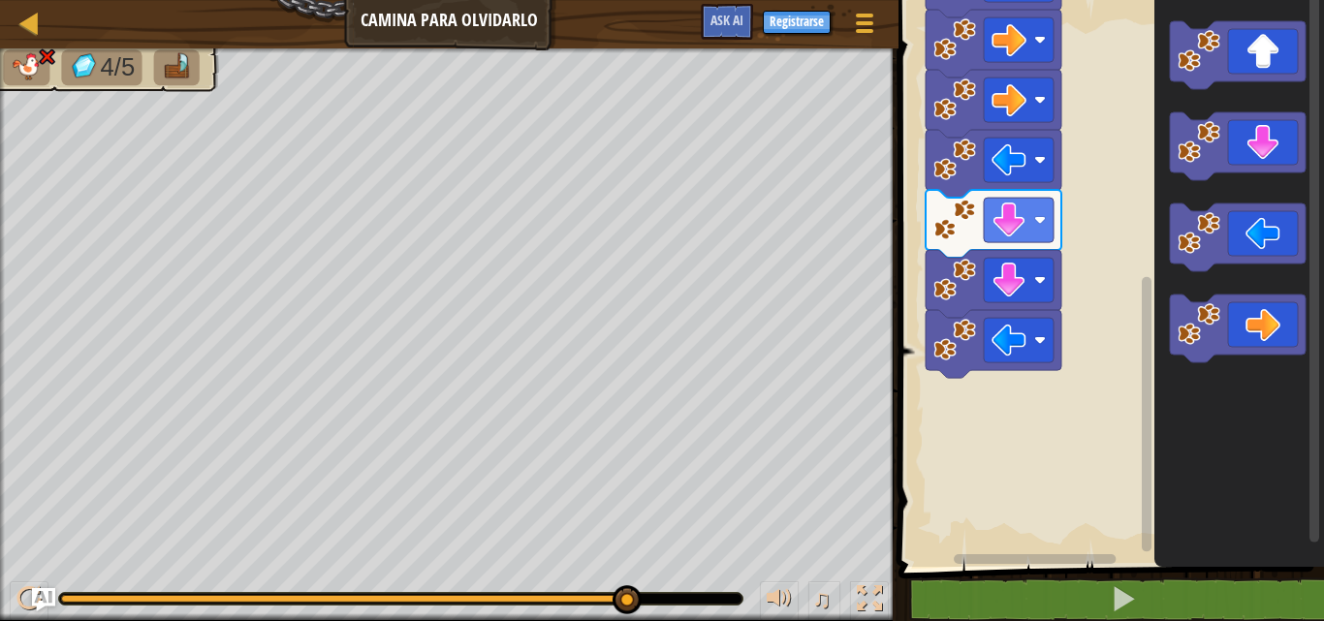
click at [1127, 333] on rect "Espacio de trabajo de Blockly" at bounding box center [1108, 278] width 431 height 577
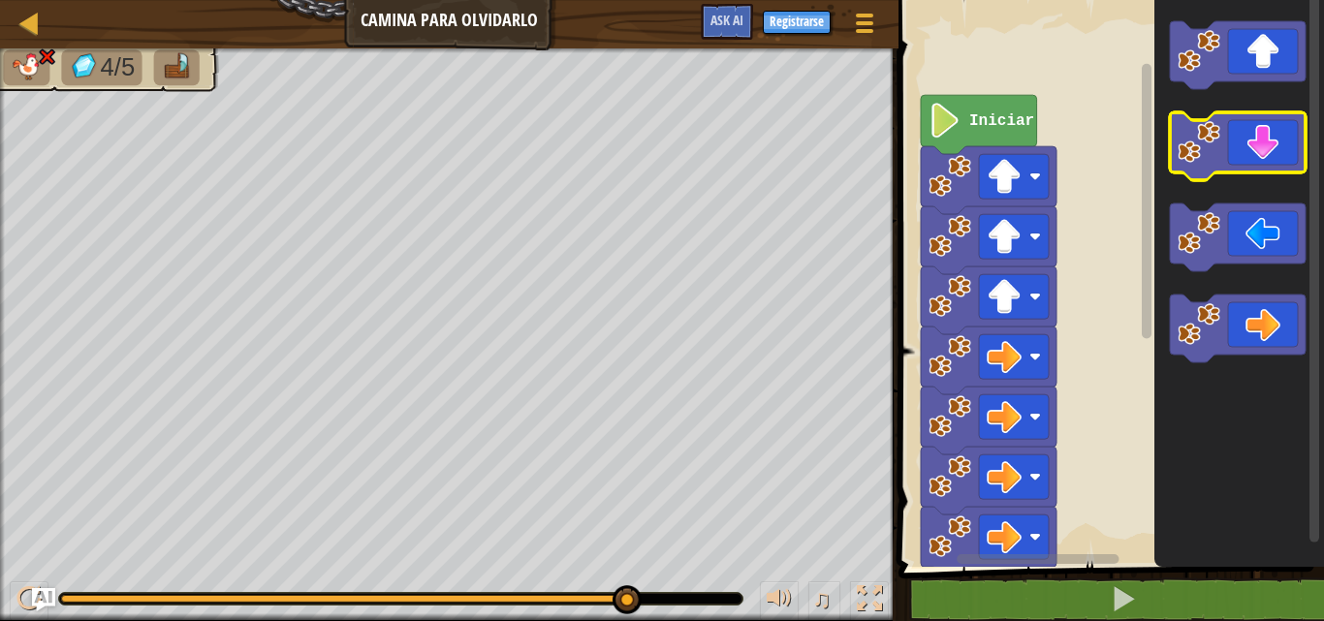
click at [1232, 125] on div "Iniciar" at bounding box center [1108, 278] width 431 height 577
click at [972, 134] on icon "Espacio de trabajo de Blockly" at bounding box center [979, 124] width 116 height 59
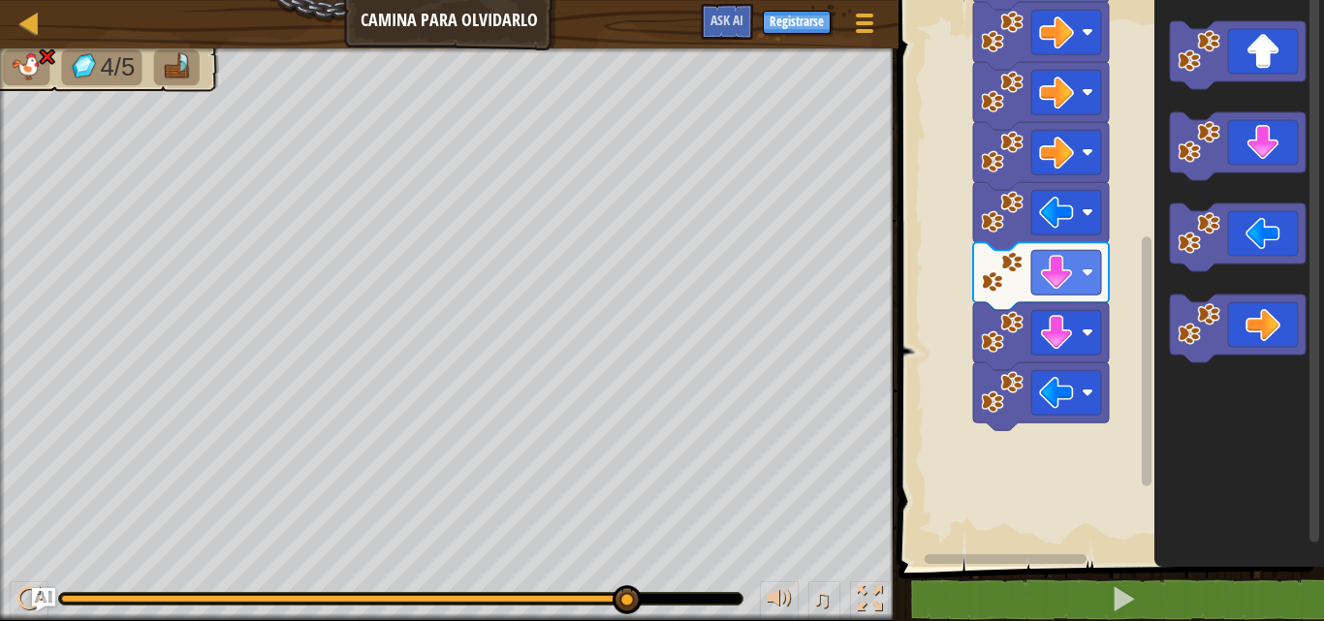
click at [1124, 412] on div "Iniciar" at bounding box center [1108, 278] width 431 height 577
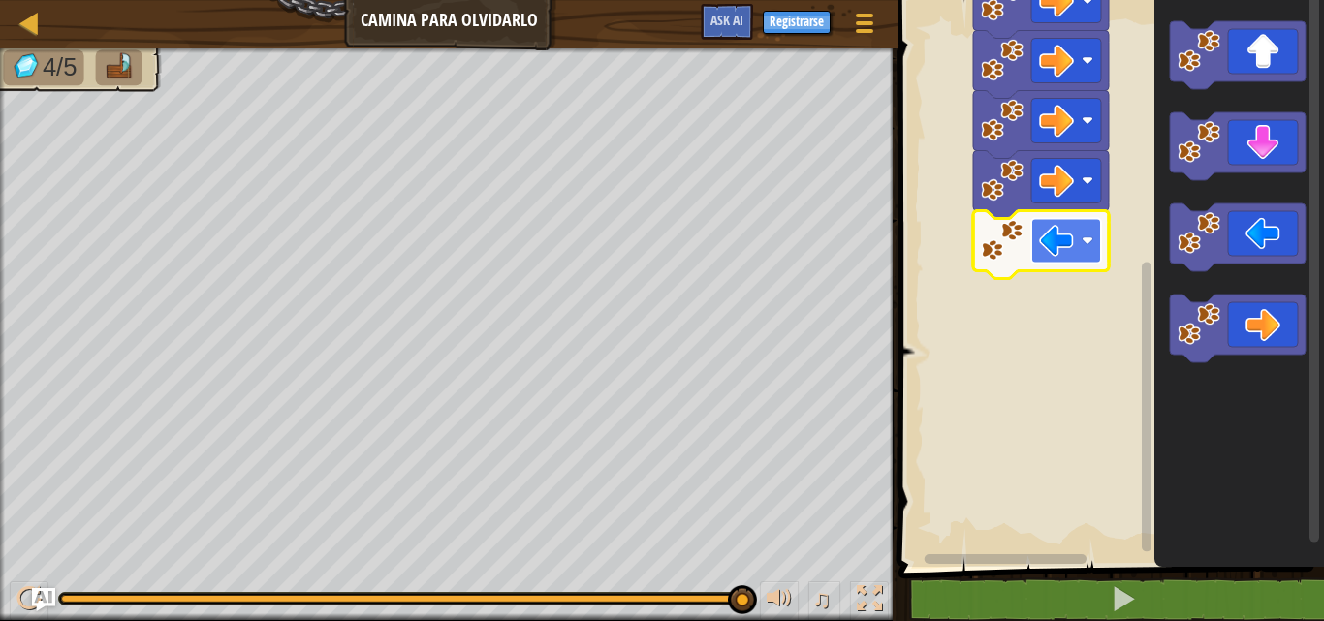
click at [1046, 242] on image "Espacio de trabajo de Blockly" at bounding box center [1056, 241] width 35 height 35
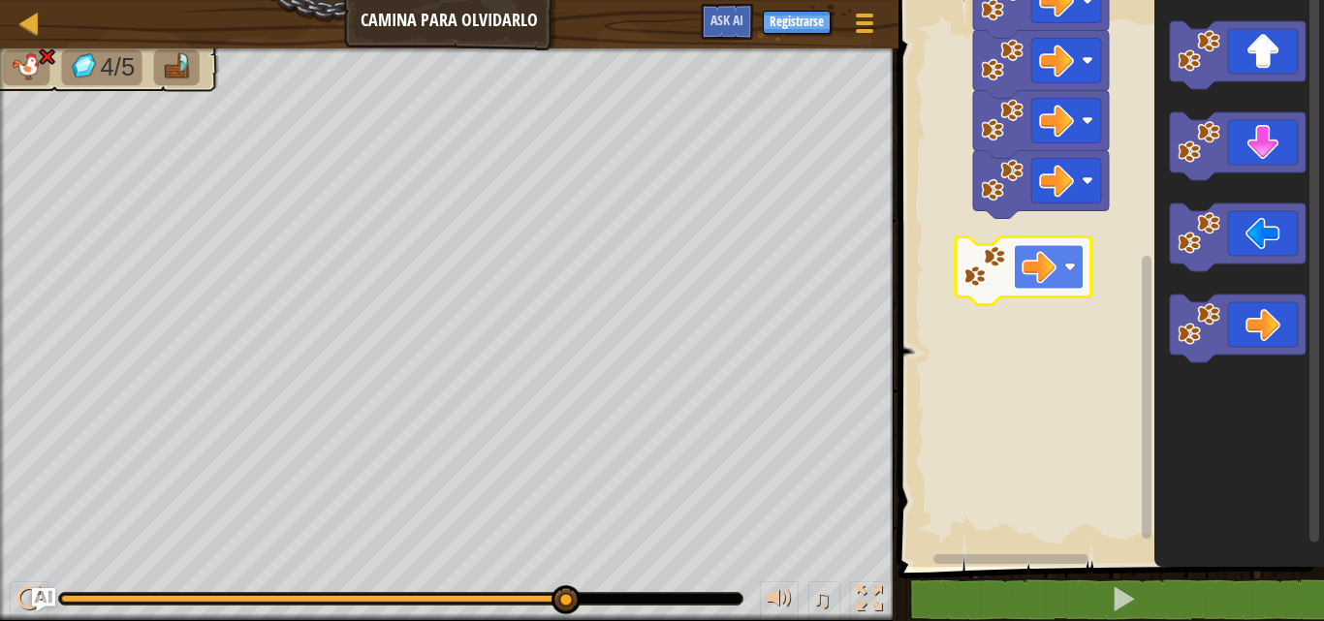
click at [1061, 255] on rect "Espacio de trabajo de Blockly" at bounding box center [1049, 267] width 70 height 45
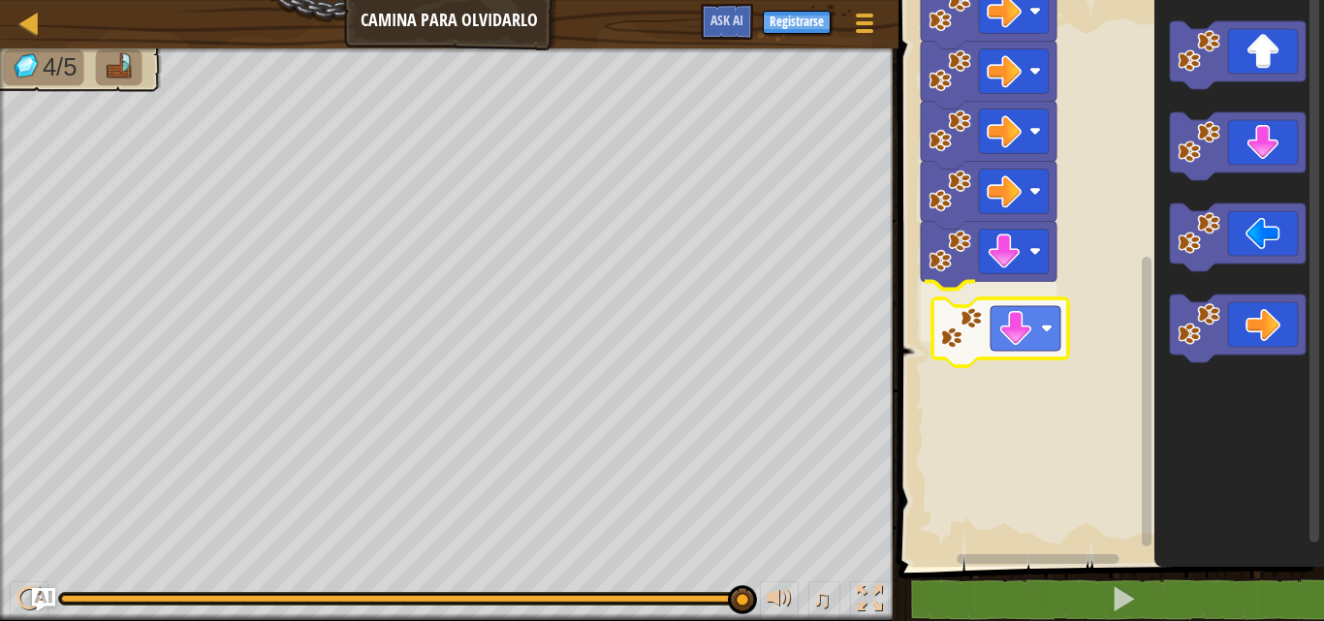
click at [987, 329] on div "Iniciar" at bounding box center [1108, 278] width 431 height 577
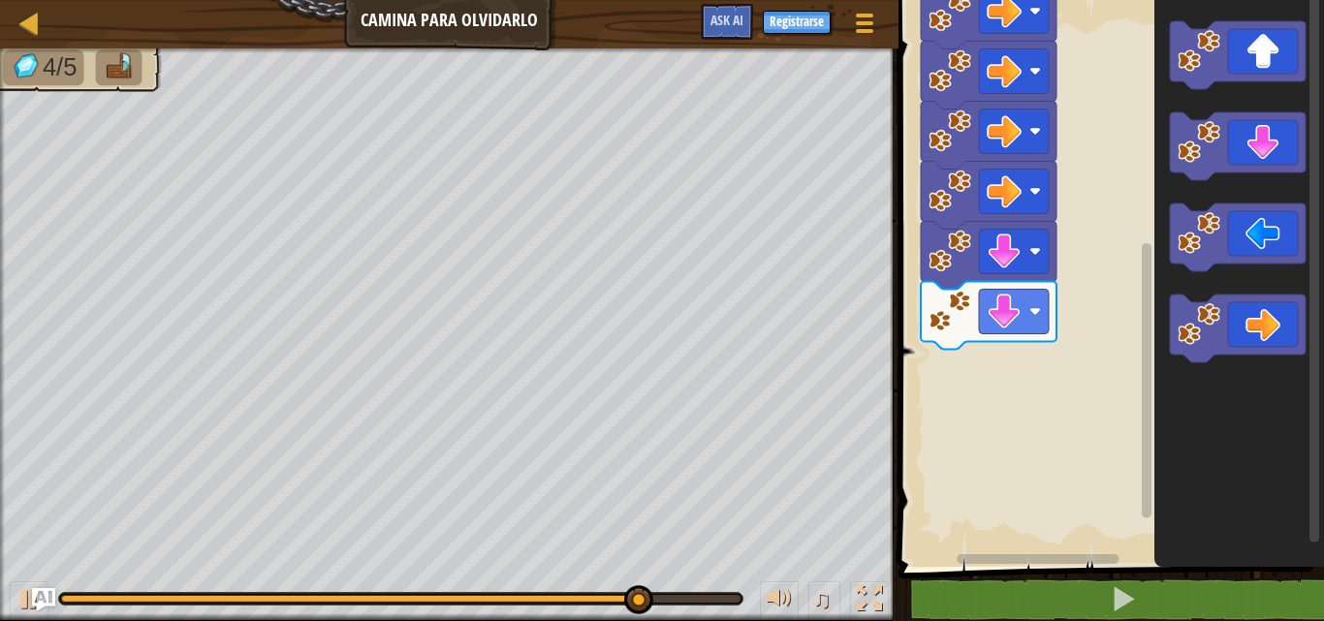
click at [1222, 184] on icon "Espacio de trabajo de Blockly" at bounding box center [1239, 278] width 170 height 577
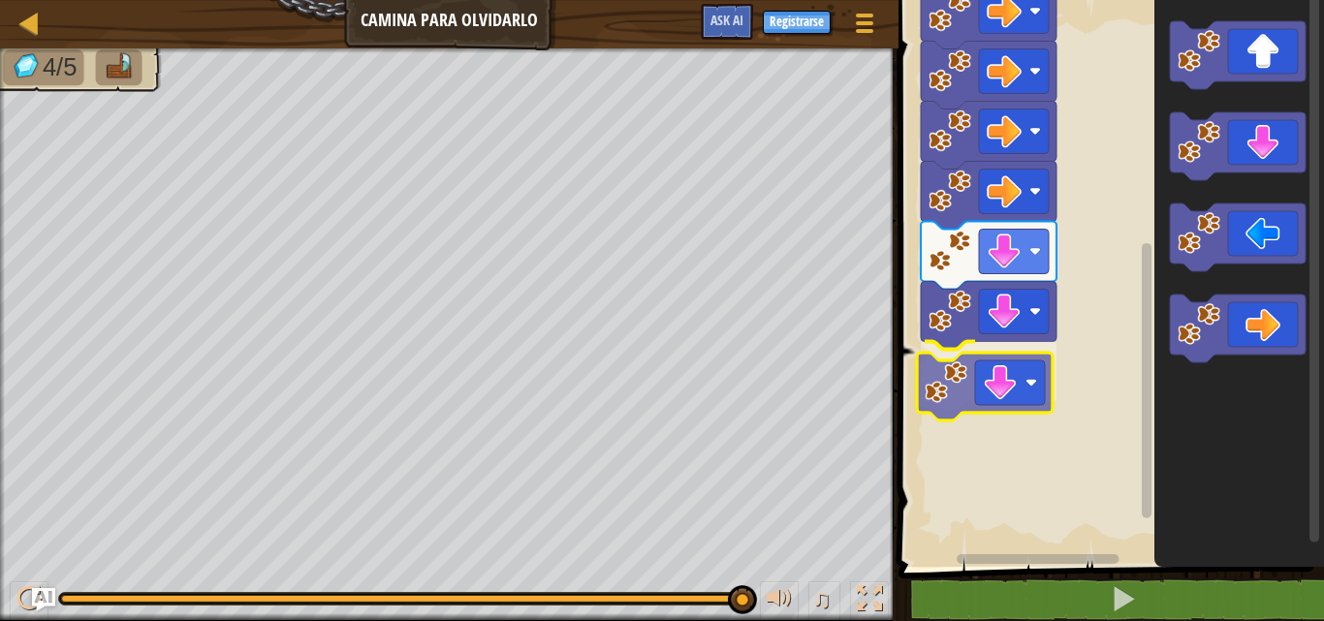
click at [970, 380] on div "Iniciar" at bounding box center [1108, 278] width 431 height 577
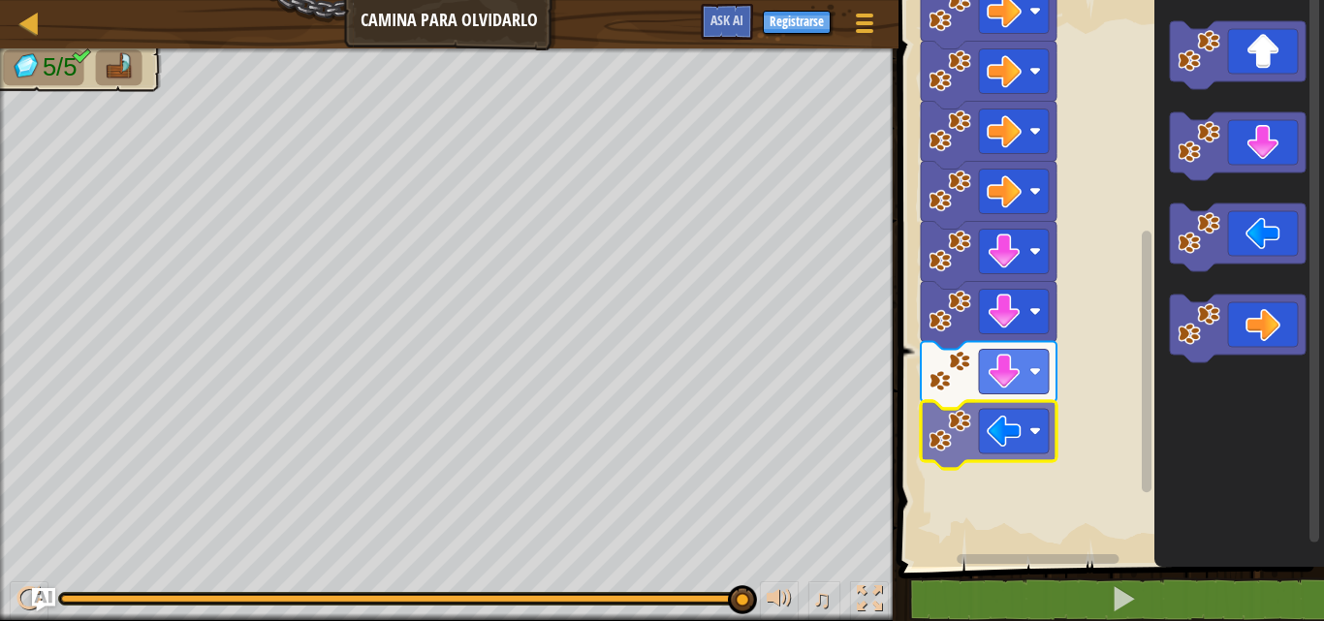
click at [993, 421] on div "Iniciar" at bounding box center [1108, 278] width 431 height 577
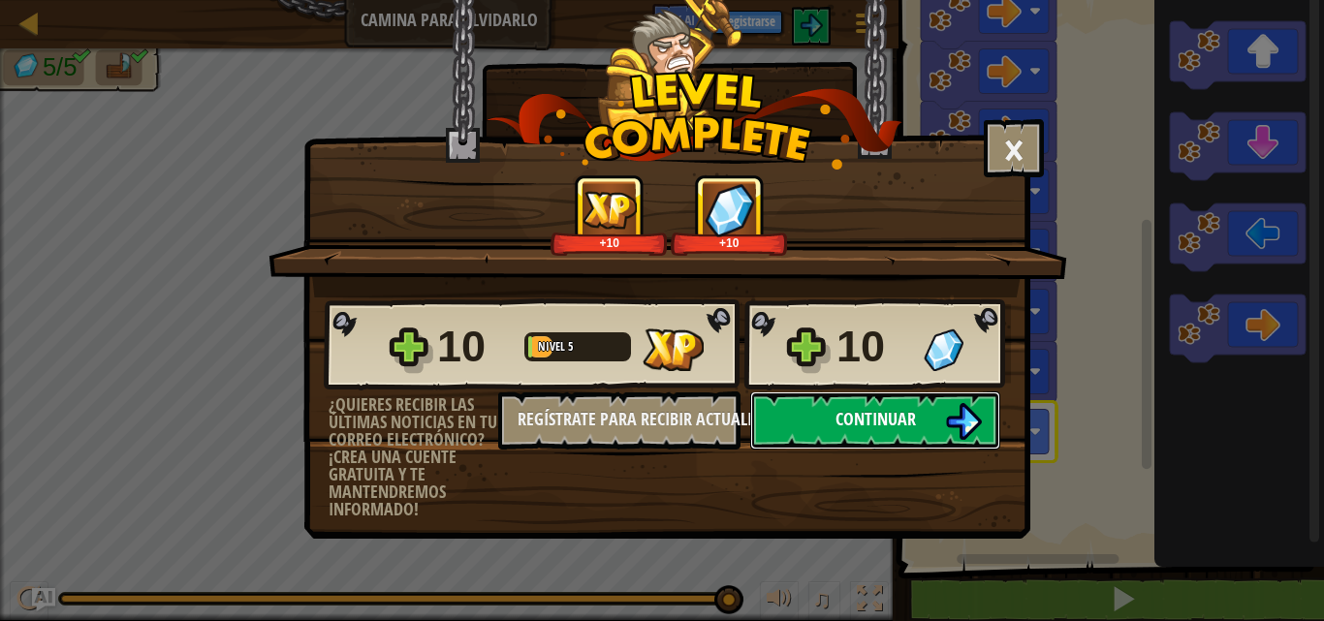
click at [980, 408] on img at bounding box center [963, 421] width 37 height 37
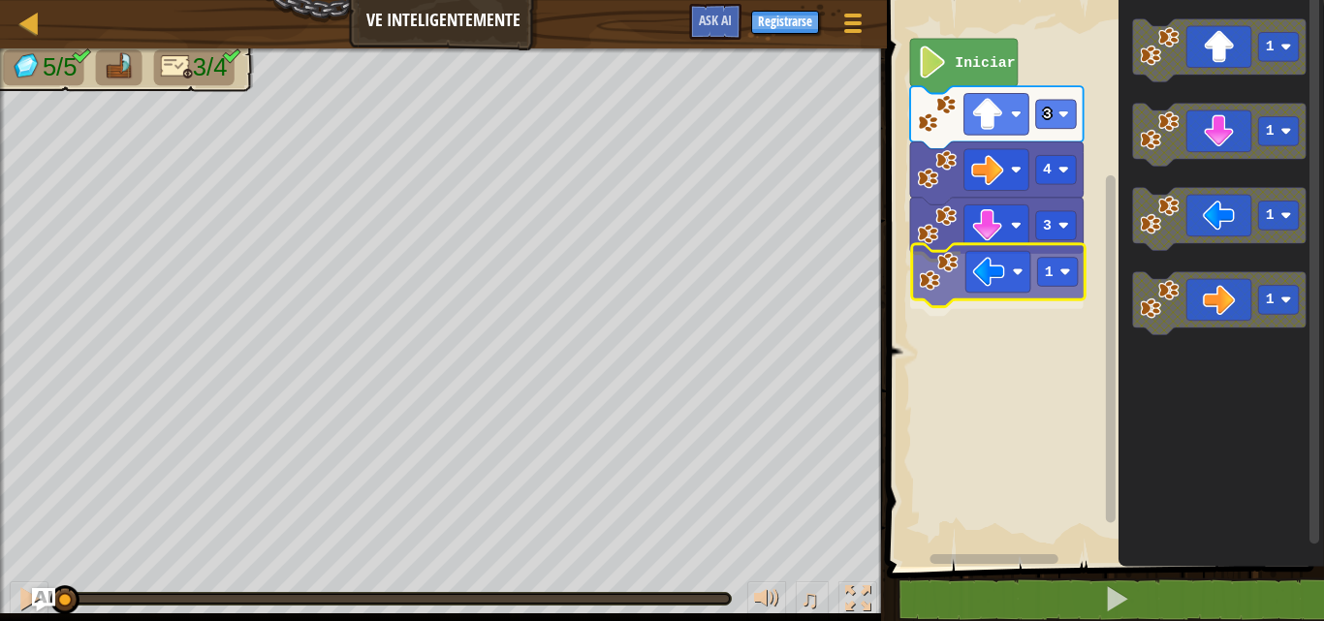
click at [958, 264] on div "3 1 4 3 Iniciar 1 1 1 1 1" at bounding box center [1102, 278] width 443 height 577
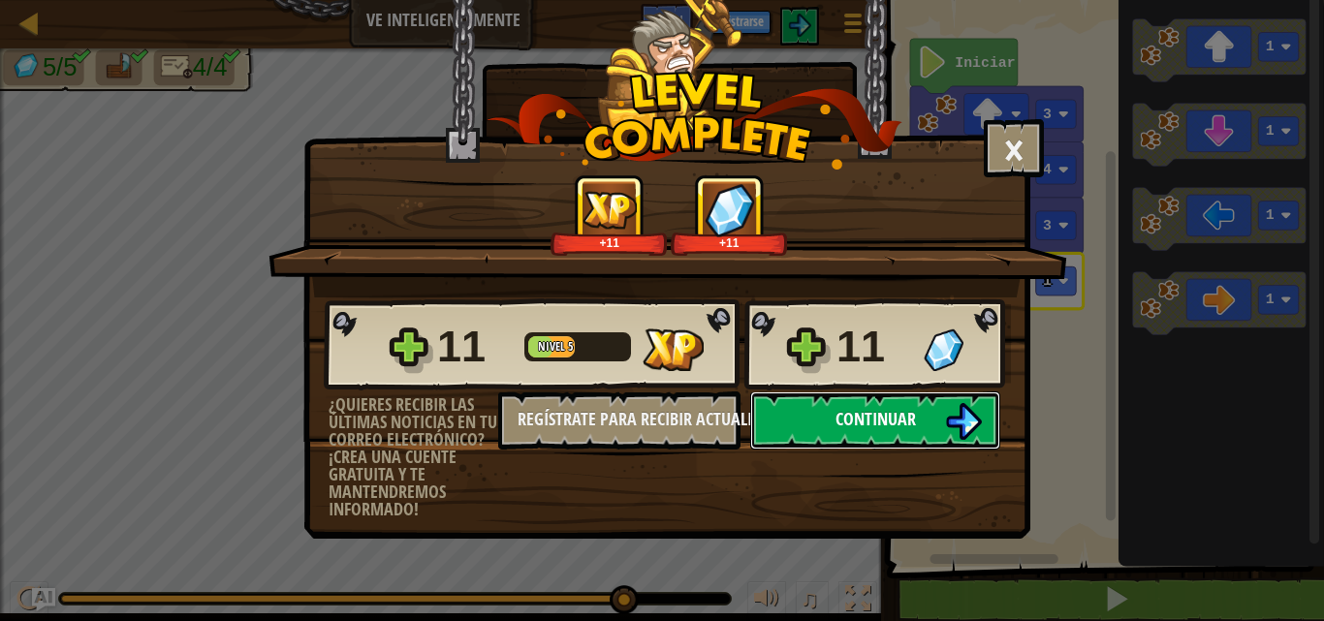
click at [894, 423] on span "Continuar" at bounding box center [875, 419] width 80 height 24
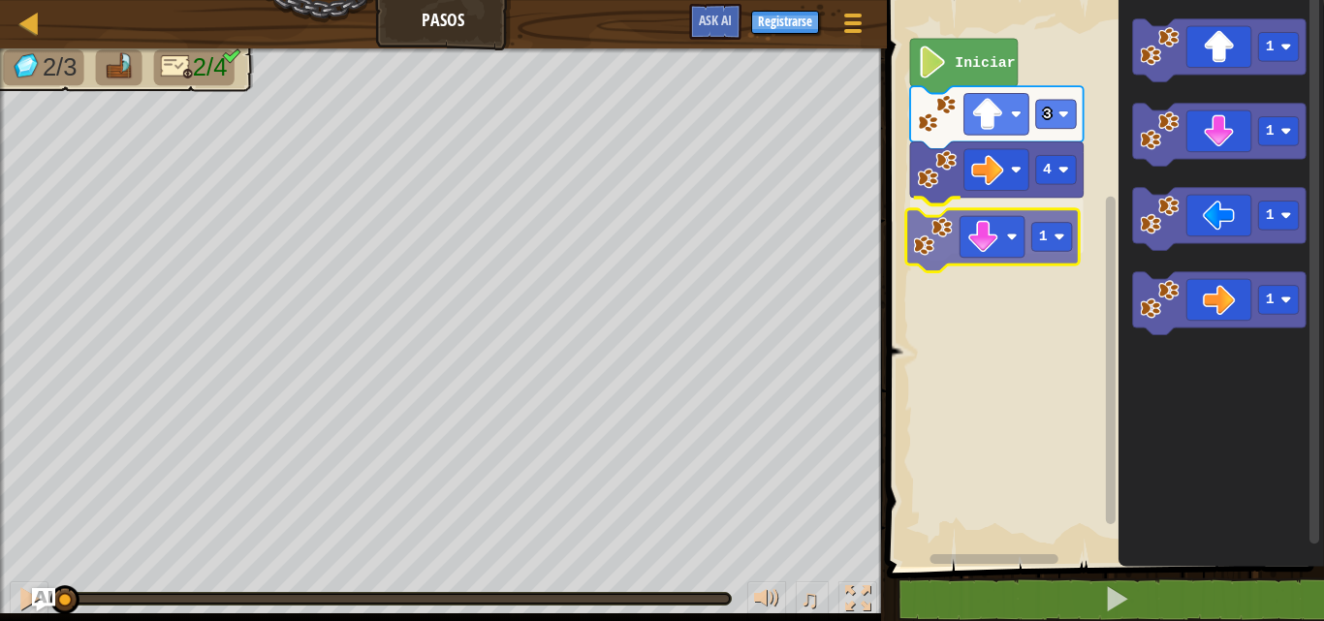
click at [970, 249] on div "4 1 3 Iniciar 1 1 1 1 1" at bounding box center [1102, 278] width 443 height 577
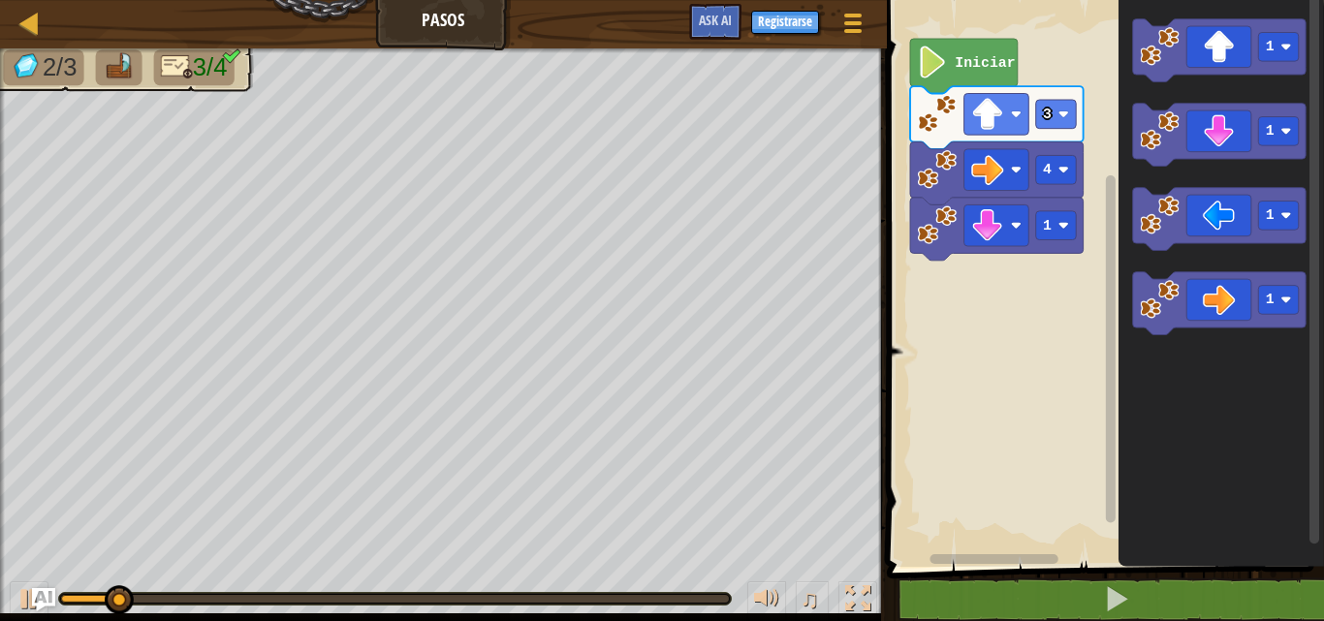
click at [1054, 250] on div "4 1 3 Iniciar 1 1 1 1" at bounding box center [1102, 278] width 443 height 577
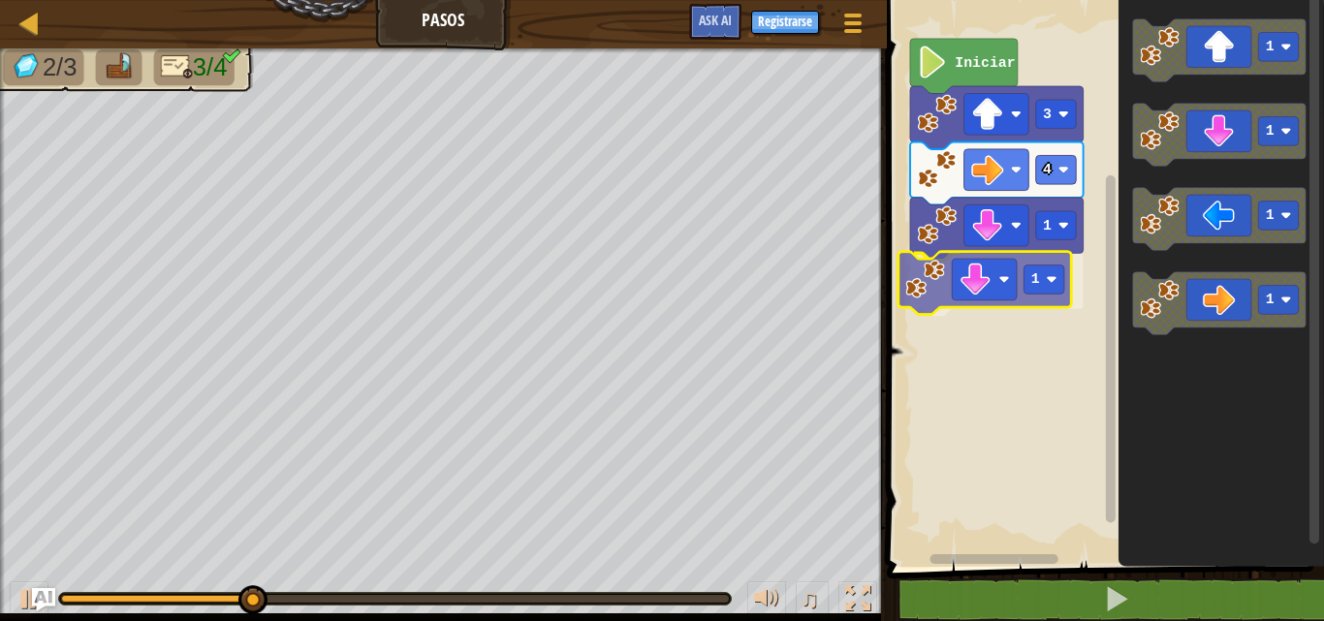
click at [953, 291] on div "4 1 1 3 Iniciar 1 1 1 1 1" at bounding box center [1102, 278] width 443 height 577
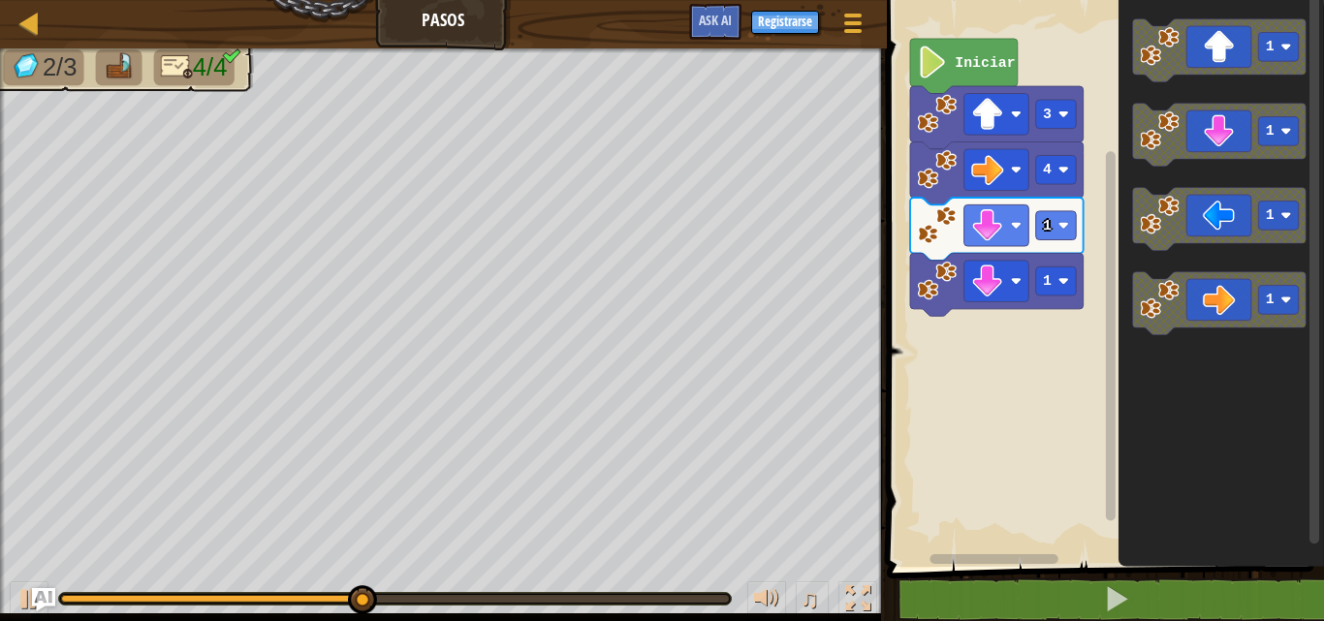
click at [1081, 201] on div "4 1 1 3 Iniciar 1 1 1 1" at bounding box center [1102, 278] width 443 height 577
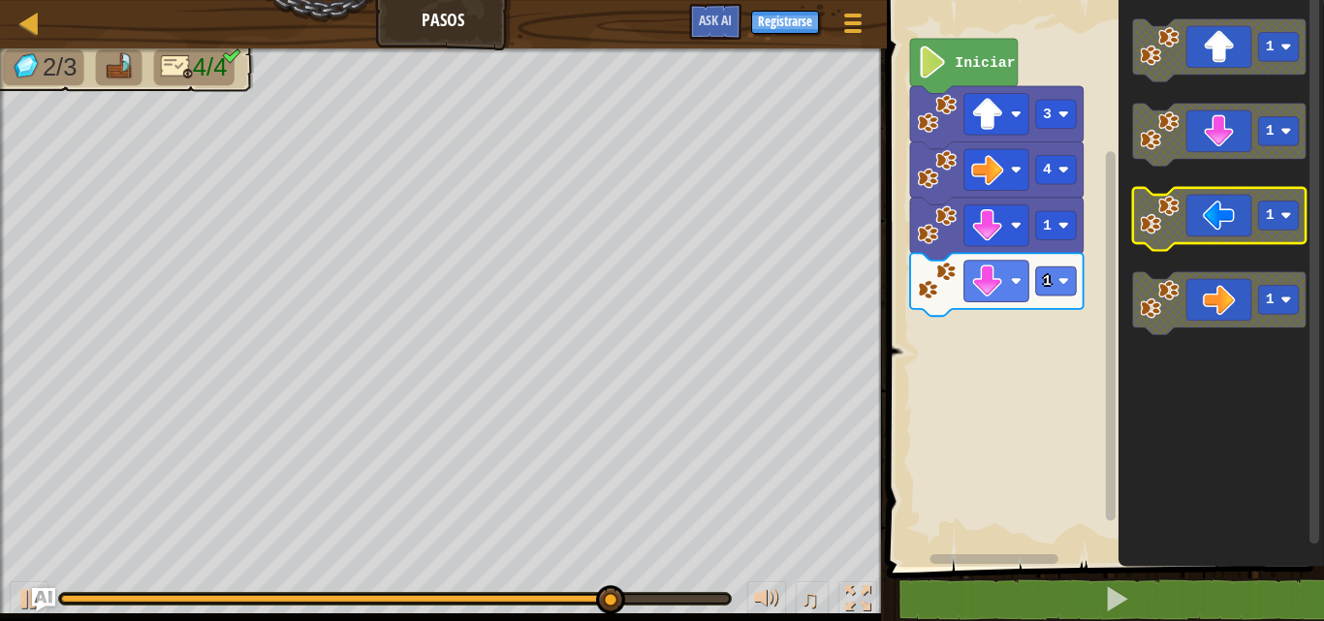
click at [1221, 204] on icon "Espacio de trabajo de Blockly" at bounding box center [1218, 219] width 173 height 63
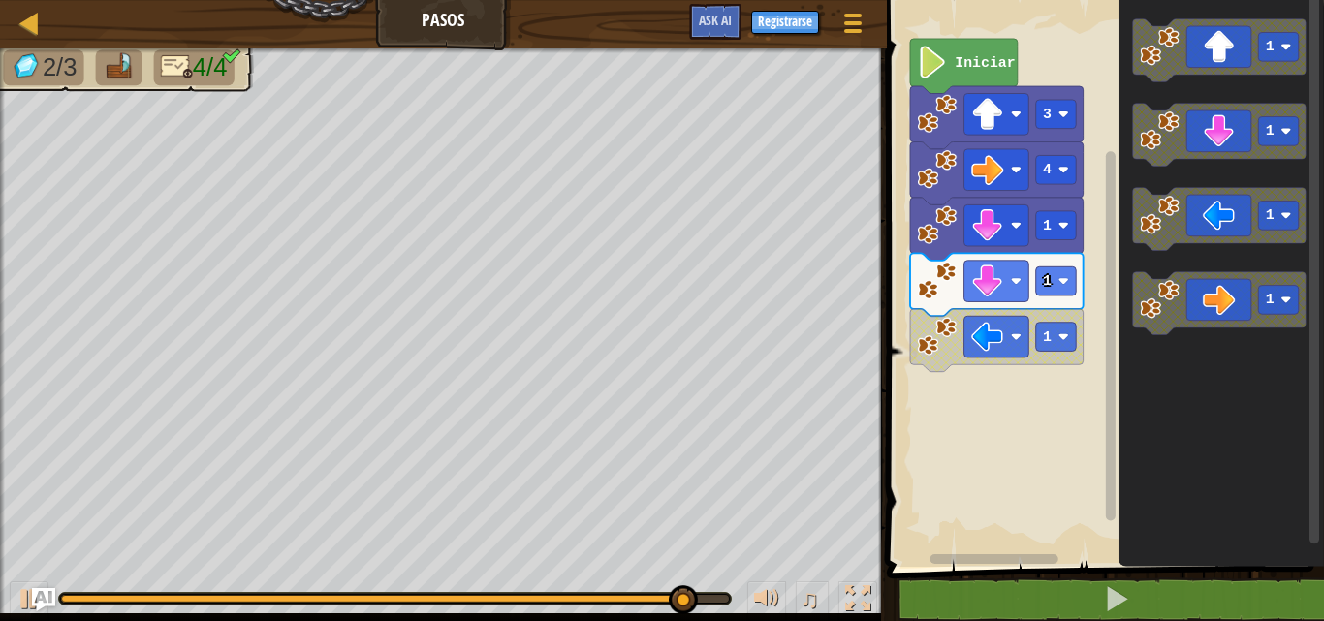
click at [1042, 270] on div "4 1 1 1 3 Iniciar 1 1 1 1" at bounding box center [1102, 278] width 443 height 577
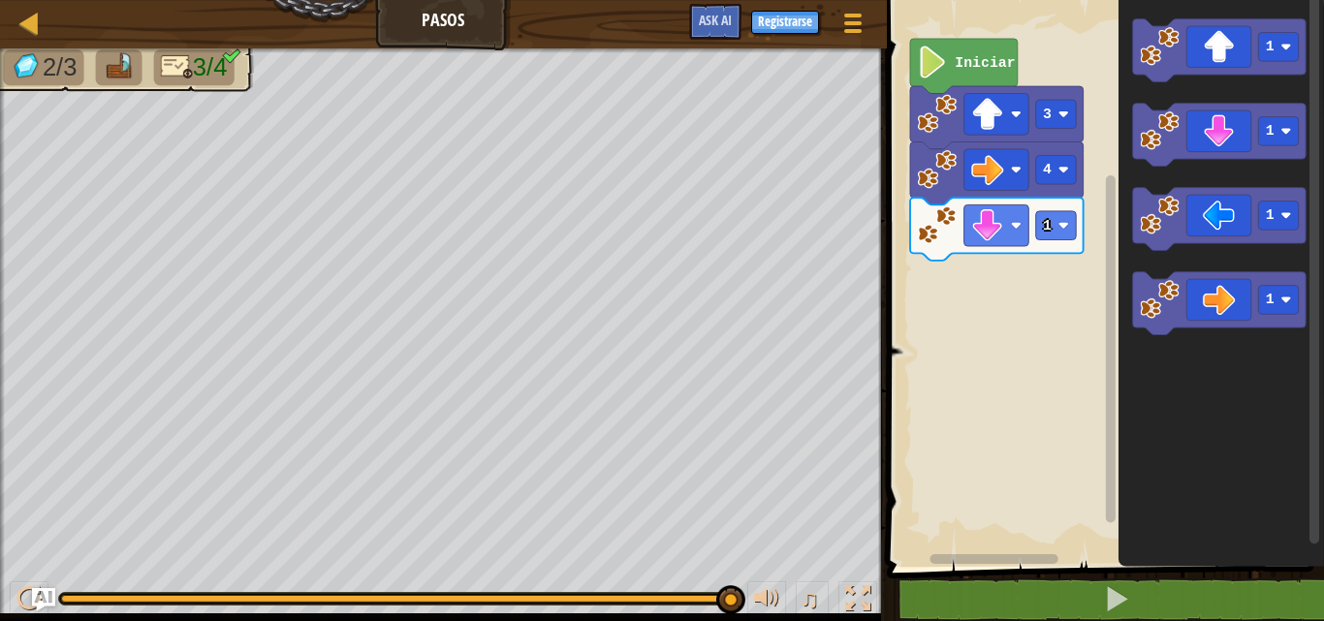
click at [1138, 173] on icon "1 1 1 1" at bounding box center [1220, 278] width 205 height 577
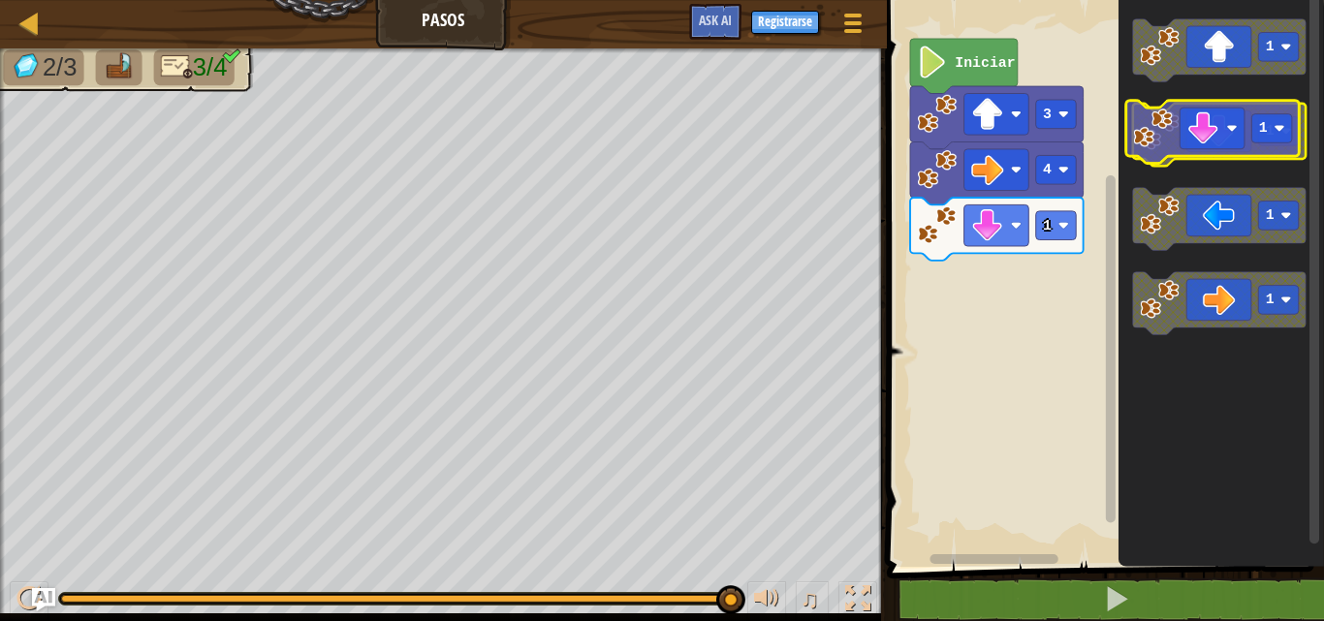
click at [1166, 122] on image "Espacio de trabajo de Blockly" at bounding box center [1160, 131] width 40 height 40
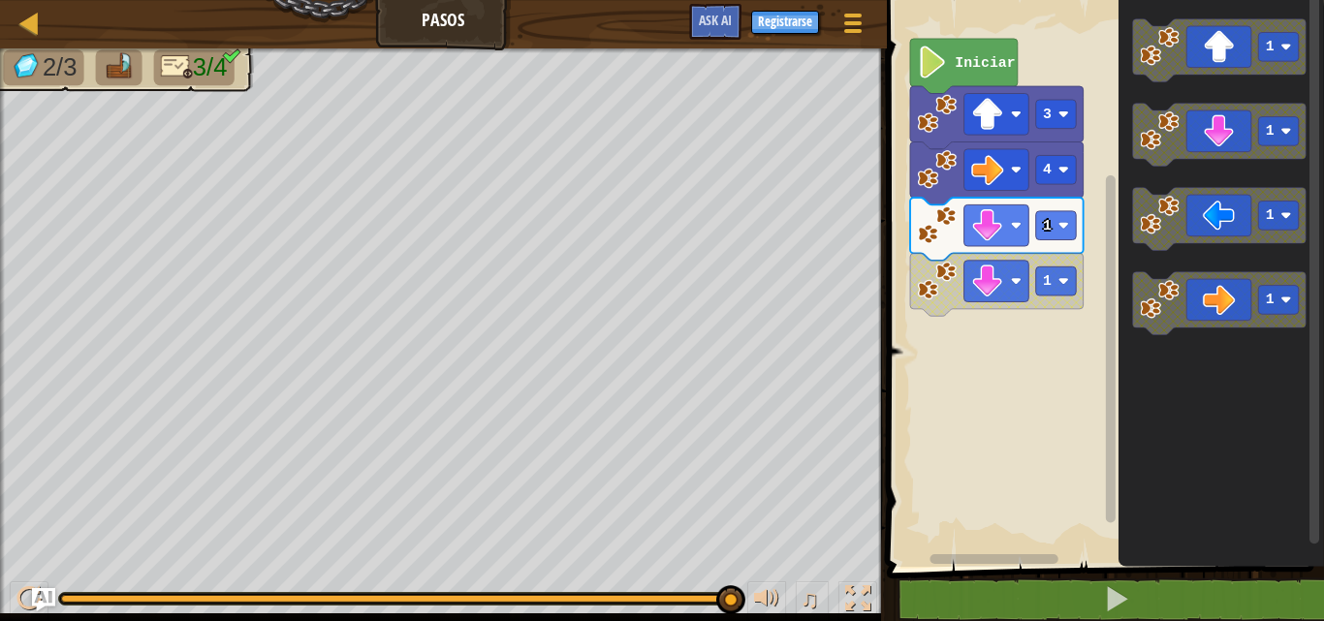
click at [965, 319] on div "4 1 1 3 Iniciar 1 1 1 1" at bounding box center [1102, 278] width 443 height 577
click at [1127, 282] on icon "1 1 1 1" at bounding box center [1220, 278] width 205 height 577
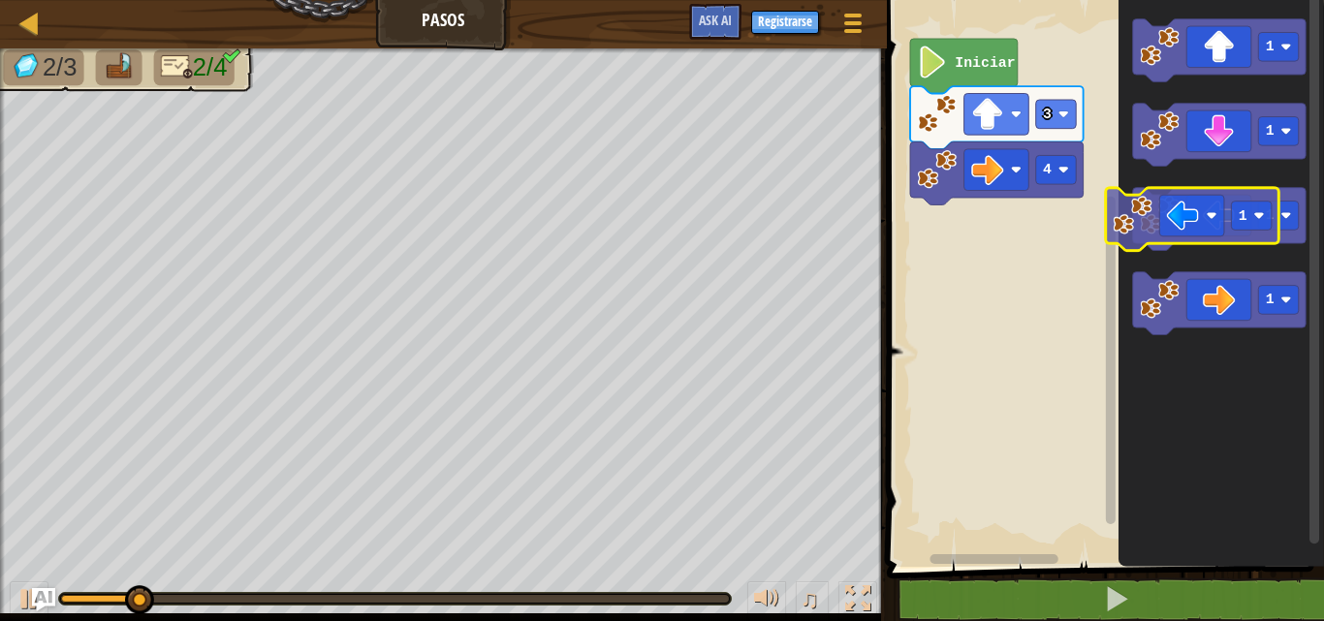
click at [1166, 229] on g "1" at bounding box center [1218, 219] width 173 height 63
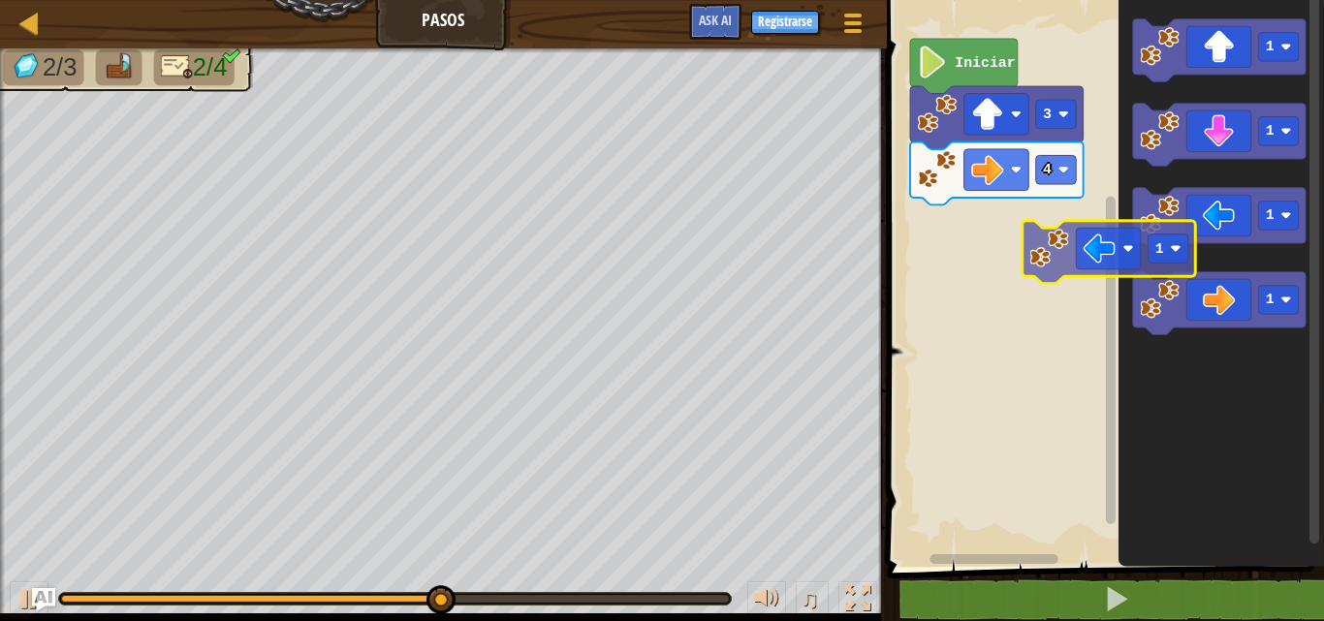
click at [1053, 259] on div "4 3 Iniciar 1 1 1 1 1 1" at bounding box center [1102, 278] width 443 height 577
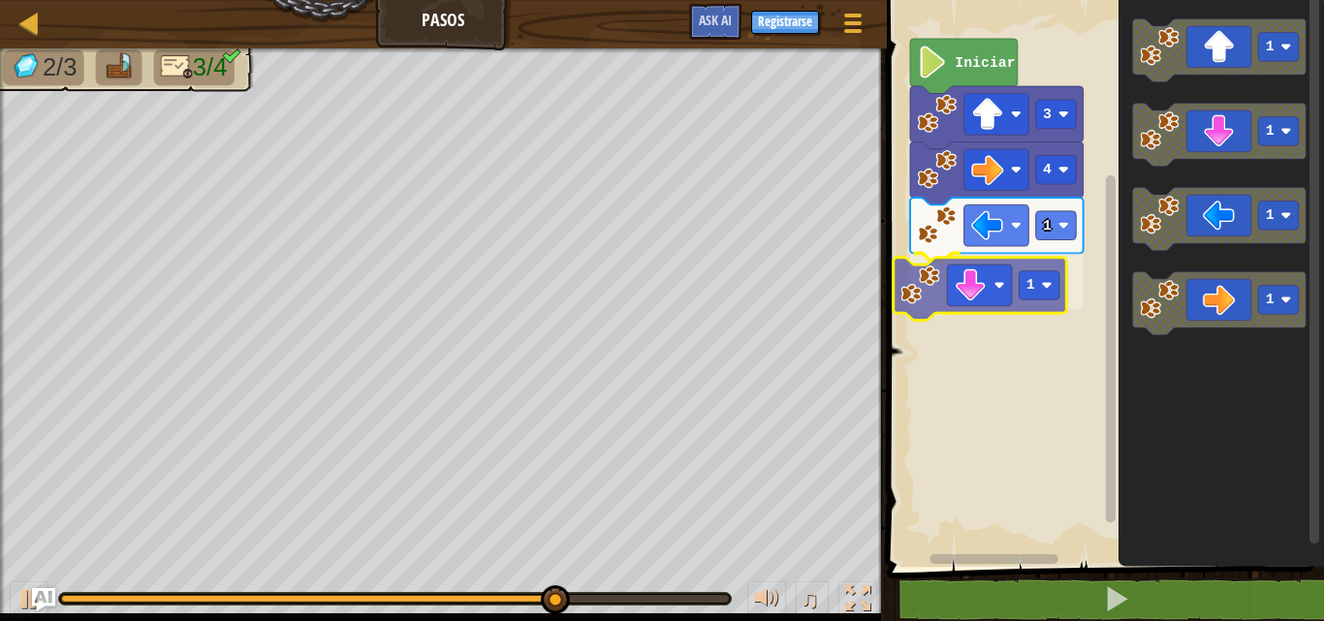
click at [960, 285] on div "1 1 4 3 Iniciar 1 1 1 1 1" at bounding box center [1102, 278] width 443 height 577
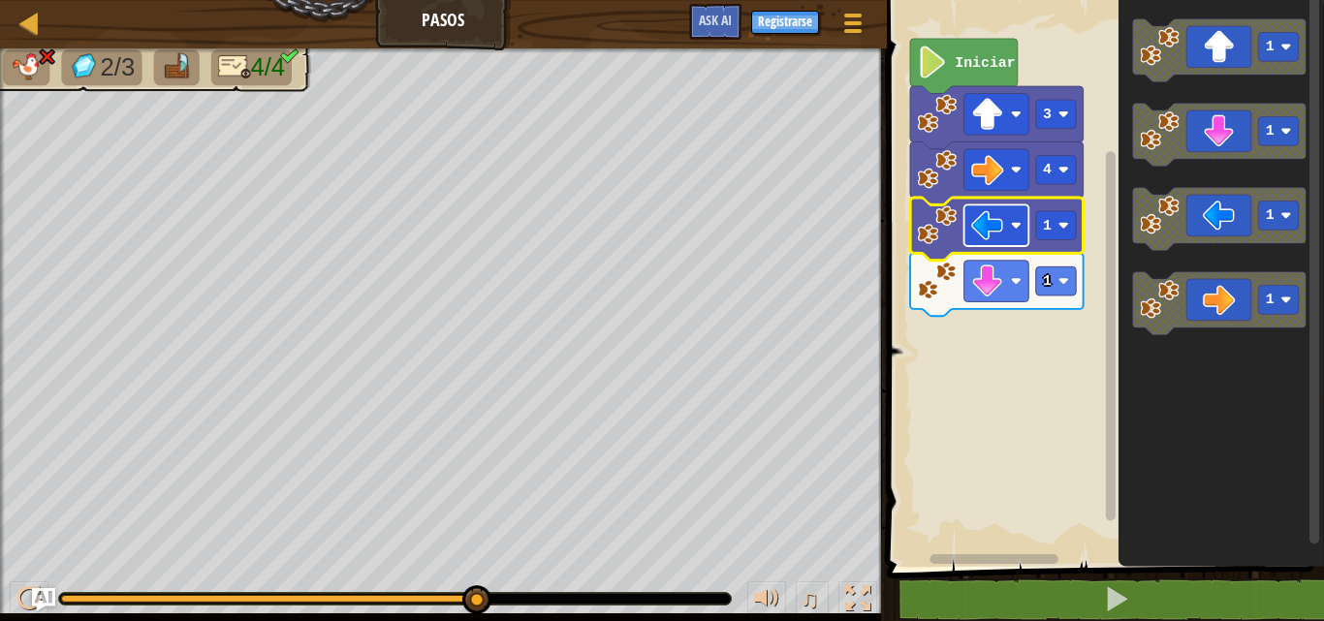
click at [1003, 225] on image "Espacio de trabajo de Blockly" at bounding box center [987, 225] width 32 height 32
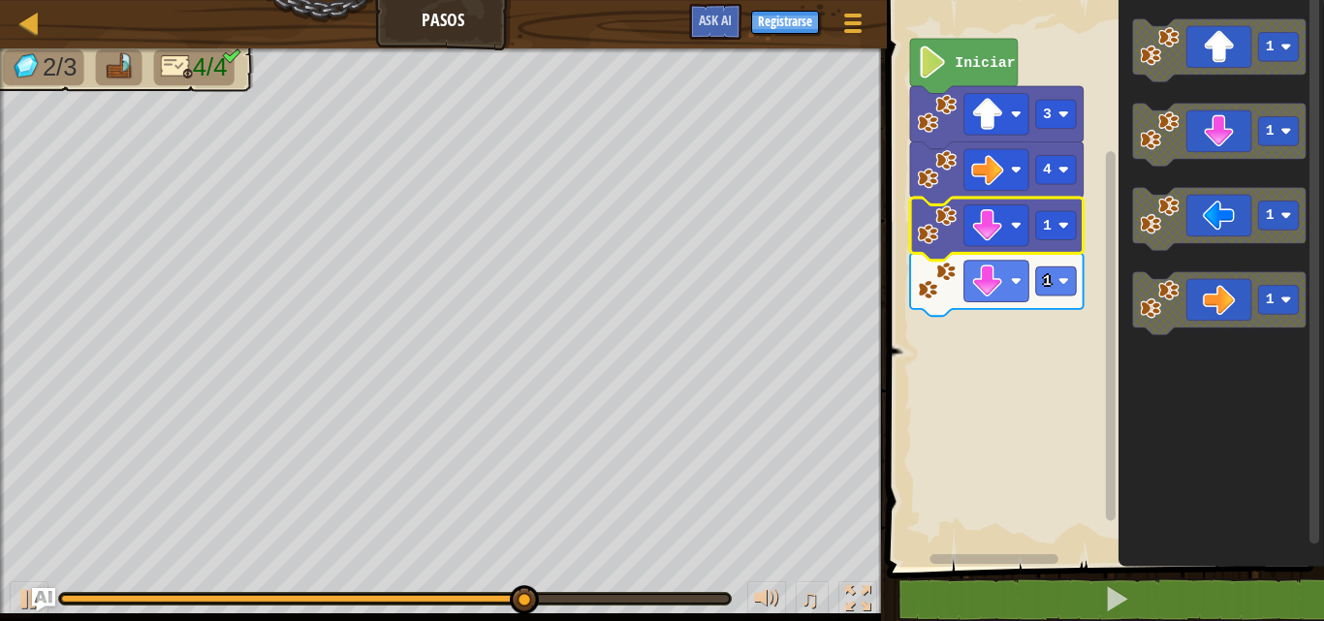
click at [1001, 327] on rect "Espacio de trabajo de Blockly" at bounding box center [1102, 278] width 443 height 577
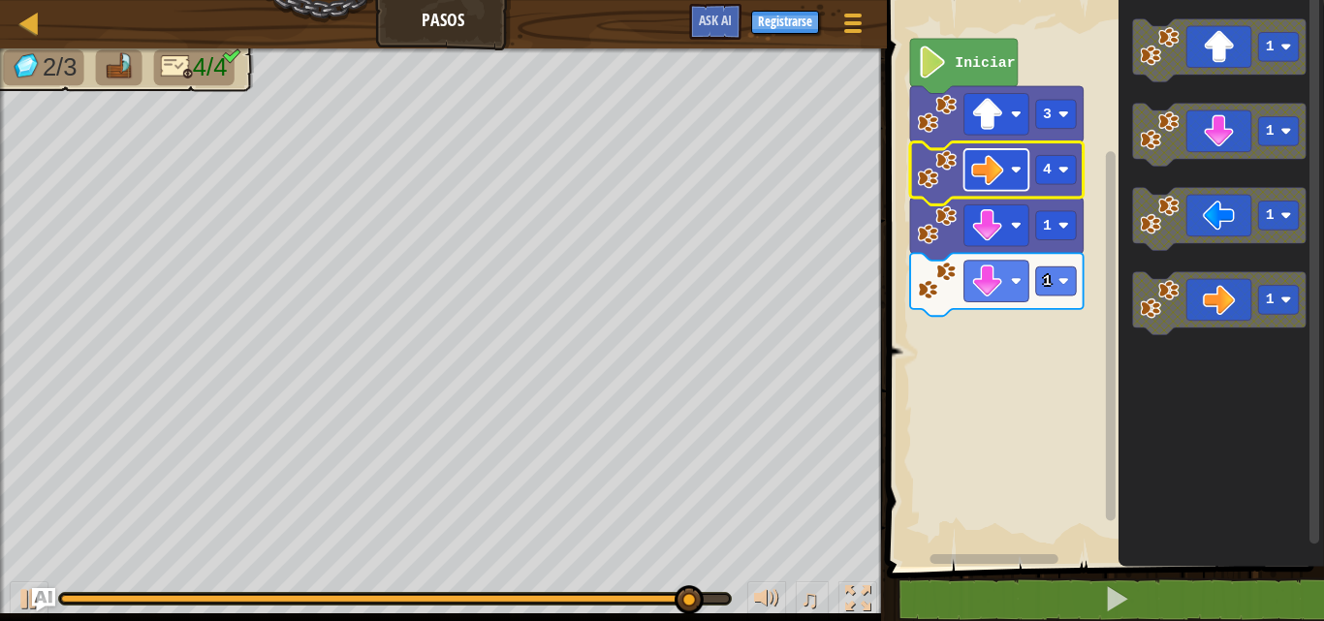
click at [992, 166] on image "Espacio de trabajo de Blockly" at bounding box center [987, 170] width 32 height 32
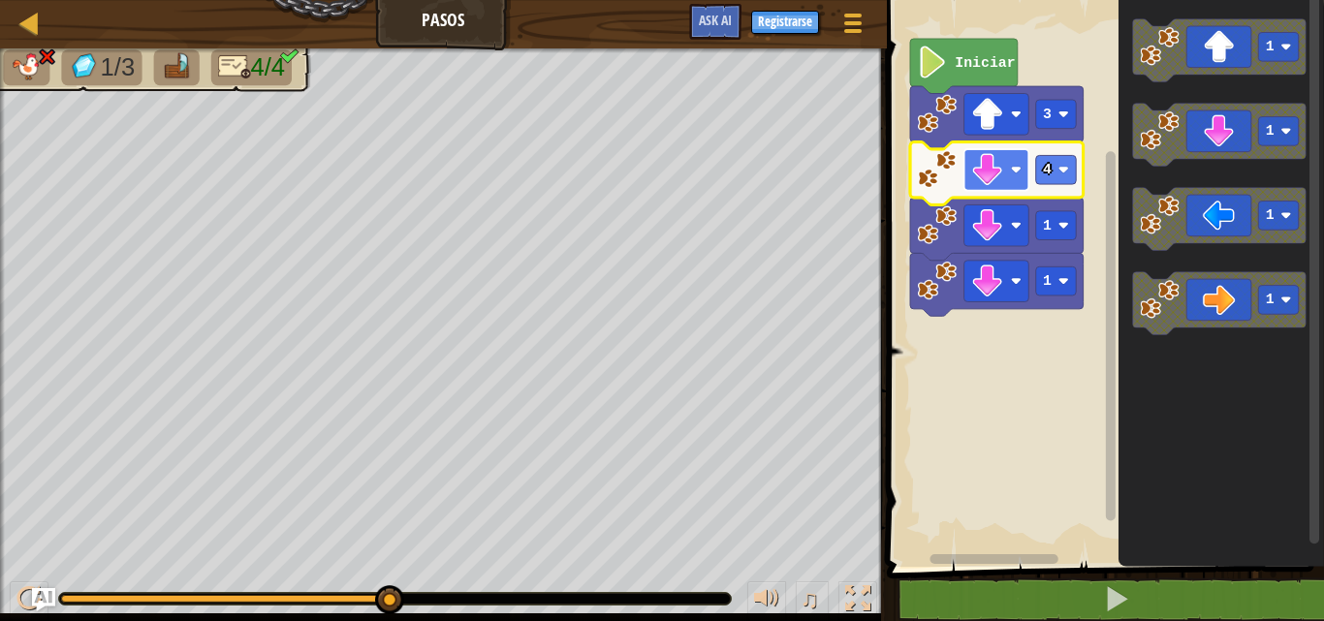
click at [999, 163] on image "Espacio de trabajo de Blockly" at bounding box center [987, 170] width 32 height 32
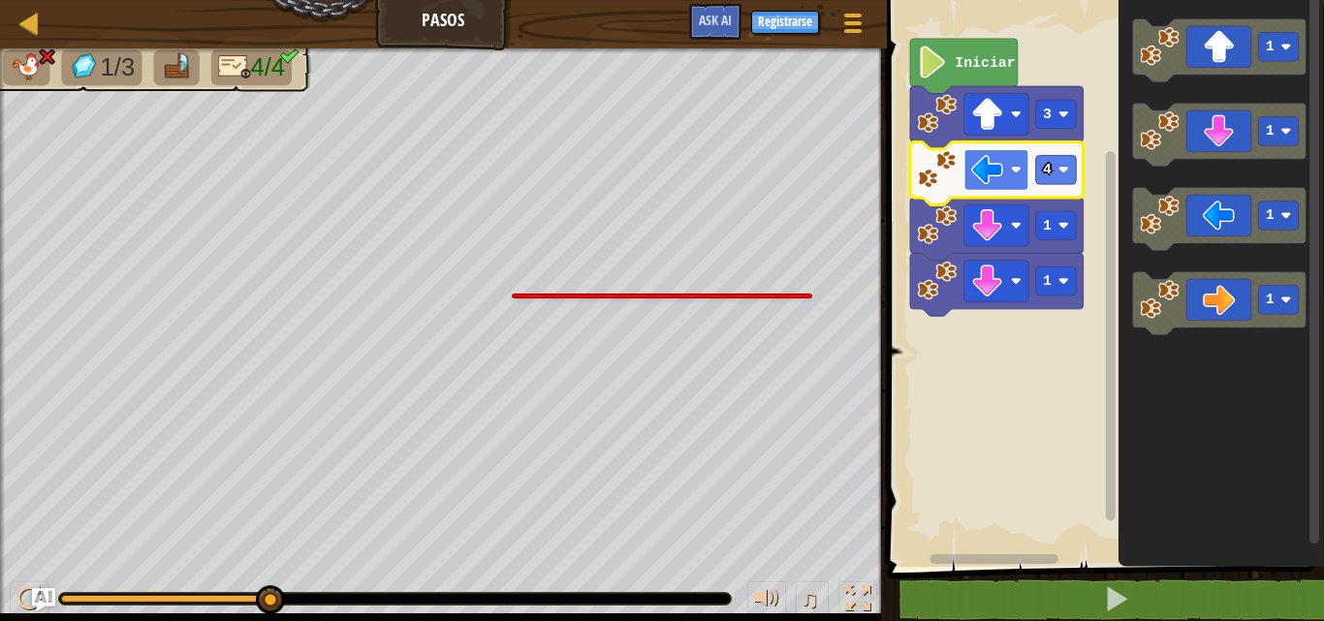
click at [1010, 181] on rect "Espacio de trabajo de Blockly" at bounding box center [995, 170] width 65 height 42
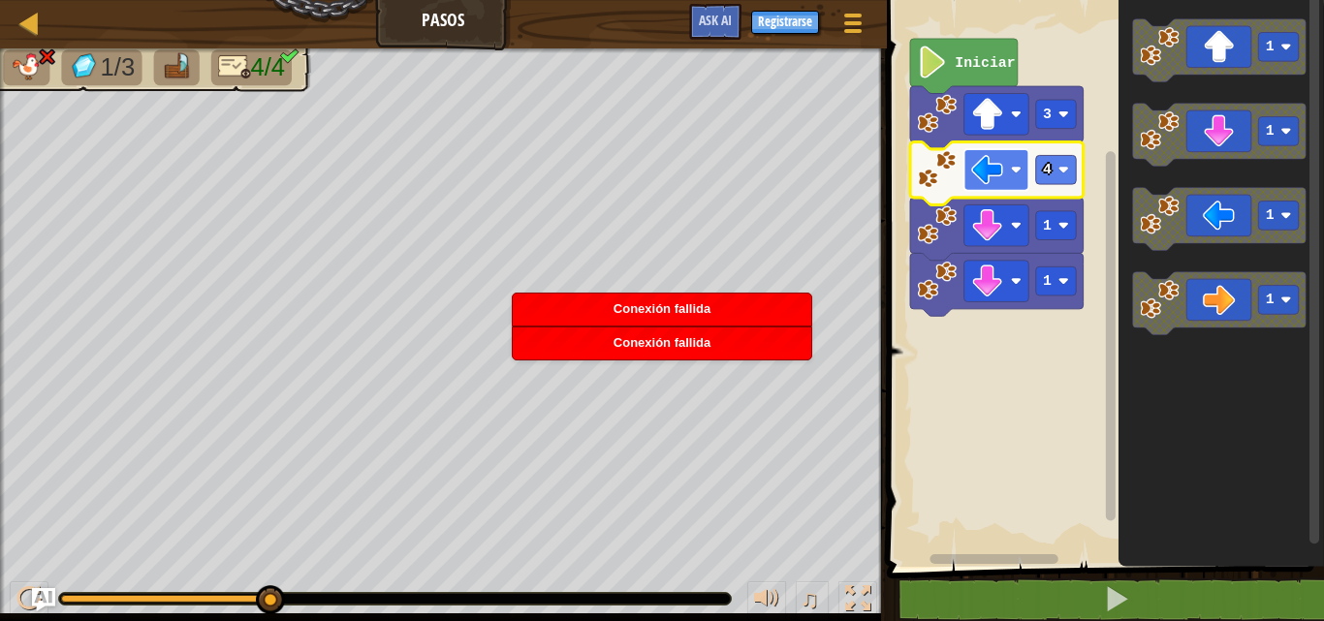
click at [1003, 161] on image "Espacio de trabajo de Blockly" at bounding box center [987, 170] width 32 height 32
click at [1001, 167] on image "Espacio de trabajo de Blockly" at bounding box center [987, 170] width 32 height 32
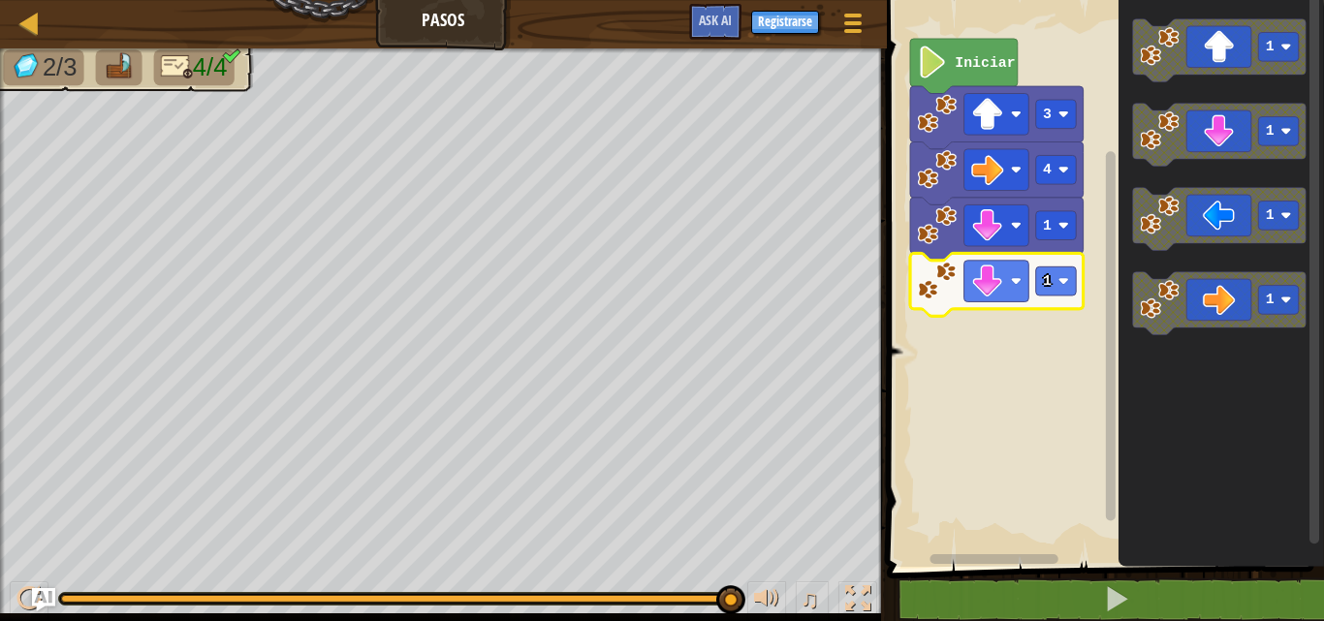
click at [945, 305] on icon "Espacio de trabajo de Blockly" at bounding box center [996, 284] width 173 height 63
click at [1058, 286] on image "Espacio de trabajo de Blockly" at bounding box center [1062, 281] width 11 height 11
click at [997, 294] on image "Espacio de trabajo de Blockly" at bounding box center [987, 281] width 32 height 32
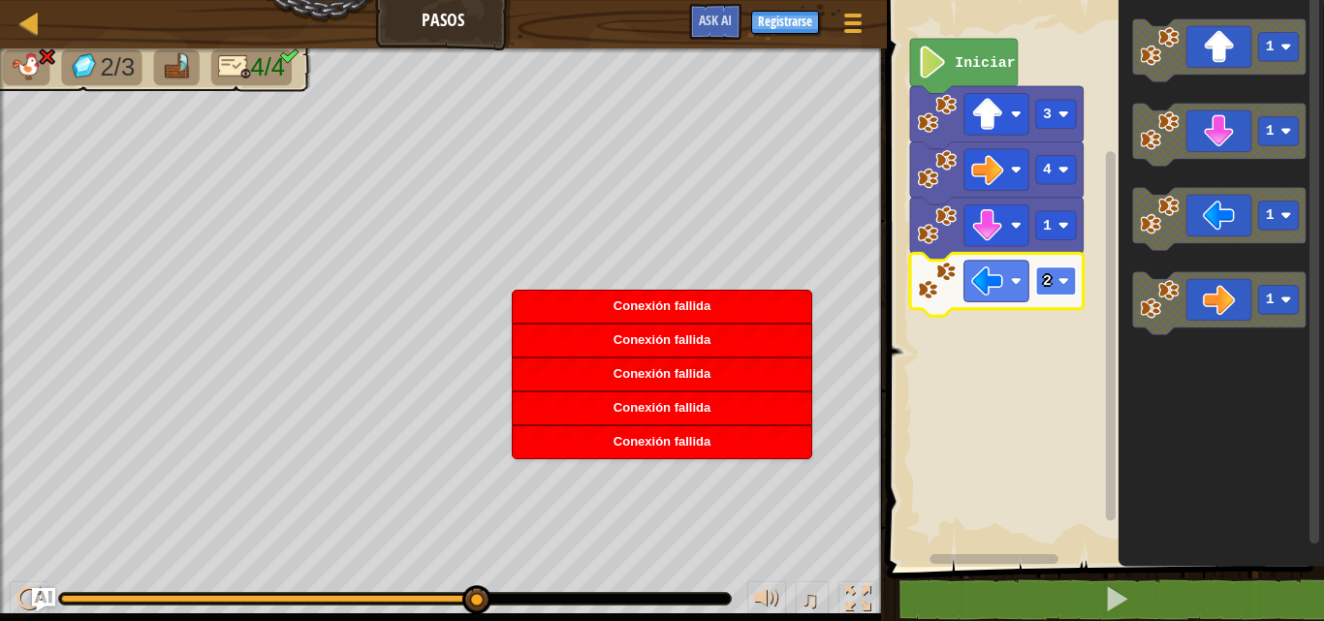
click at [1045, 279] on text "2" at bounding box center [1047, 281] width 9 height 16
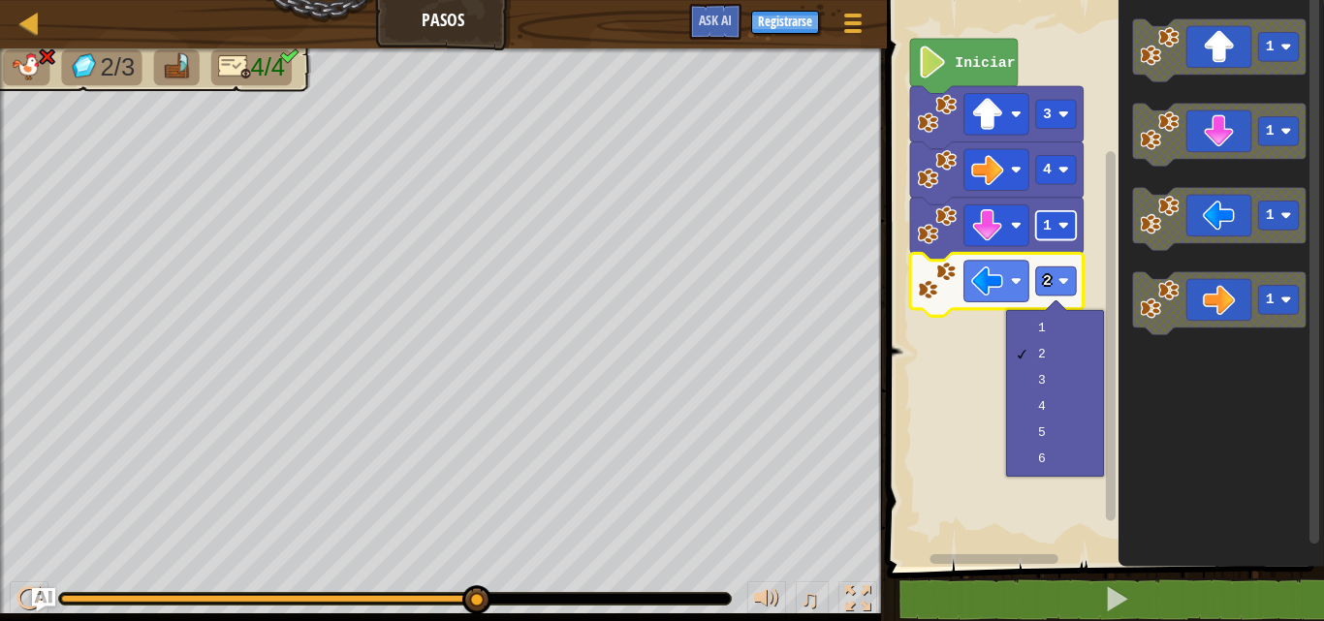
click at [1059, 228] on image "Espacio de trabajo de Blockly" at bounding box center [1062, 225] width 11 height 11
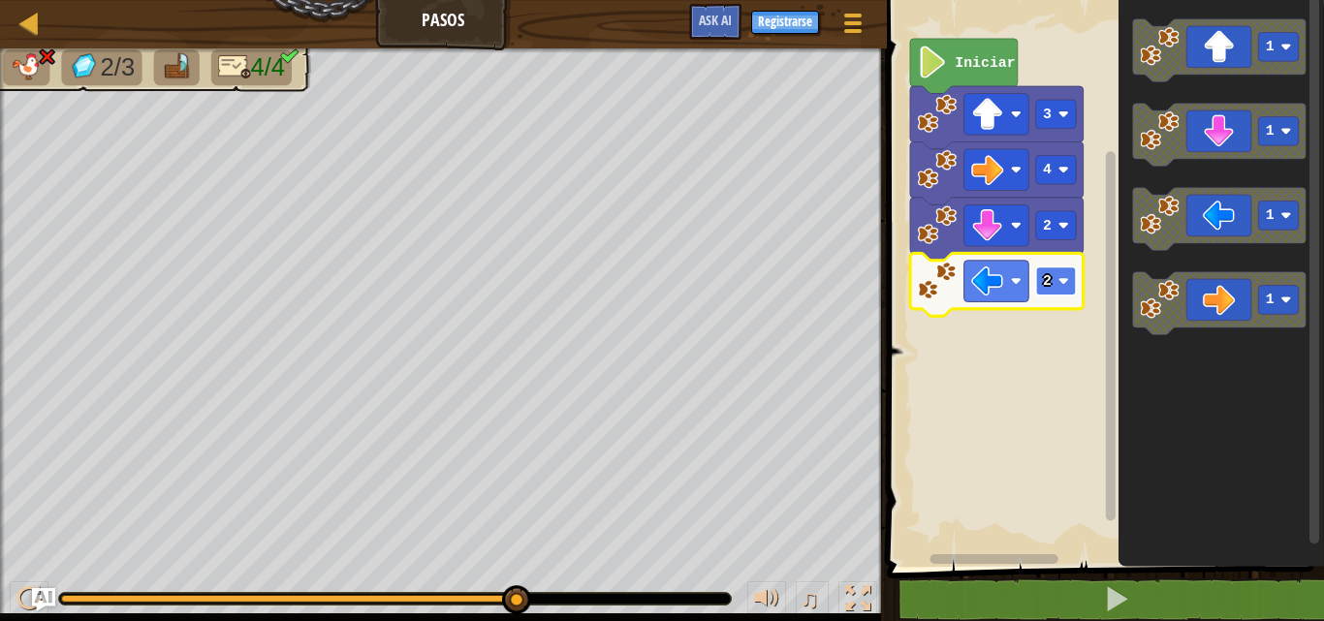
click at [1050, 273] on text "2" at bounding box center [1047, 281] width 9 height 16
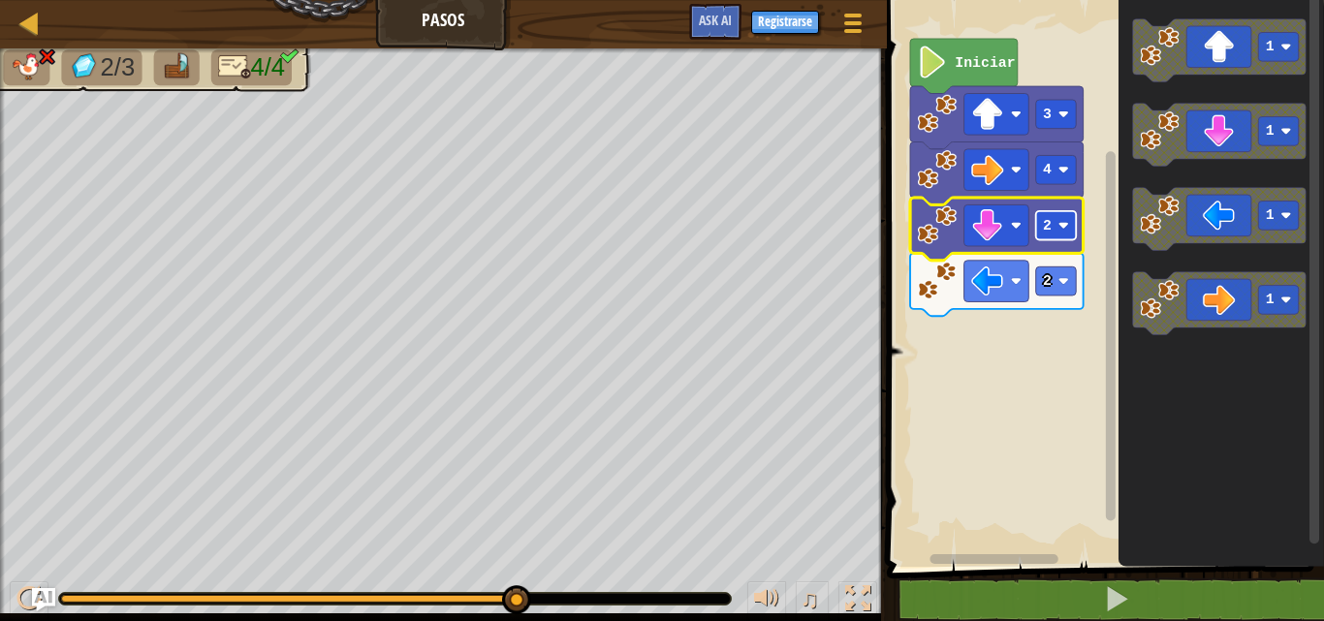
click at [1060, 230] on image "Espacio de trabajo de Blockly" at bounding box center [1062, 225] width 11 height 11
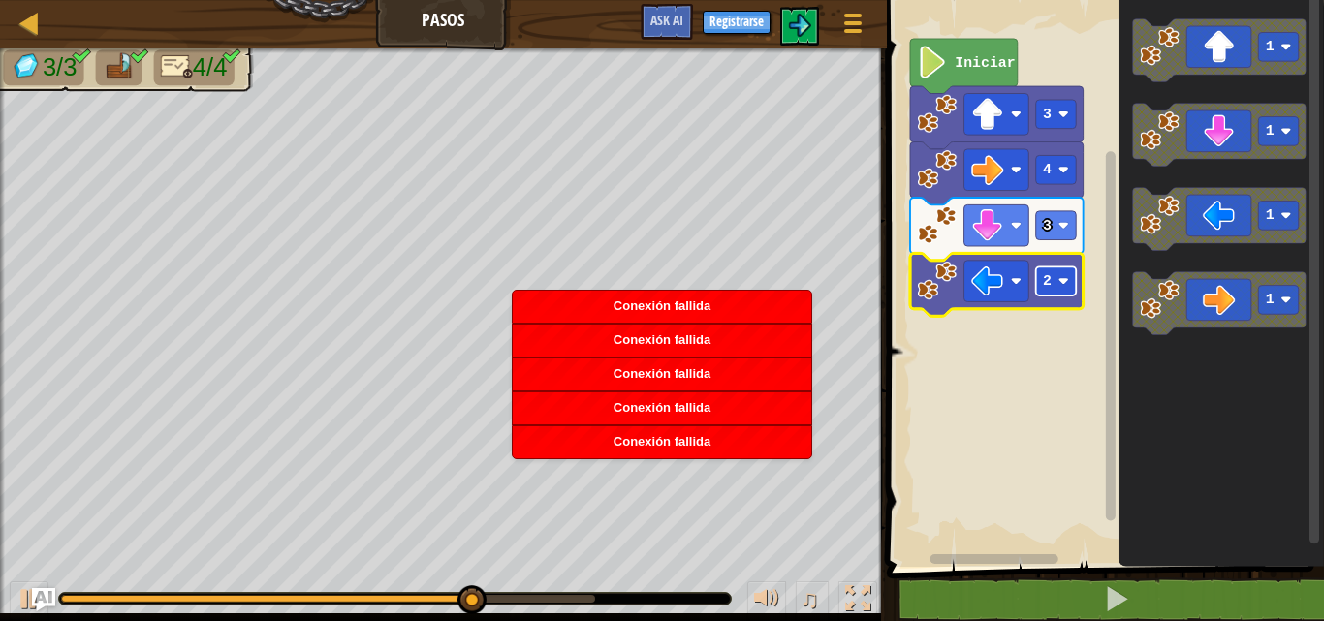
click at [1050, 280] on text "2" at bounding box center [1047, 281] width 9 height 16
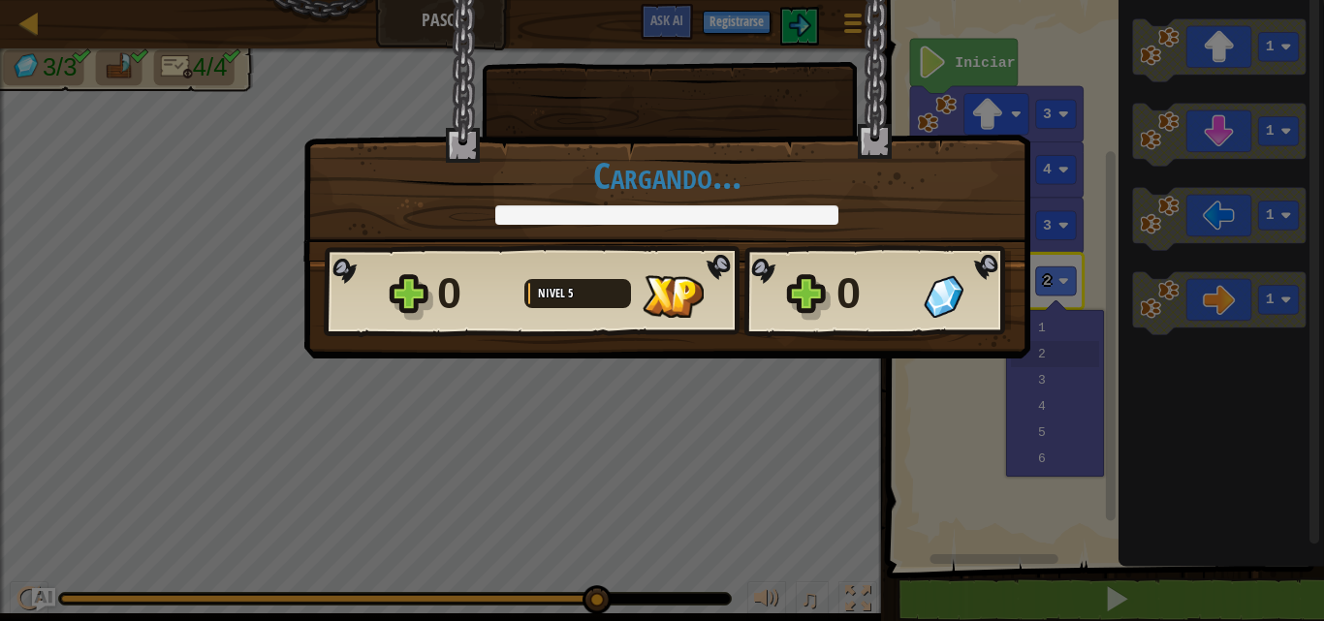
click at [881, 292] on div "0" at bounding box center [874, 294] width 76 height 62
click at [859, 298] on div "0" at bounding box center [874, 294] width 76 height 62
click at [915, 217] on div "Cargando..." at bounding box center [667, 190] width 686 height 70
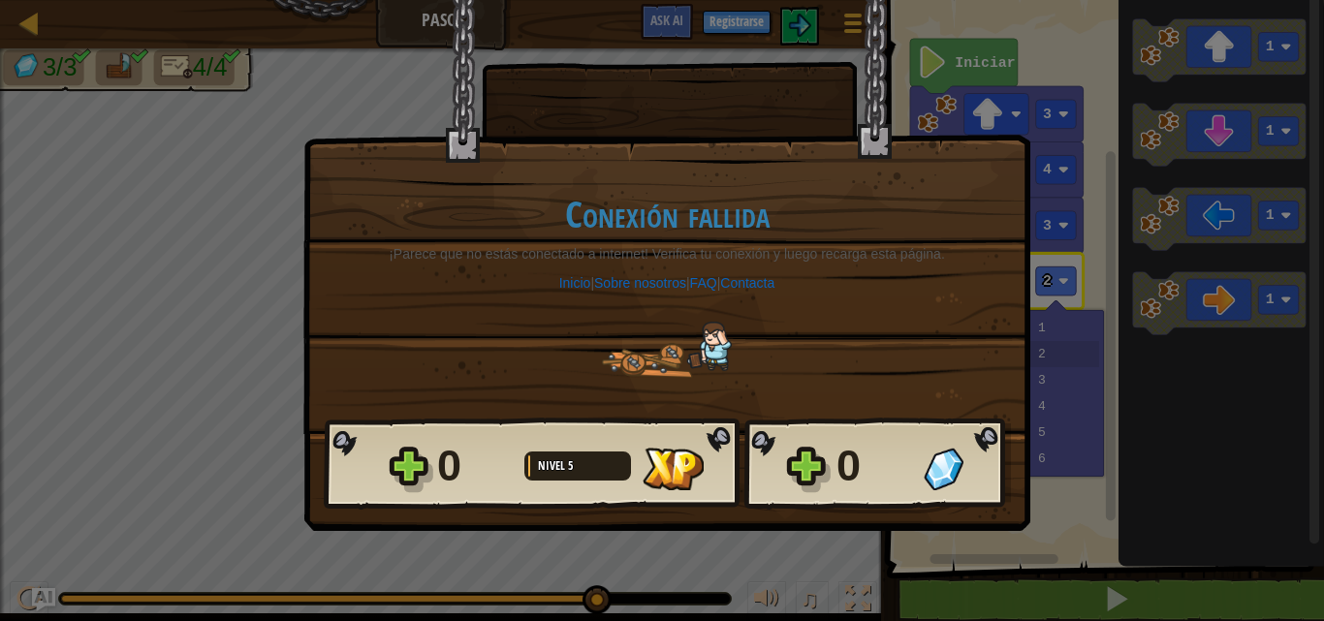
click at [878, 481] on div "0" at bounding box center [874, 466] width 76 height 62
